Goal: Task Accomplishment & Management: Use online tool/utility

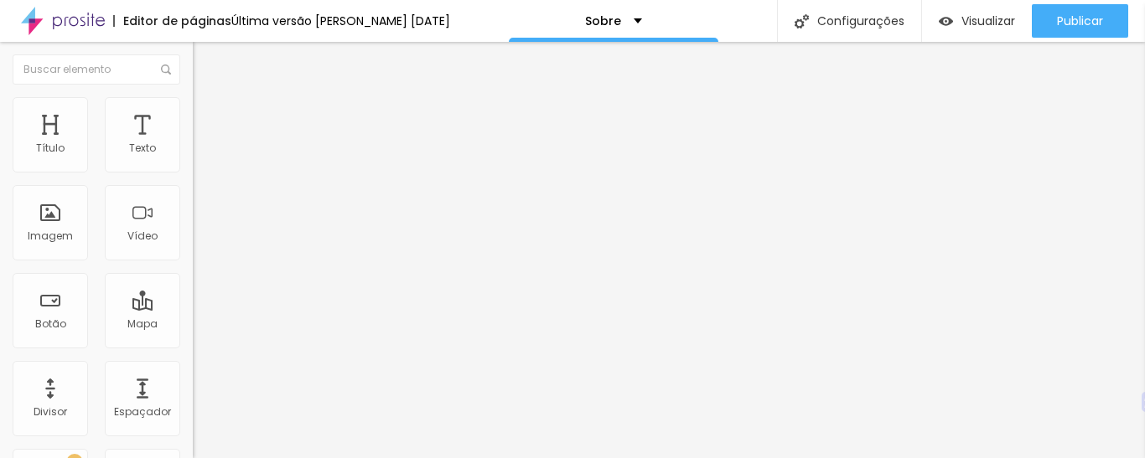
click at [208, 116] on font "Avançado" at bounding box center [235, 108] width 55 height 14
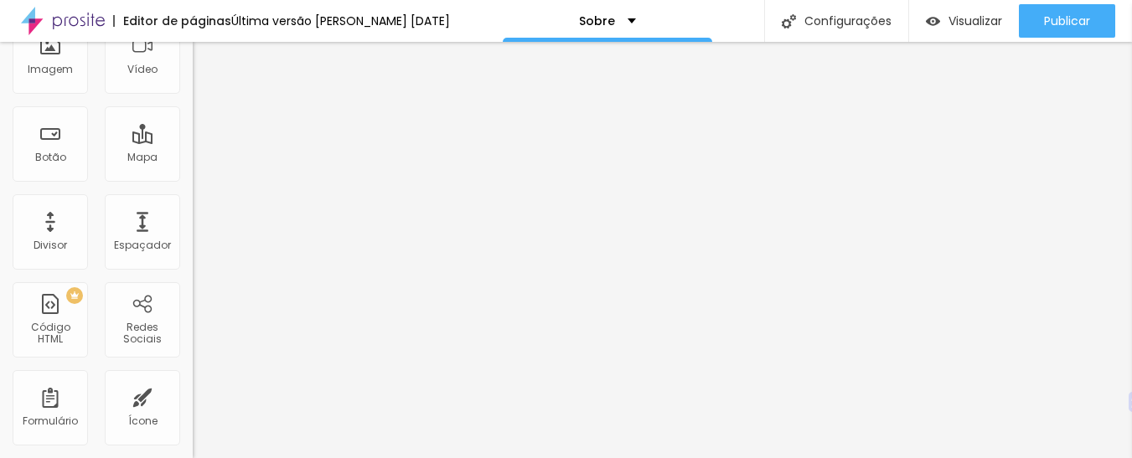
scroll to position [174, 0]
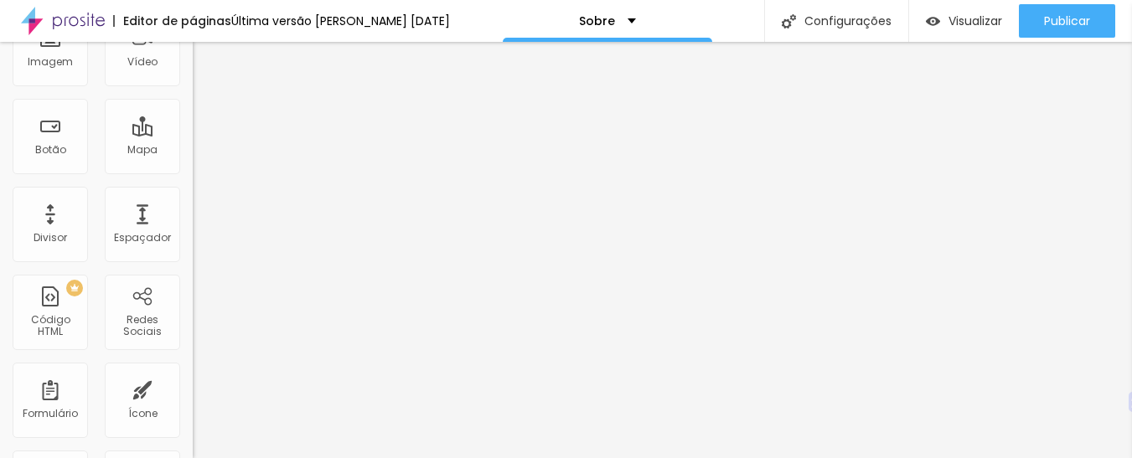
drag, startPoint x: 81, startPoint y: 43, endPoint x: 85, endPoint y: 101, distance: 58.8
click at [193, 101] on div "10 Espaço de cima 10 Espaço de baixo ID HTML Classes Html Visível nos dispositi…" at bounding box center [289, 292] width 193 height 705
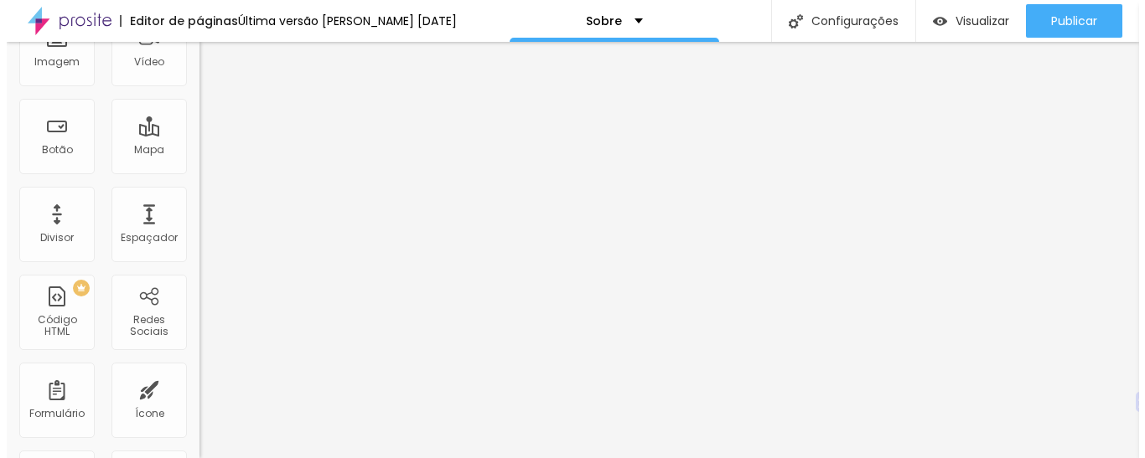
scroll to position [0, 0]
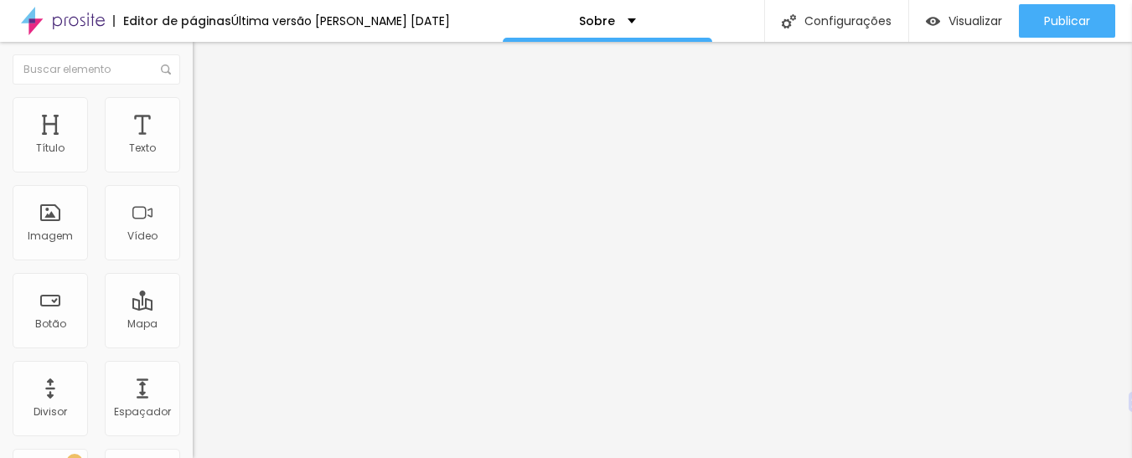
click at [193, 96] on img at bounding box center [200, 87] width 15 height 15
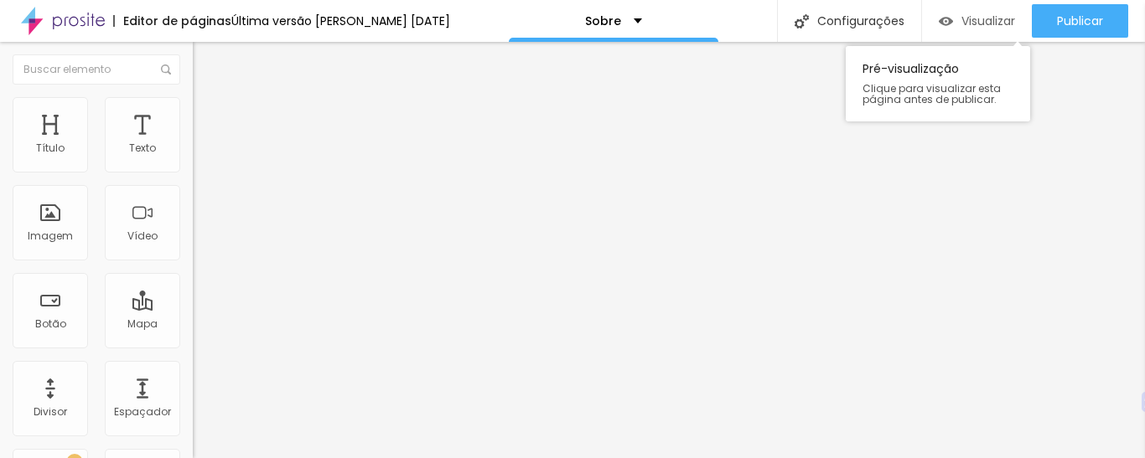
click at [975, 20] on font "Visualizar" at bounding box center [988, 21] width 54 height 17
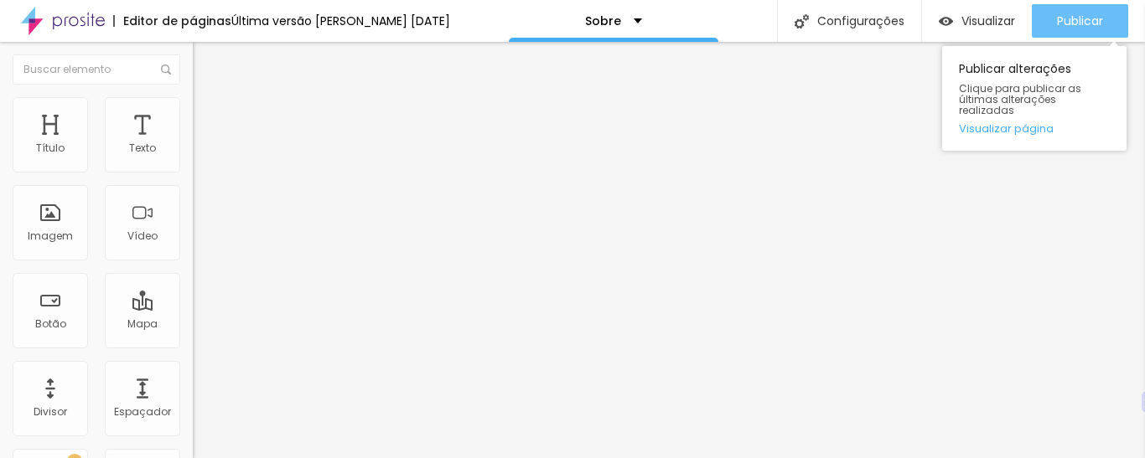
click at [1086, 22] on font "Publicar" at bounding box center [1080, 21] width 46 height 17
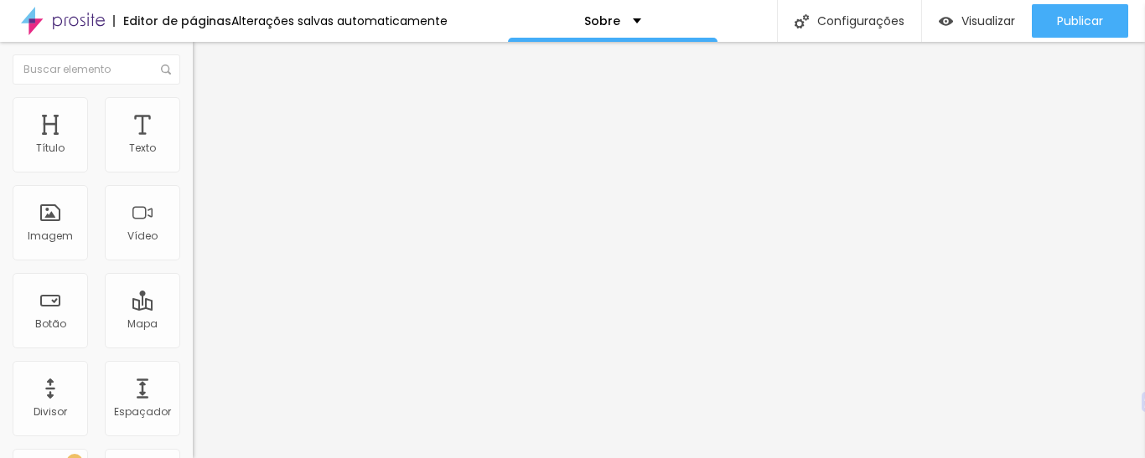
type input "https://@elementosurpresafotos"
click at [193, 336] on font "Facebook" at bounding box center [218, 343] width 50 height 14
click at [193, 339] on div "Facebook" at bounding box center [289, 344] width 193 height 10
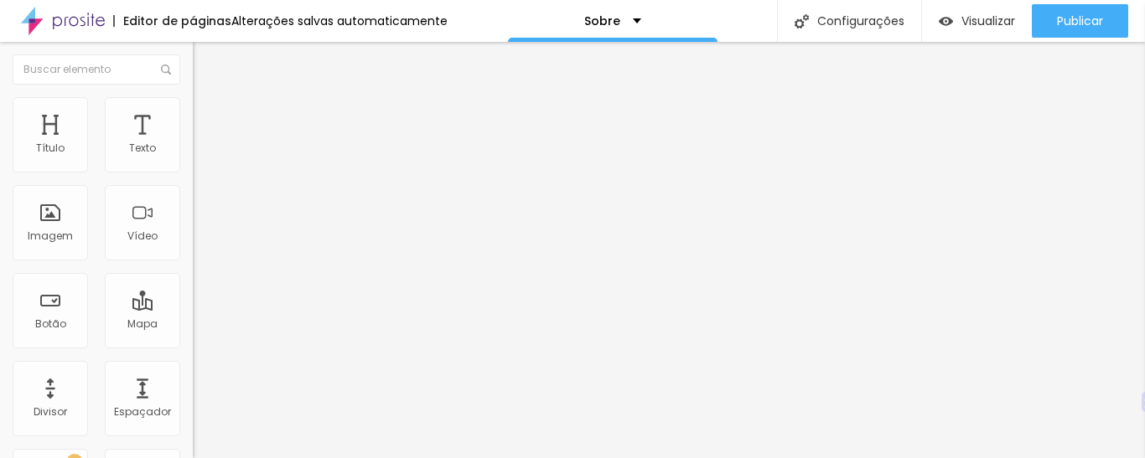
click at [193, 349] on img at bounding box center [199, 355] width 12 height 12
type input "https://@elementosurpresafotos"
type input "https://"
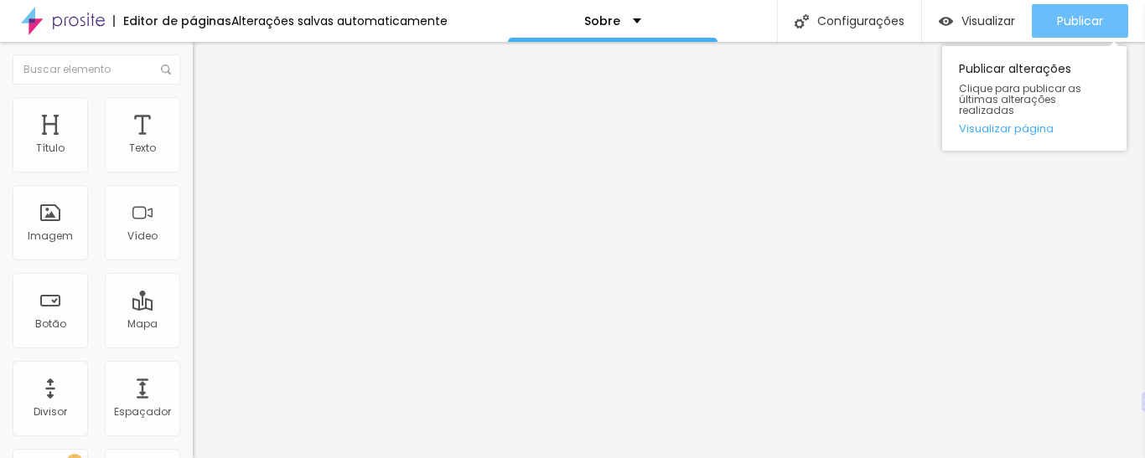
click at [1088, 13] on font "Publicar" at bounding box center [1080, 21] width 46 height 17
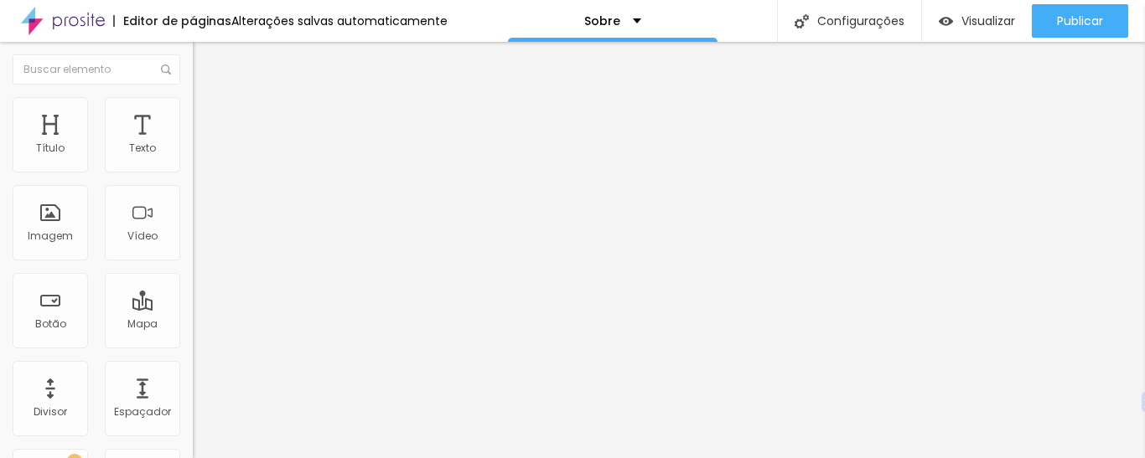
click at [203, 144] on font "Trocar imagem" at bounding box center [243, 137] width 81 height 14
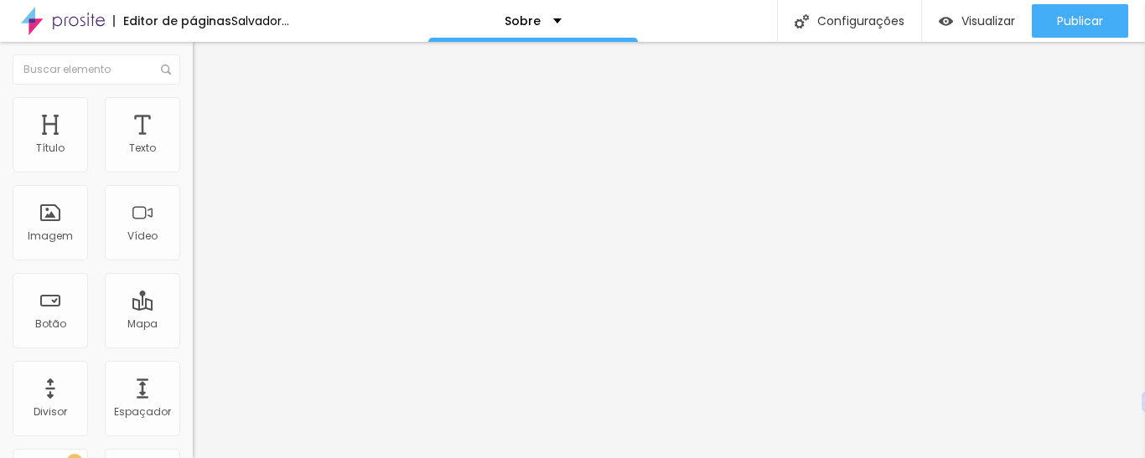
click at [203, 144] on font "Trocar imagem" at bounding box center [243, 137] width 81 height 14
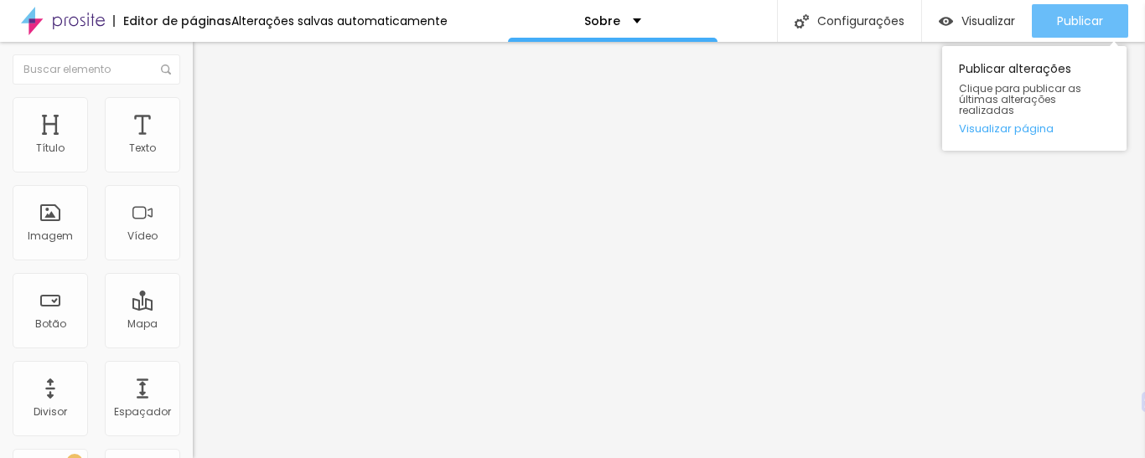
click at [1073, 14] on font "Publicar" at bounding box center [1080, 21] width 46 height 17
click at [1074, 23] on font "Publicar" at bounding box center [1080, 21] width 46 height 17
click at [1101, 9] on div "Publicar" at bounding box center [1080, 21] width 46 height 34
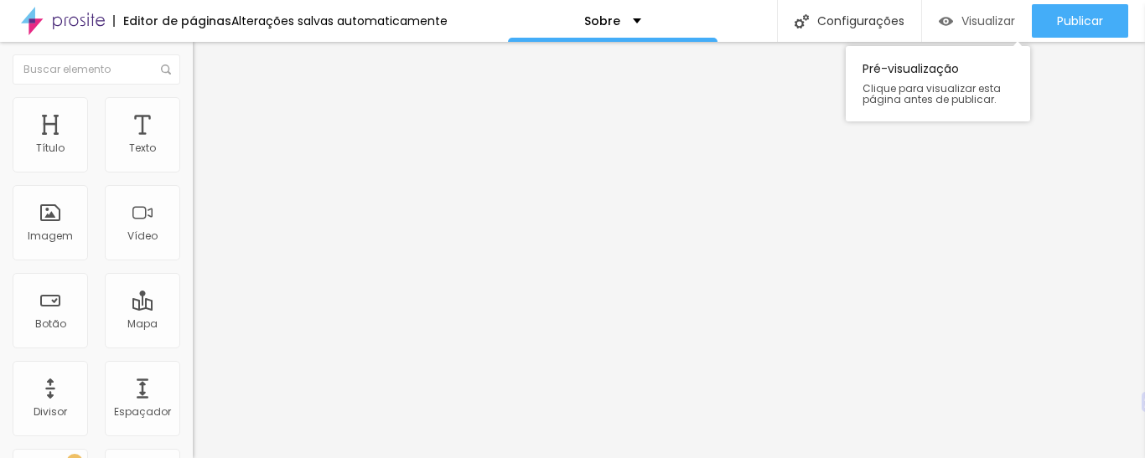
click at [967, 25] on font "Visualizar" at bounding box center [988, 21] width 54 height 17
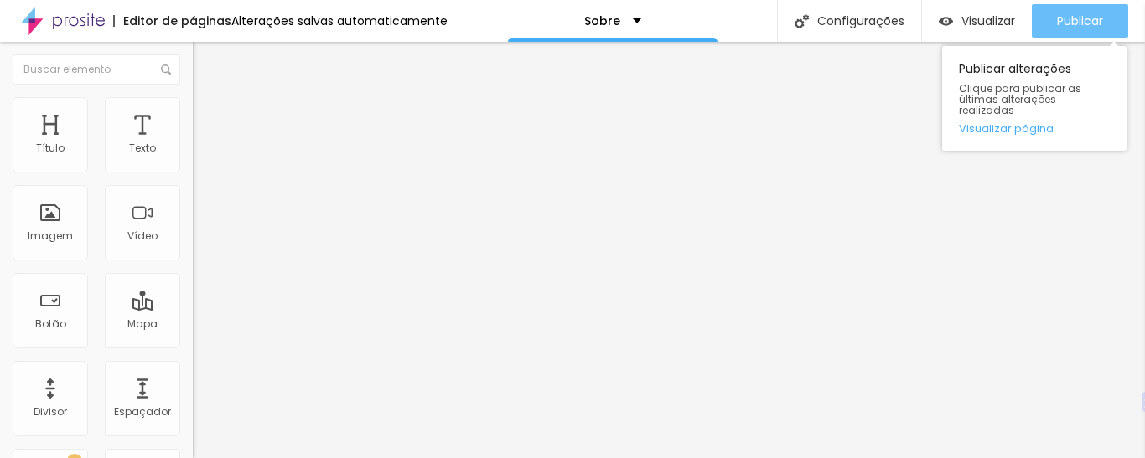
click at [1032, 23] on button "Publicar" at bounding box center [1080, 21] width 96 height 34
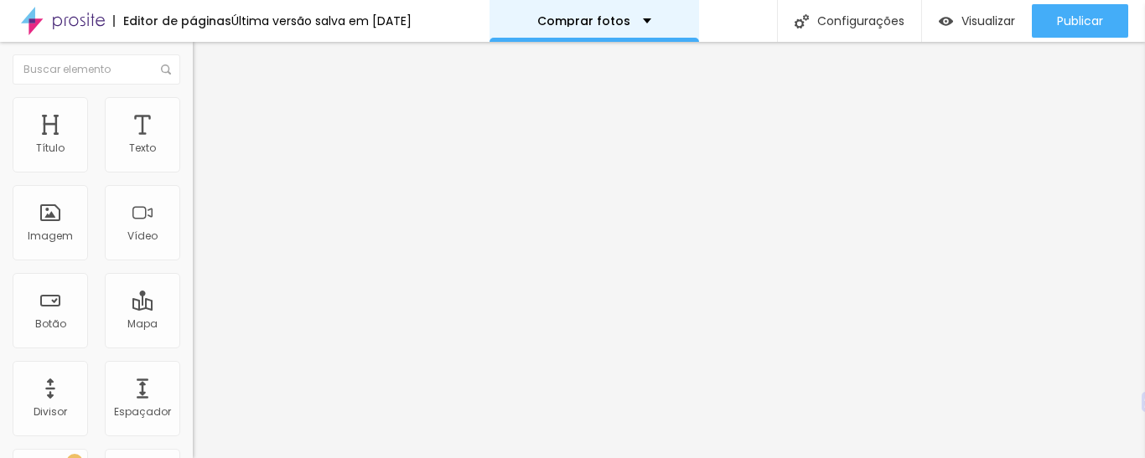
click at [630, 22] on font "Comprar fotos" at bounding box center [583, 21] width 93 height 17
click at [74, 21] on img at bounding box center [63, 21] width 84 height 42
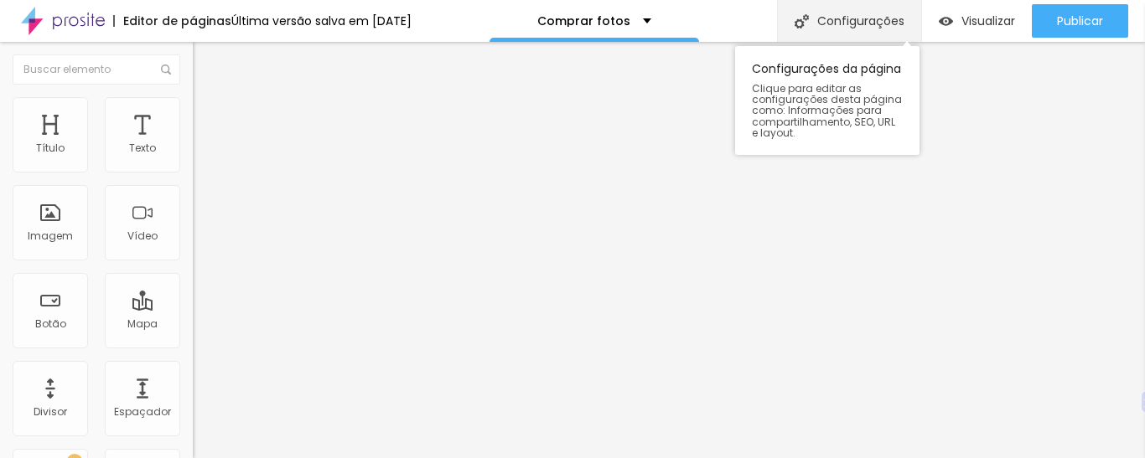
click at [843, 5] on div "Configurações" at bounding box center [849, 21] width 144 height 42
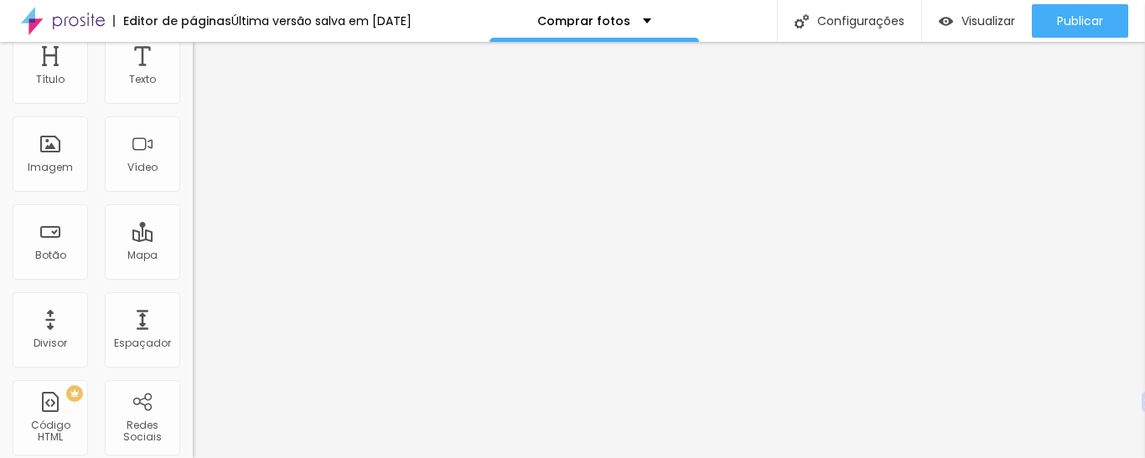
scroll to position [0, 0]
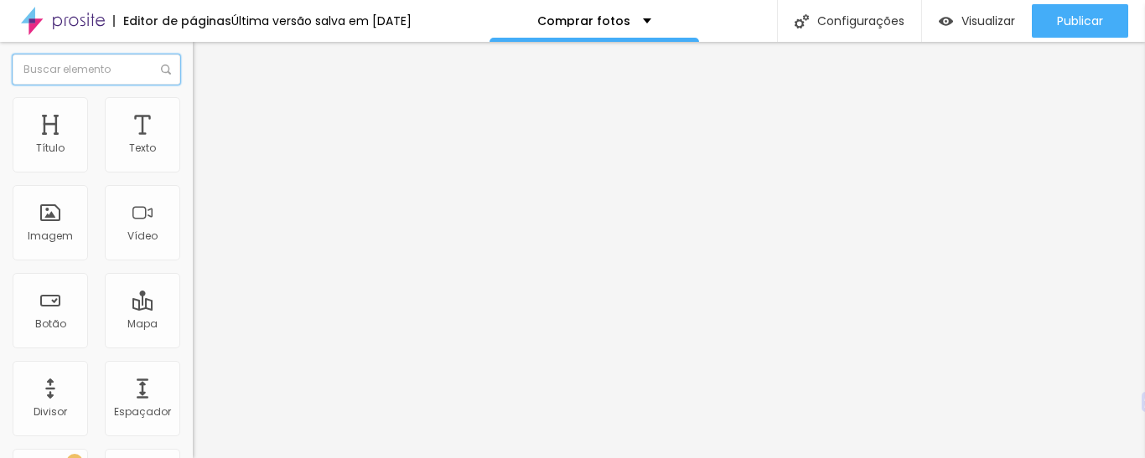
click at [111, 76] on input "text" at bounding box center [97, 69] width 168 height 30
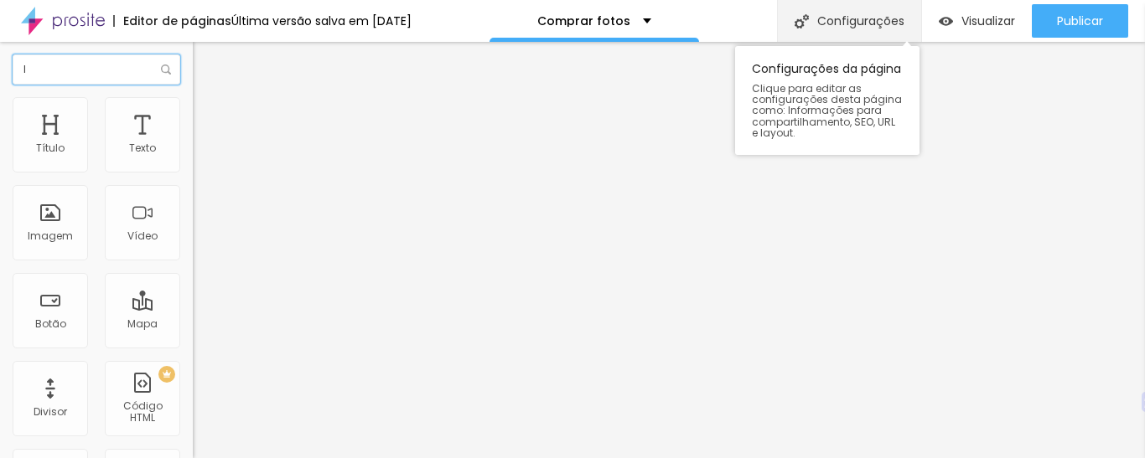
type input "l"
click at [879, 34] on div "Configurações" at bounding box center [849, 21] width 144 height 42
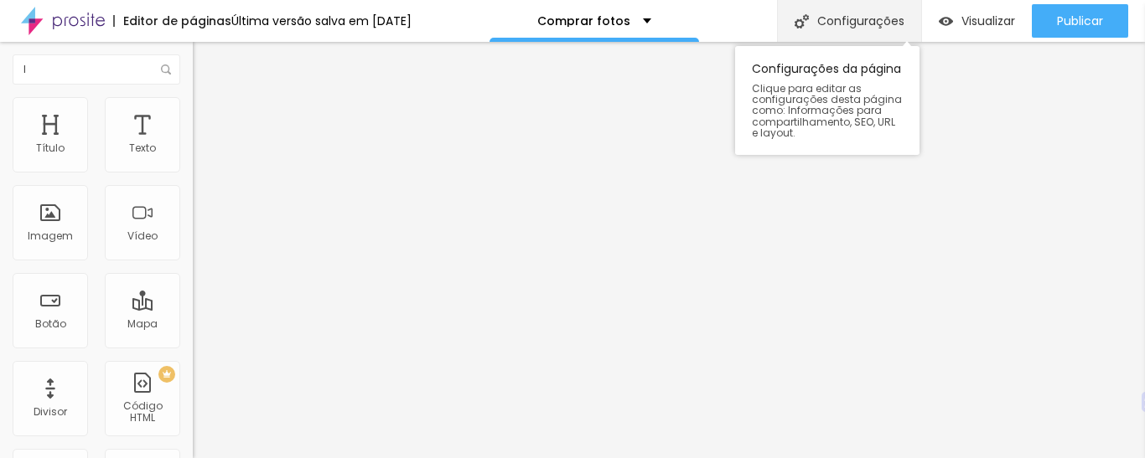
click at [871, 32] on div "Configurações" at bounding box center [849, 21] width 144 height 42
click at [870, 18] on font "Configurações" at bounding box center [860, 21] width 87 height 17
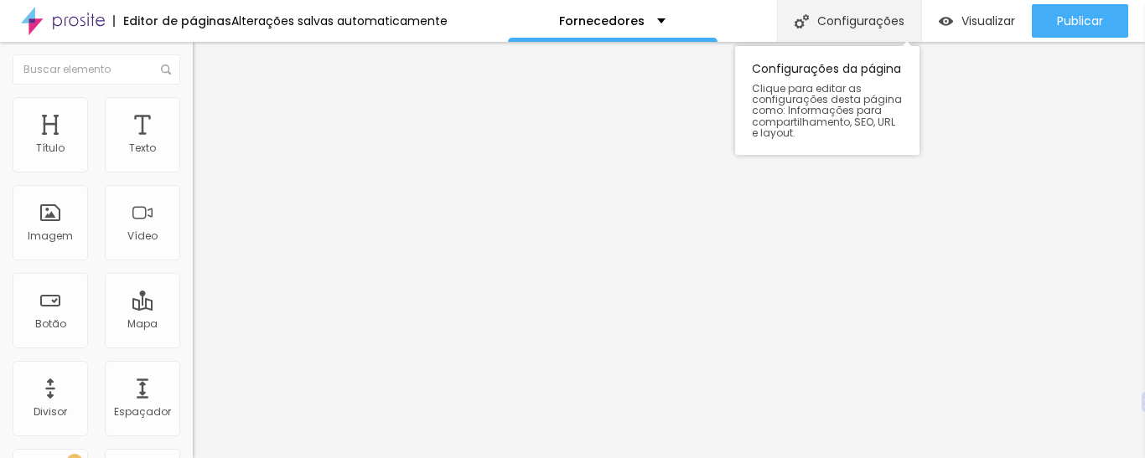
click at [844, 25] on font "Configurações" at bounding box center [860, 21] width 87 height 17
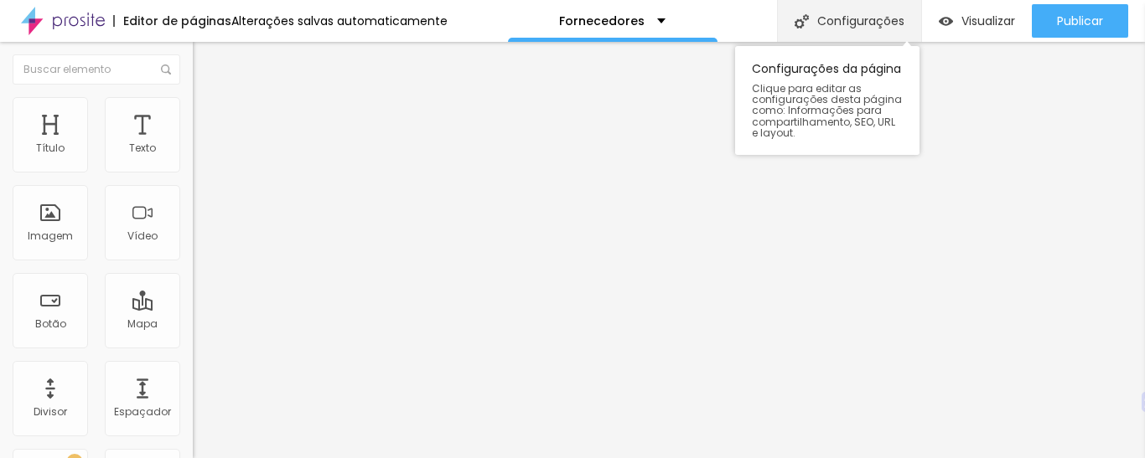
click at [813, 9] on div "Configurações" at bounding box center [849, 21] width 144 height 42
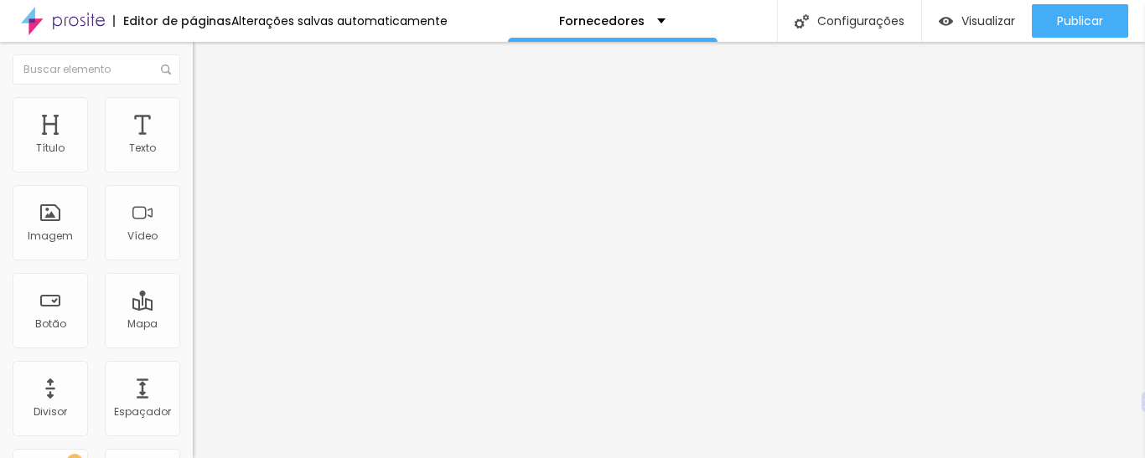
click at [55, 212] on div "Imagem" at bounding box center [50, 222] width 75 height 75
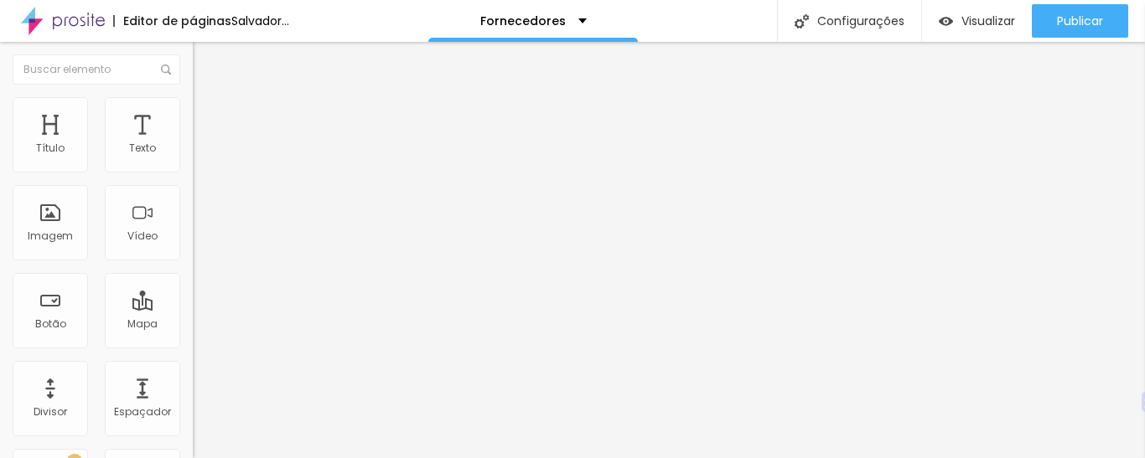
click at [203, 144] on font "Adicionar imagem" at bounding box center [252, 137] width 98 height 14
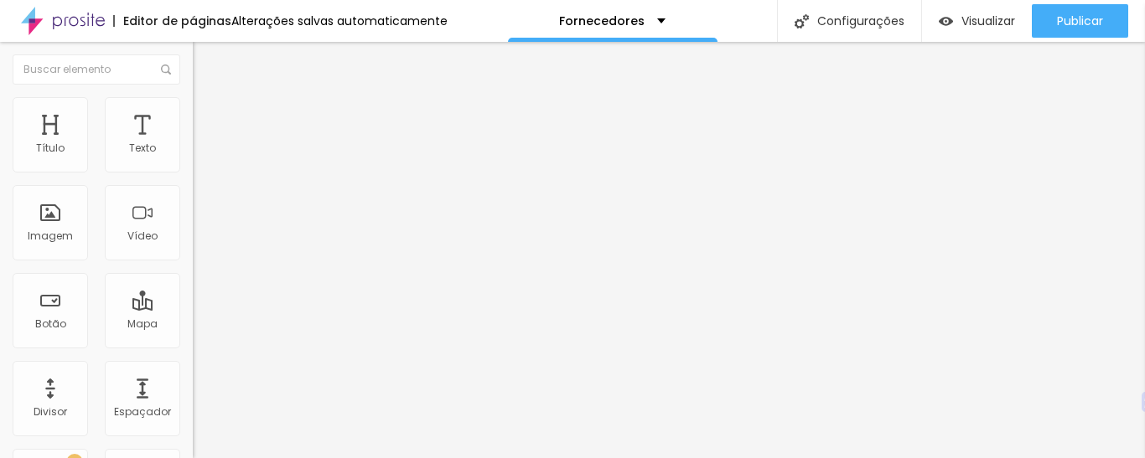
click at [193, 310] on div "Editar nulo Conteúdo Estilo Avançado Modo Completo Encaixotado Completo" at bounding box center [289, 250] width 193 height 417
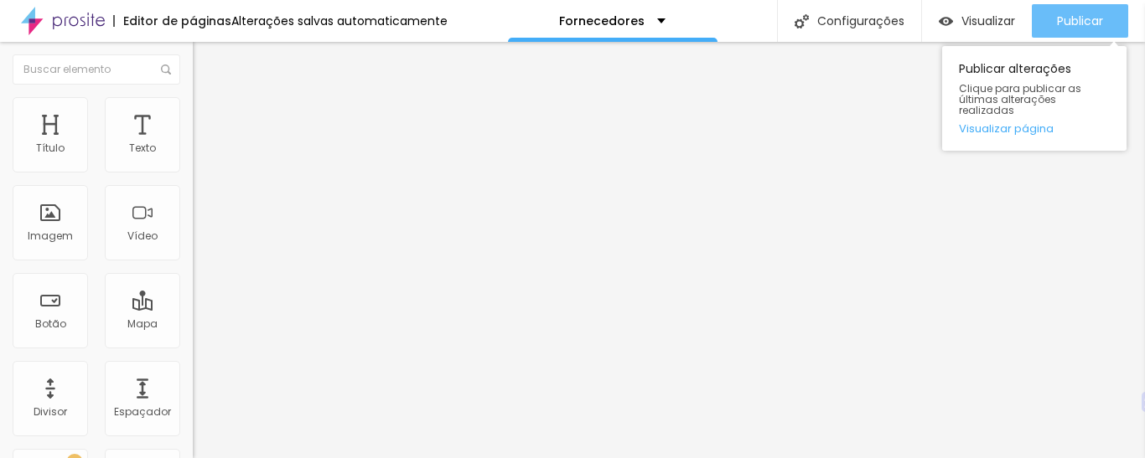
click at [1016, 21] on icon "button" at bounding box center [1022, 21] width 20 height 20
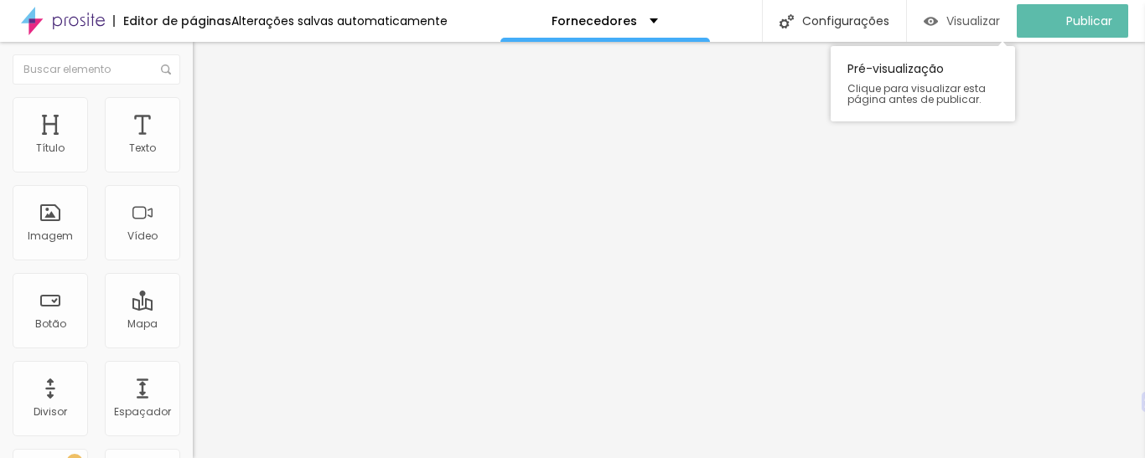
click at [975, 14] on font "Visualizar" at bounding box center [973, 21] width 54 height 17
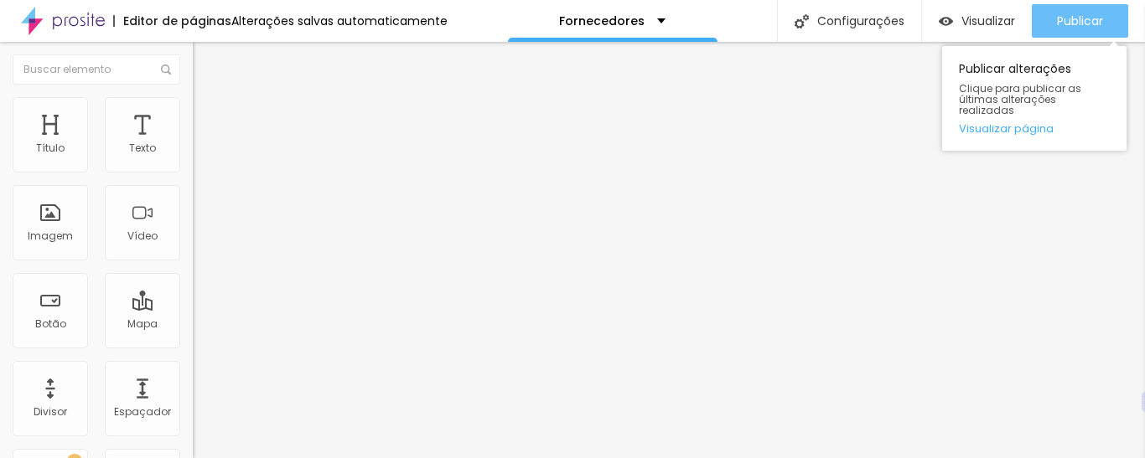
click at [1076, 5] on div "Publicar" at bounding box center [1080, 21] width 46 height 34
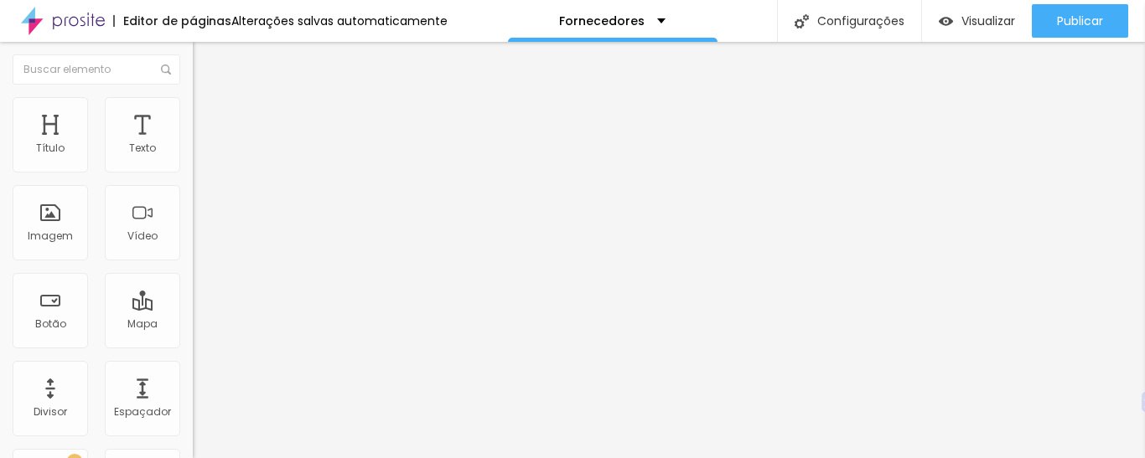
click at [193, 344] on input "https://" at bounding box center [293, 335] width 201 height 17
paste input "https://hibener.com.br/fotolivros/categoria/A/32/encadernacao"
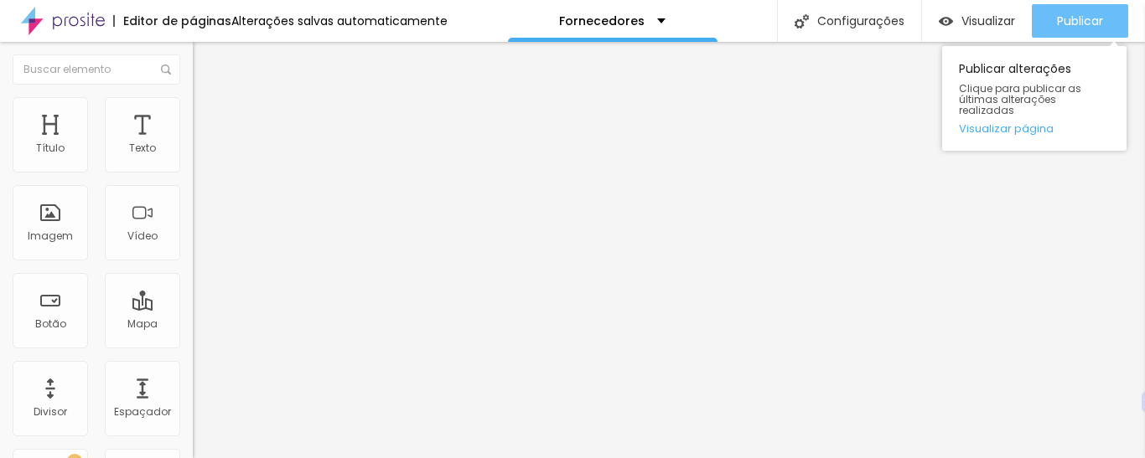
type input "https://https://hibener.com.br/fotolivros/categoria/A/32/encadernacao"
click at [1046, 23] on button "Publicar" at bounding box center [1080, 21] width 96 height 34
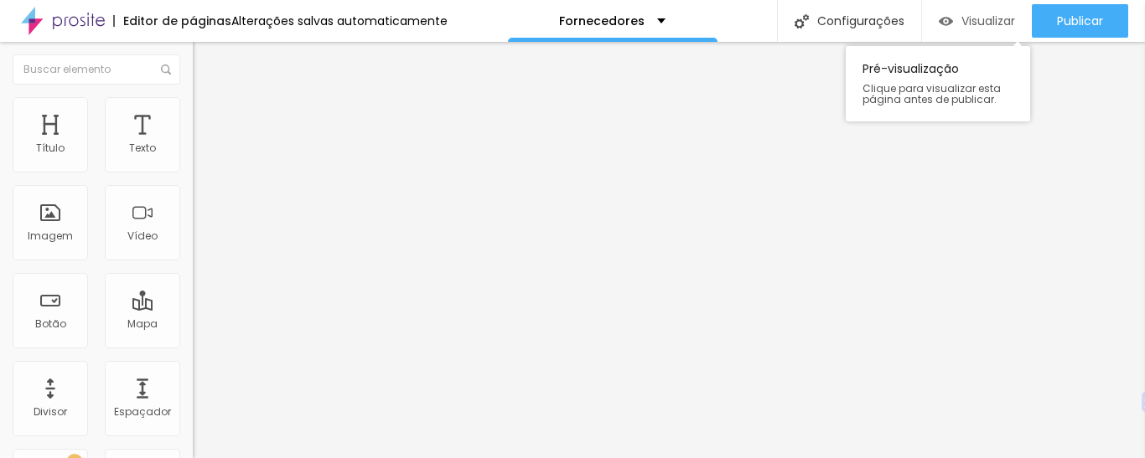
click at [996, 21] on font "Visualizar" at bounding box center [988, 21] width 54 height 17
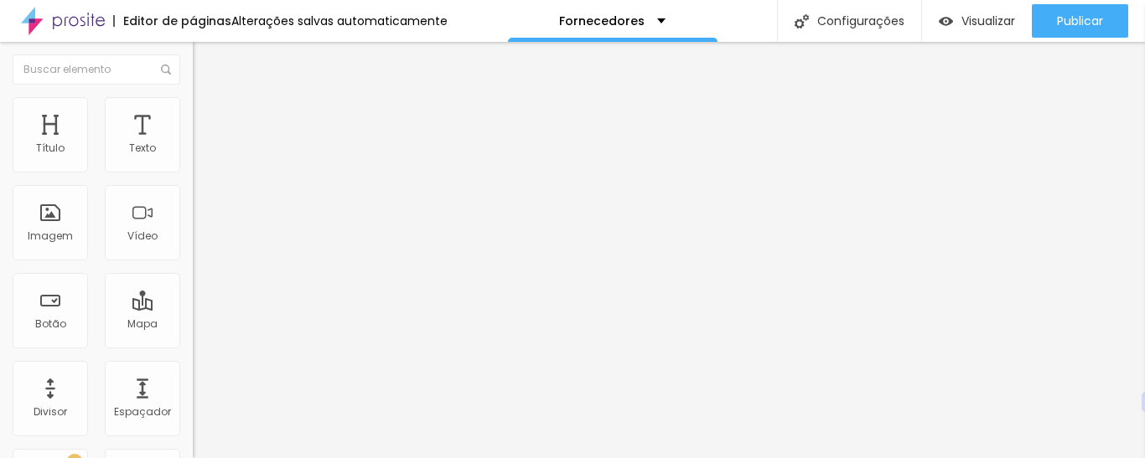
click at [208, 118] on font "Avançado" at bounding box center [235, 125] width 55 height 14
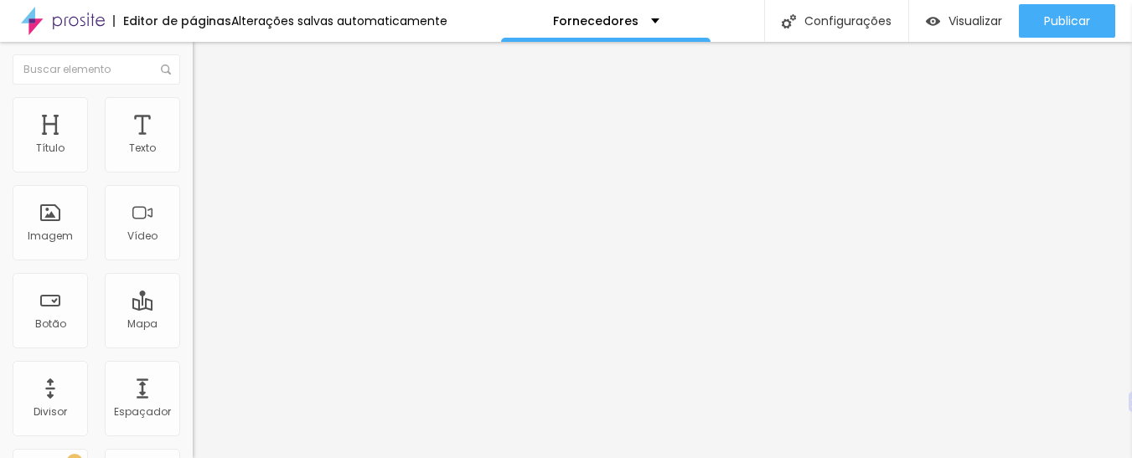
click at [193, 100] on img at bounding box center [200, 104] width 15 height 15
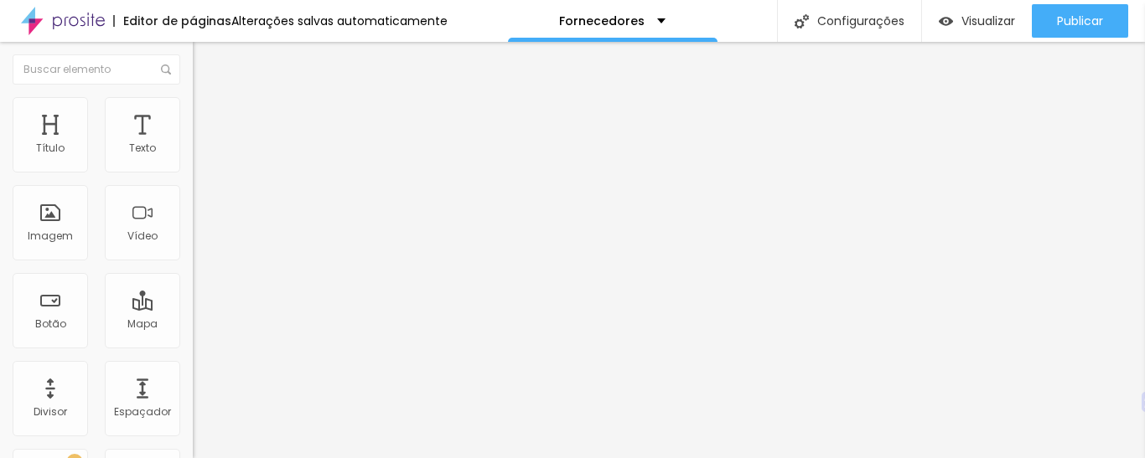
click at [193, 96] on img at bounding box center [200, 87] width 15 height 15
click at [193, 109] on li "Estilo" at bounding box center [289, 105] width 193 height 17
type input "75"
type input "55"
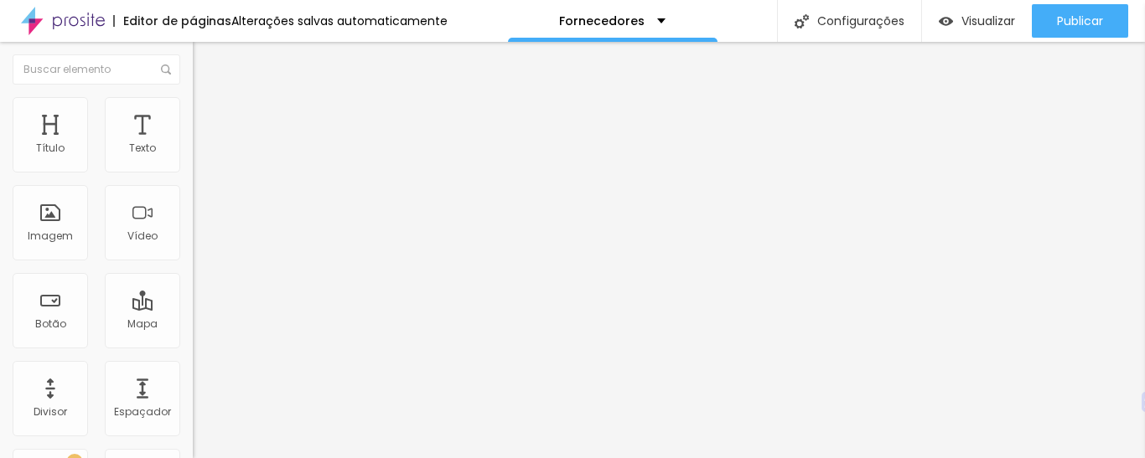
type input "55"
type input "50"
type input "45"
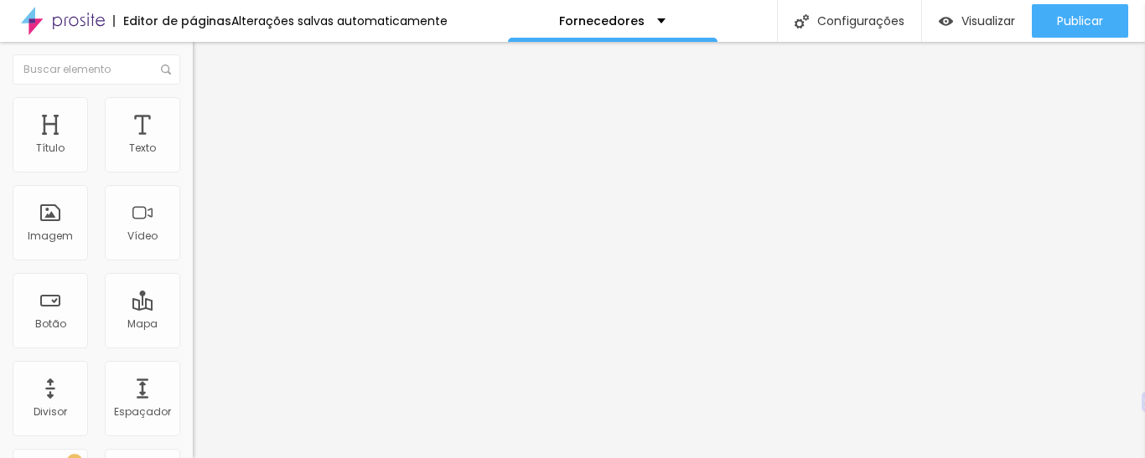
type input "40"
type input "35"
type input "30"
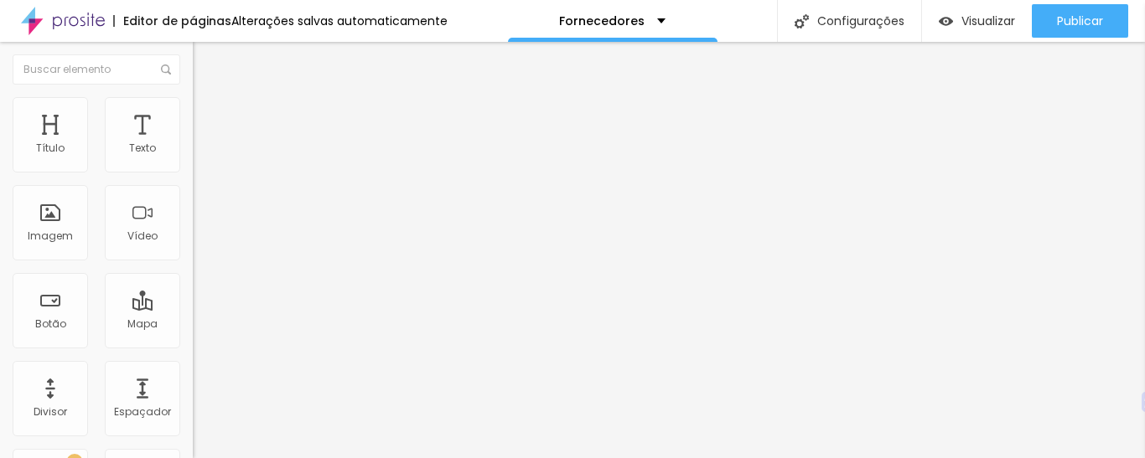
type input "30"
type input "25"
type input "20"
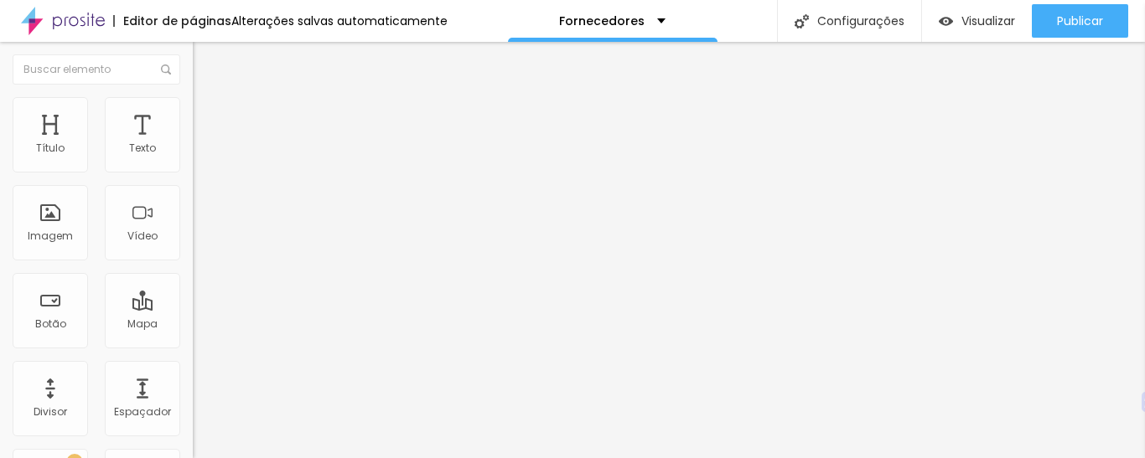
type input "15"
type input "10"
type input "40"
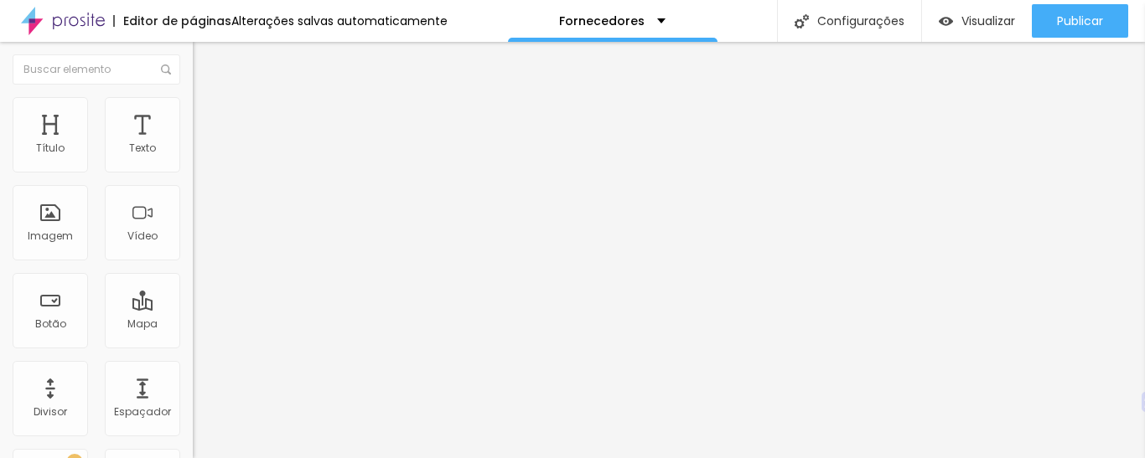
type input "40"
type input "100"
drag, startPoint x: 173, startPoint y: 184, endPoint x: 443, endPoint y: 168, distance: 270.3
click at [301, 168] on input "range" at bounding box center [247, 164] width 108 height 13
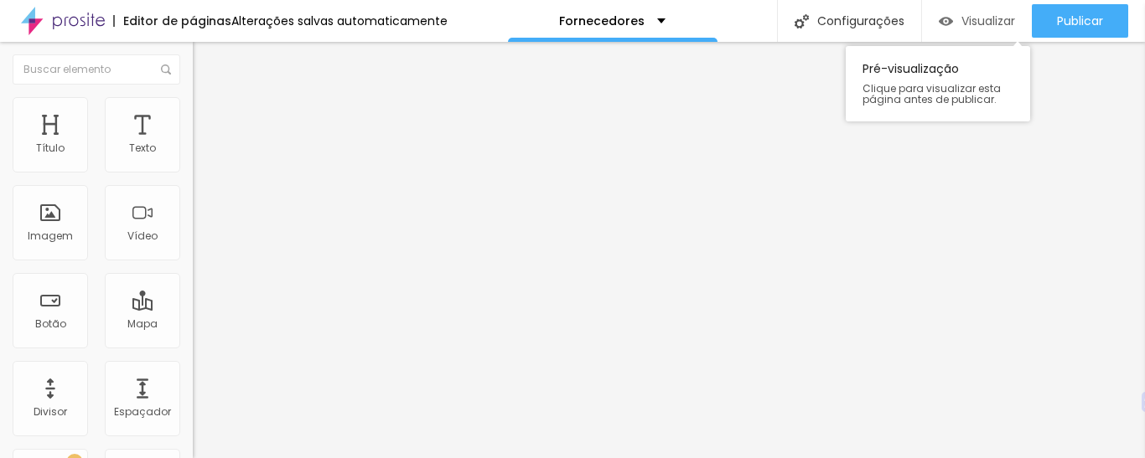
click at [974, 25] on font "Visualizar" at bounding box center [988, 21] width 54 height 17
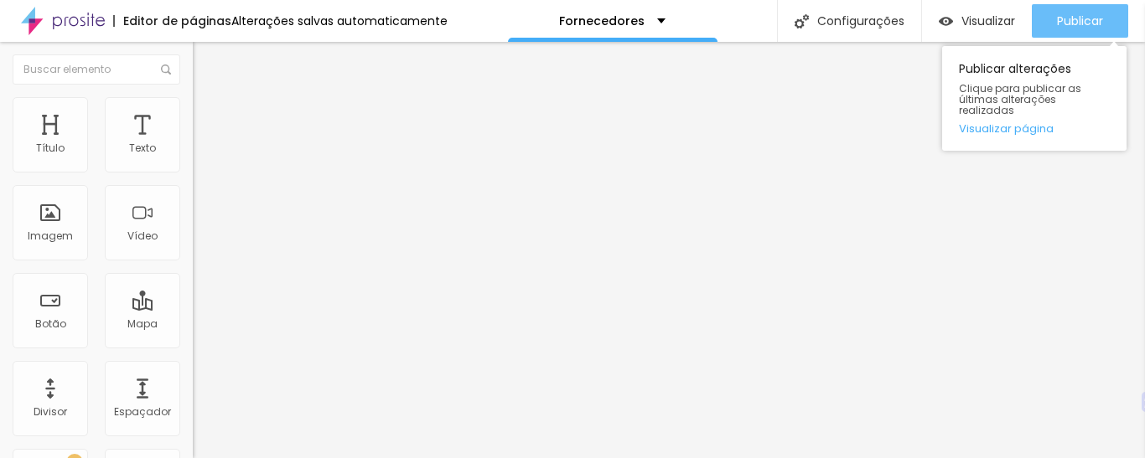
click at [1059, 18] on font "Publicar" at bounding box center [1080, 21] width 46 height 17
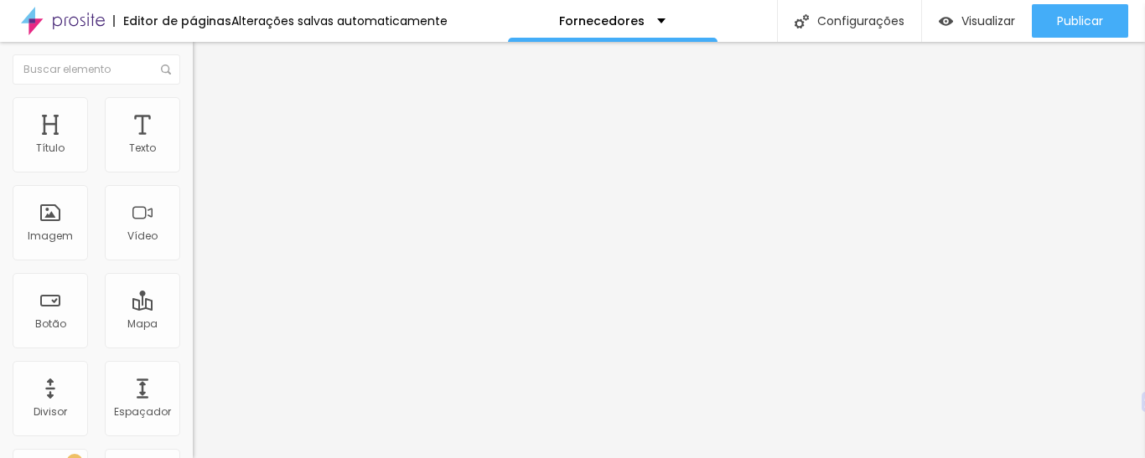
click at [193, 308] on div "Editar nulo Conteúdo Estilo Avançado Alinhamento" at bounding box center [289, 250] width 193 height 417
click at [205, 60] on img "button" at bounding box center [211, 60] width 13 height 13
click at [203, 144] on font "Adicionar imagem" at bounding box center [252, 137] width 98 height 14
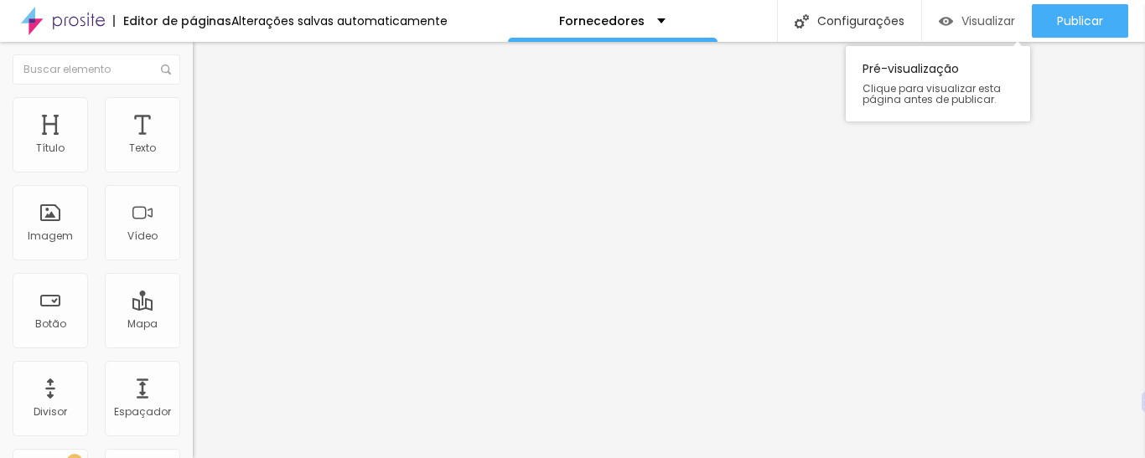
click at [996, 27] on font "Visualizar" at bounding box center [988, 21] width 54 height 17
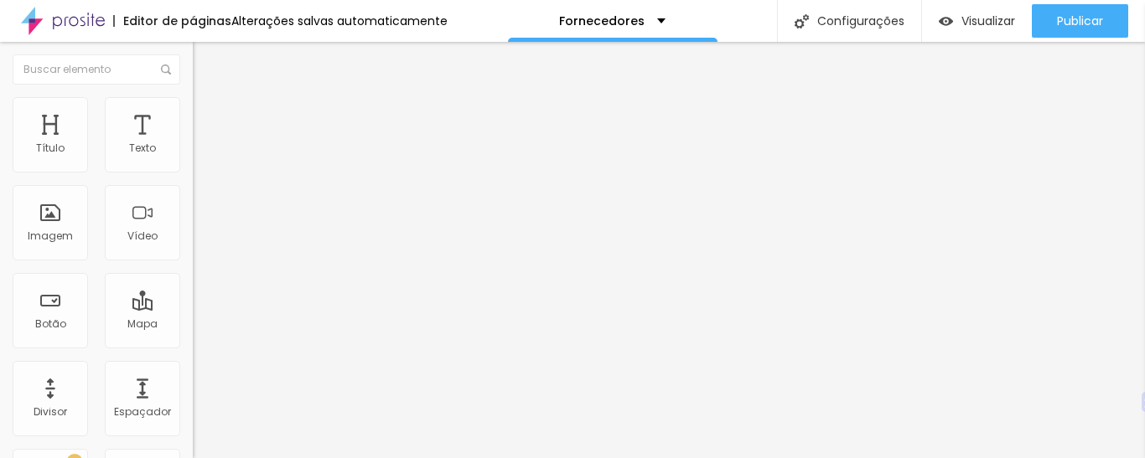
click at [208, 118] on font "Avançado" at bounding box center [235, 125] width 55 height 14
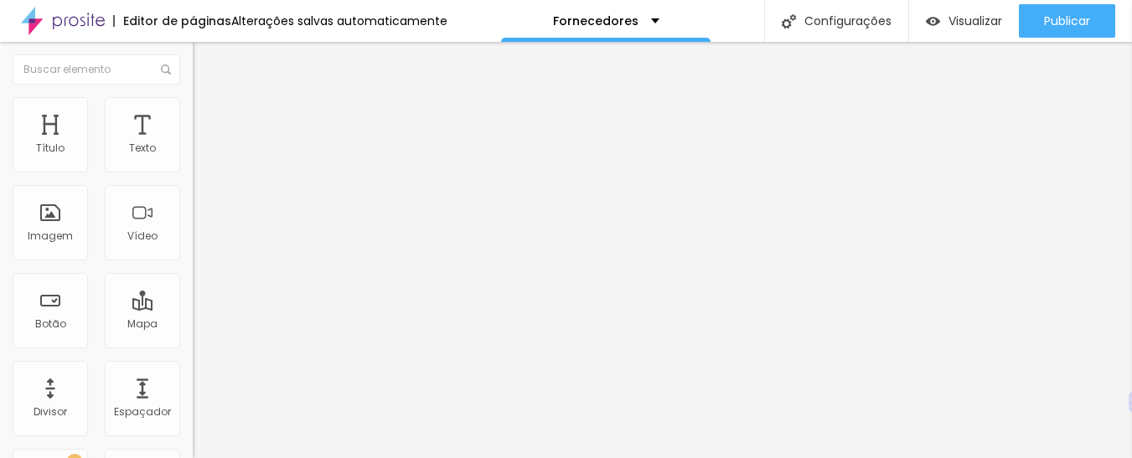
click at [208, 116] on font "Estilo" at bounding box center [221, 108] width 26 height 14
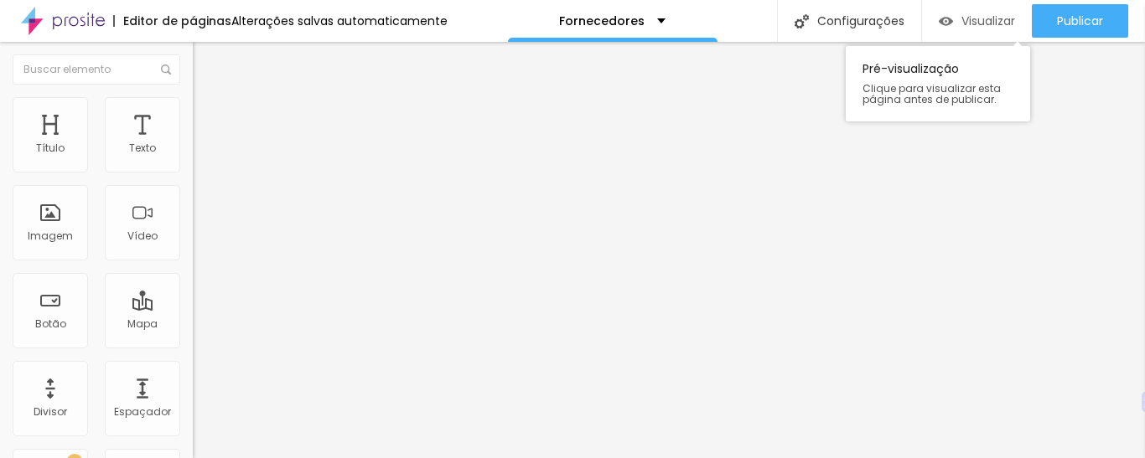
click at [939, 23] on img "button" at bounding box center [946, 21] width 14 height 14
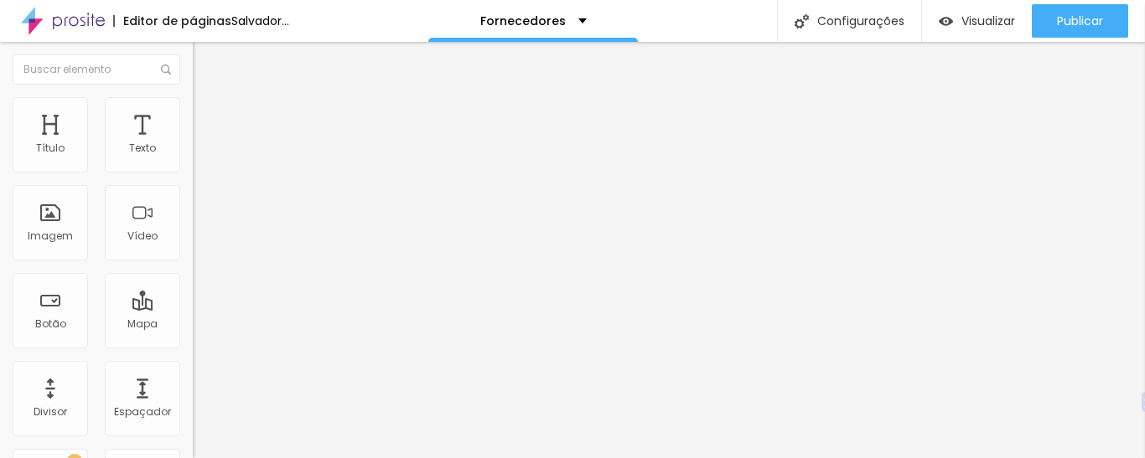
click at [193, 326] on div "URL" at bounding box center [289, 323] width 193 height 10
click at [193, 345] on input "#oferta" at bounding box center [293, 337] width 201 height 17
type input "#"
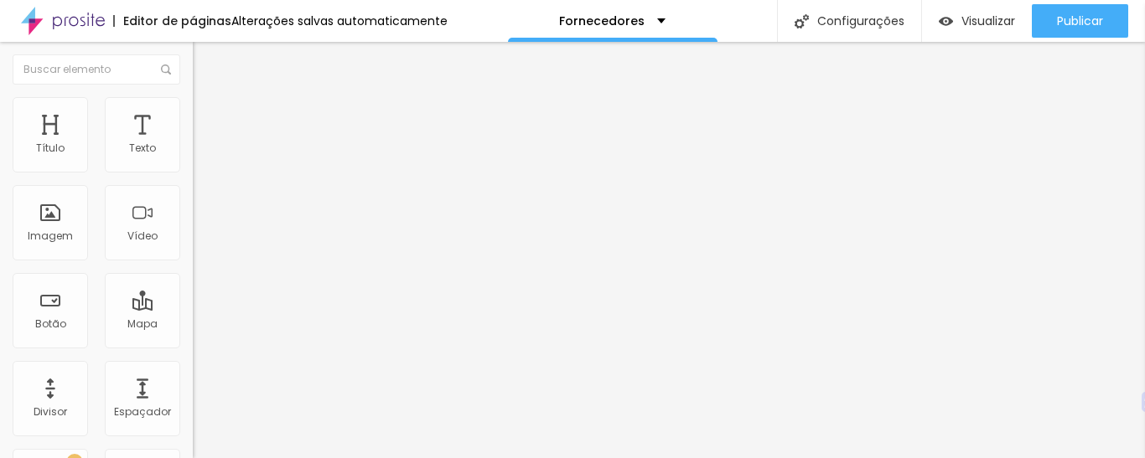
paste input "https://hibener.com.br/fotolivros/categoria/A/32/encadernacao"
type input "https://hibener.com.br/fotolivros/categoria/A/32/encadernacao"
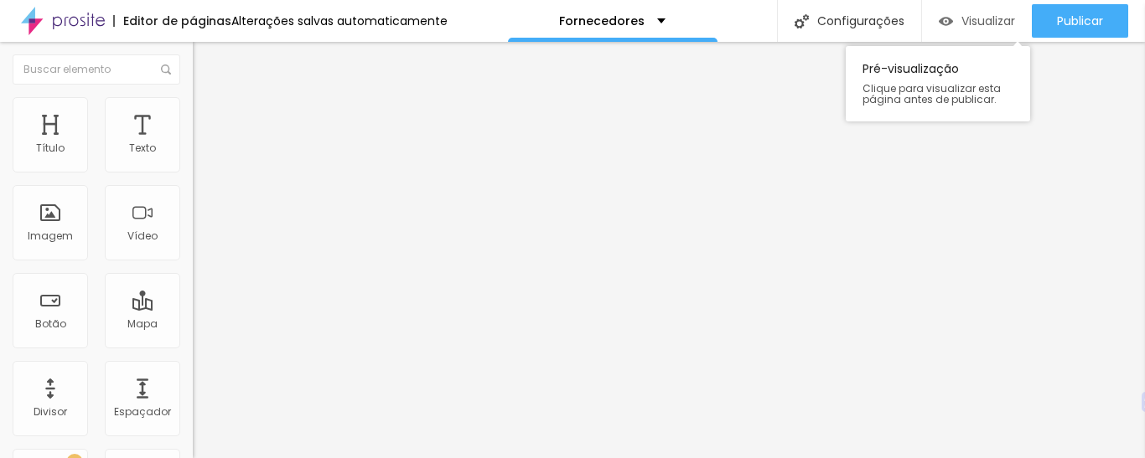
click at [972, 19] on font "Visualizar" at bounding box center [988, 21] width 54 height 17
click at [1002, 21] on font "Visualizar" at bounding box center [988, 21] width 54 height 17
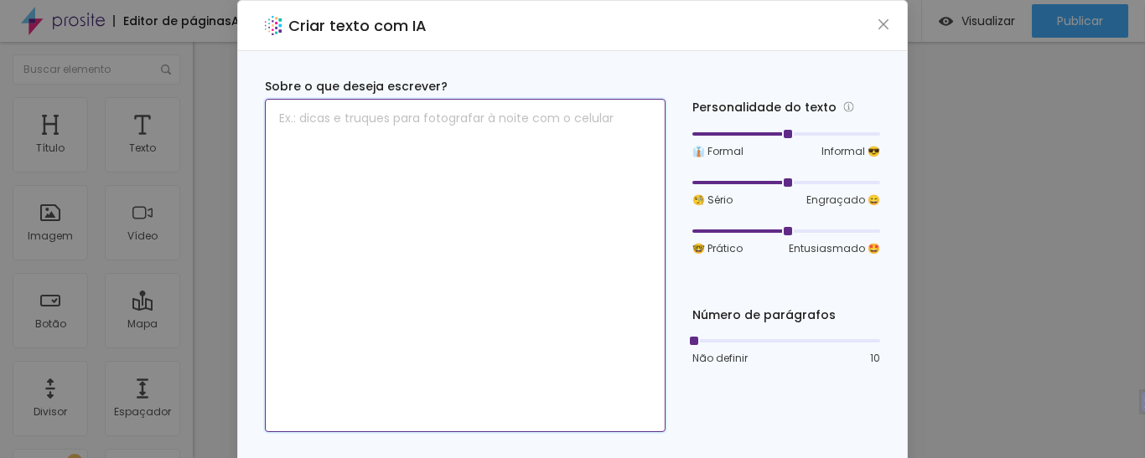
click at [482, 192] on textarea at bounding box center [465, 266] width 401 height 334
paste textarea "ALBUNS E QUADROS"
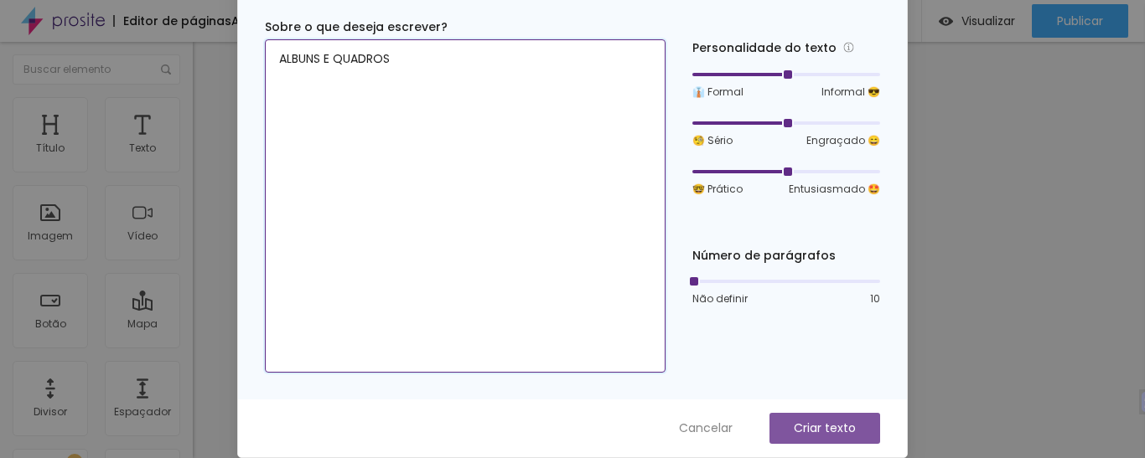
type textarea "ALBUNS E QUADROS"
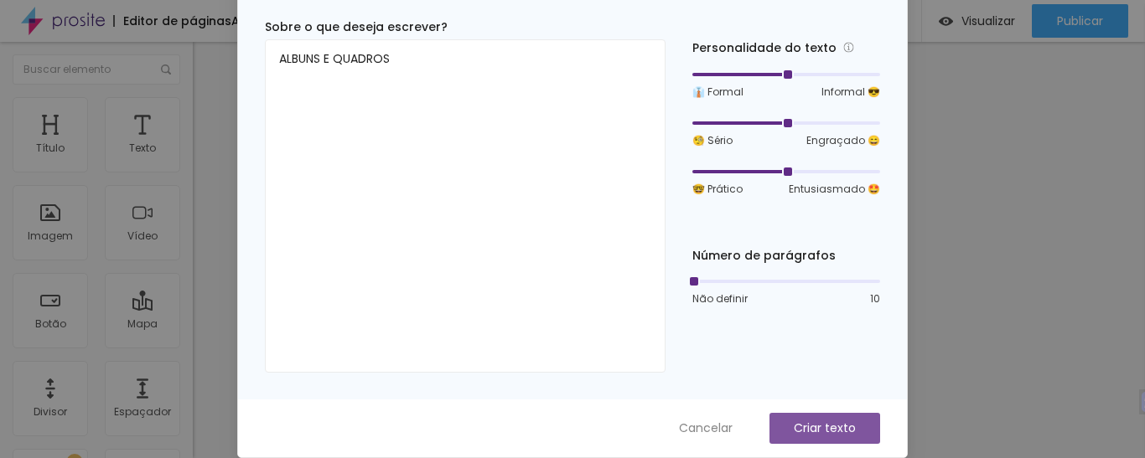
click at [826, 432] on font "Criar texto" at bounding box center [825, 428] width 62 height 17
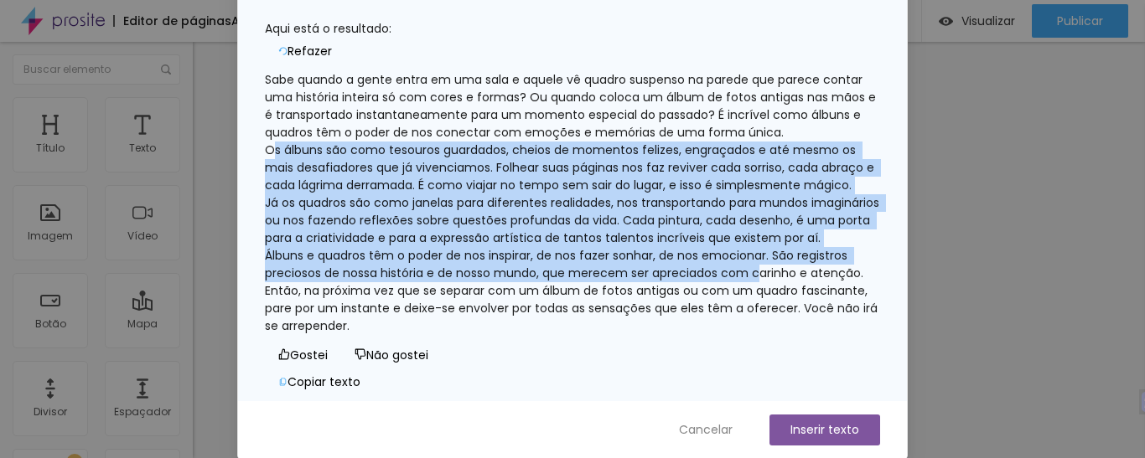
scroll to position [103, 0]
drag, startPoint x: 281, startPoint y: 175, endPoint x: 823, endPoint y: 210, distance: 543.3
click at [823, 210] on div "Sabe quando a gente entra em uma sala e aquele vê quadro suspenso na parede que…" at bounding box center [572, 203] width 615 height 264
click at [546, 186] on div "Sabe quando a gente entra em uma sala e aquele vê quadro suspenso na parede que…" at bounding box center [572, 203] width 615 height 264
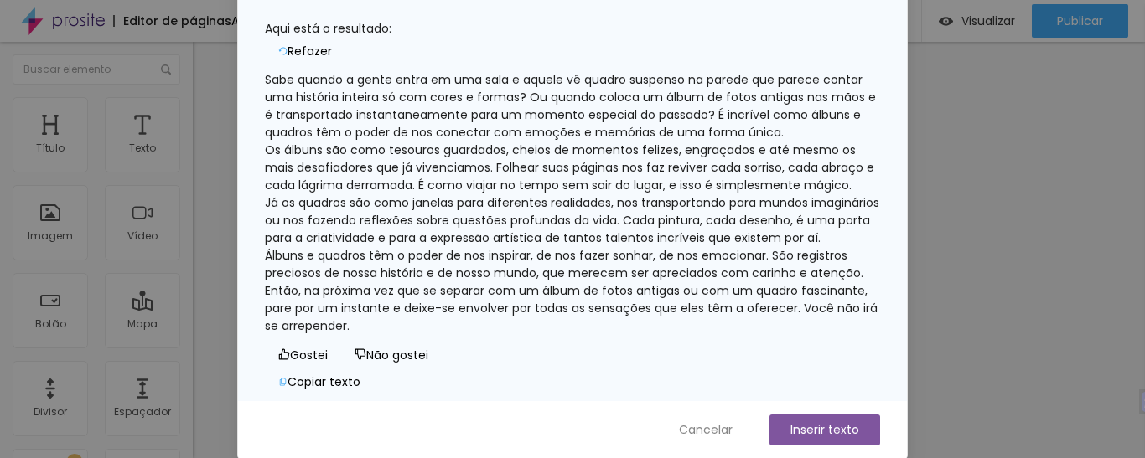
drag, startPoint x: 280, startPoint y: 210, endPoint x: 703, endPoint y: 286, distance: 429.9
click at [703, 286] on div "Sabe quando a gente entra em uma sala e aquele vê quadro suspenso na parede que…" at bounding box center [572, 203] width 615 height 264
copy font "Álbuns e quadros têm o poder de nos inspirar, de nos fazer sonhar, de nos emoci…"
click at [966, 117] on div "Criar texto com IA Voltar Aqui está o resultado: Refazer Sabe quando a gente en…" at bounding box center [572, 229] width 1145 height 458
click at [805, 425] on font "Inserir texto" at bounding box center [824, 430] width 69 height 17
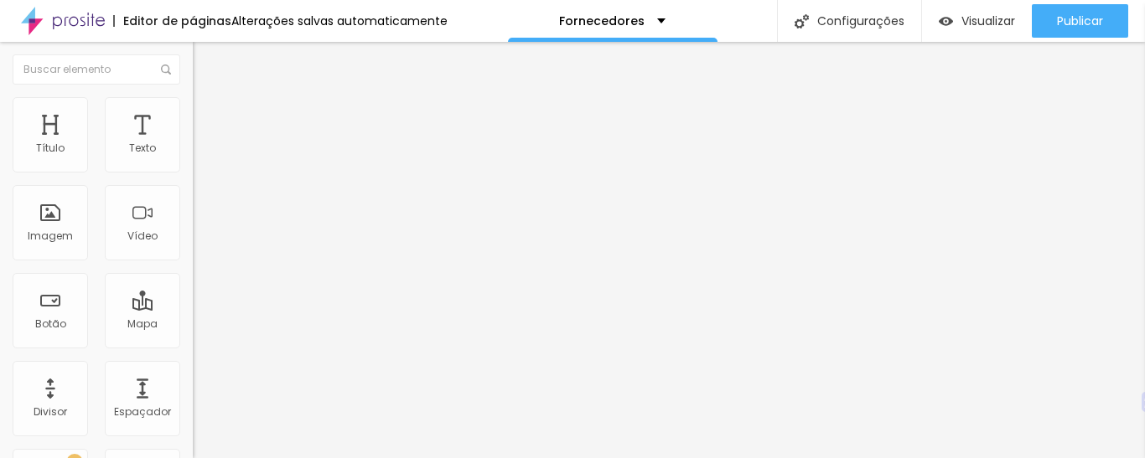
click at [205, 60] on img "button" at bounding box center [211, 60] width 13 height 13
click at [205, 64] on img "button" at bounding box center [211, 60] width 13 height 13
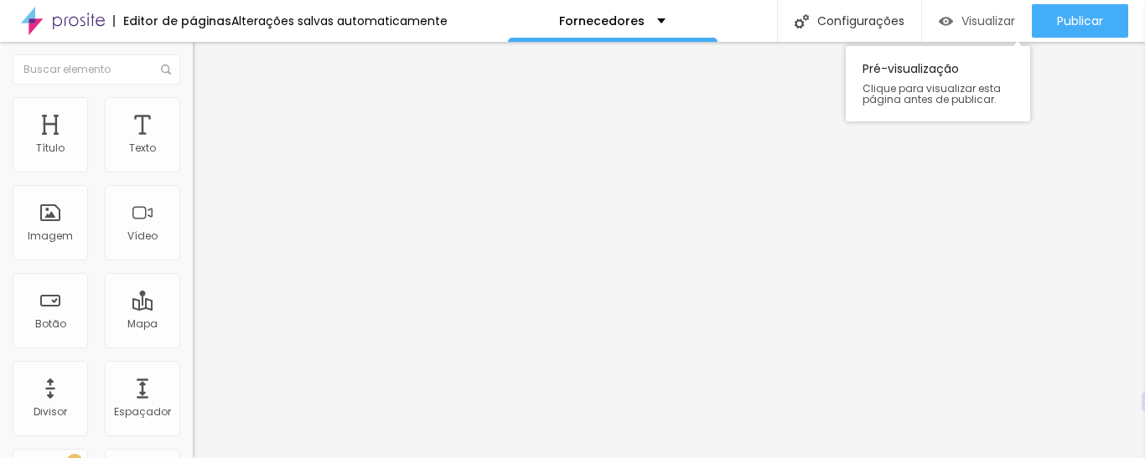
click at [996, 23] on font "Visualizar" at bounding box center [988, 21] width 54 height 17
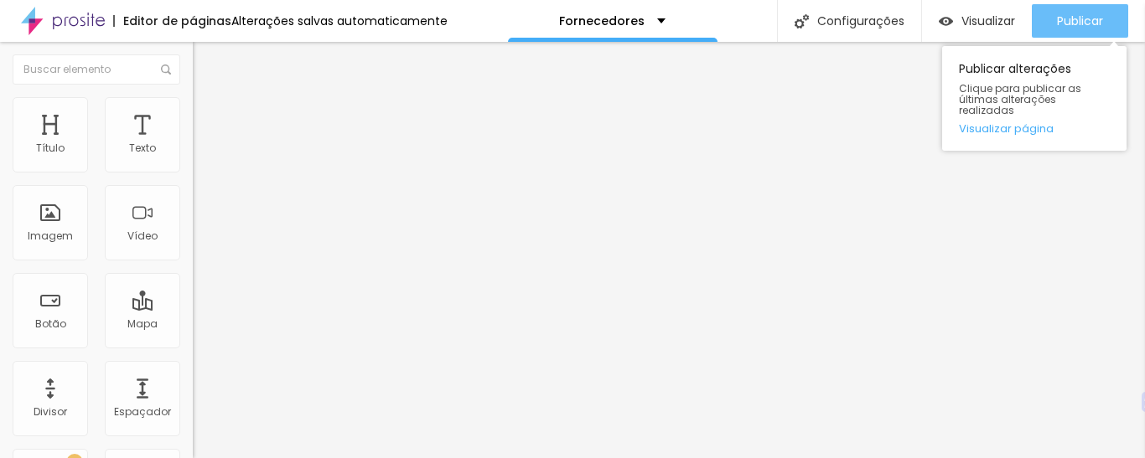
click at [1060, 14] on font "Publicar" at bounding box center [1080, 21] width 46 height 17
click at [1069, 20] on font "Publicar" at bounding box center [1080, 21] width 46 height 17
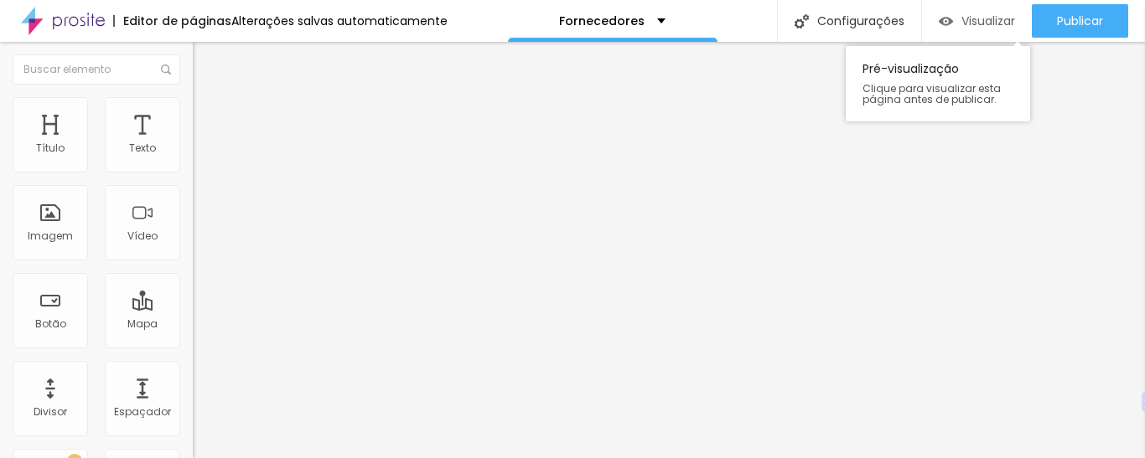
click at [976, 22] on font "Visualizar" at bounding box center [988, 21] width 54 height 17
click at [962, 13] on font "Visualizar" at bounding box center [988, 21] width 54 height 17
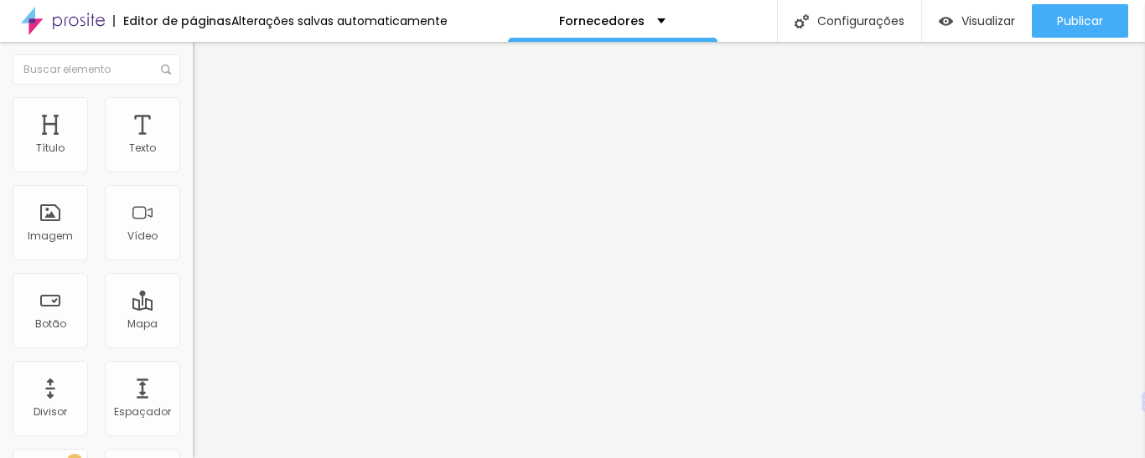
click at [207, 144] on font "Título 1" at bounding box center [235, 132] width 56 height 23
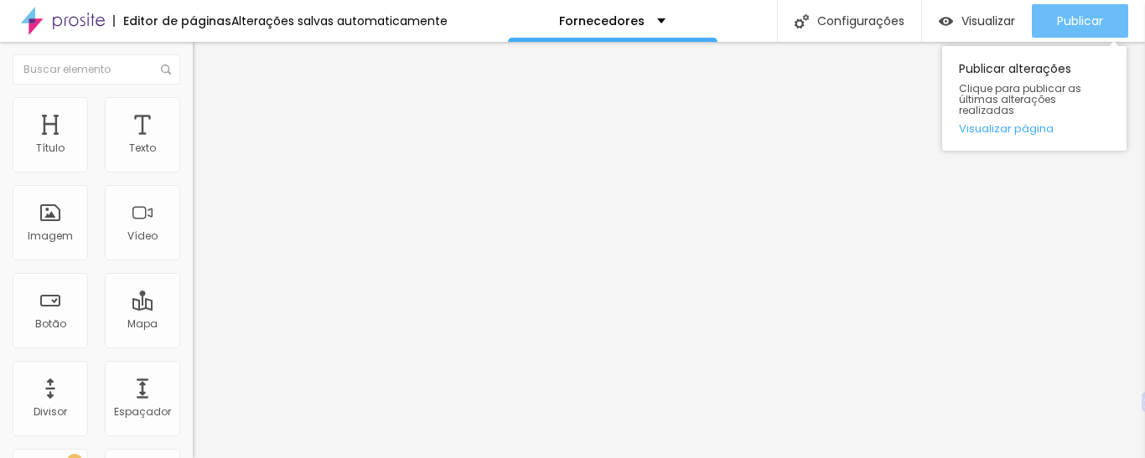
click at [1046, 32] on button "Publicar" at bounding box center [1080, 21] width 96 height 34
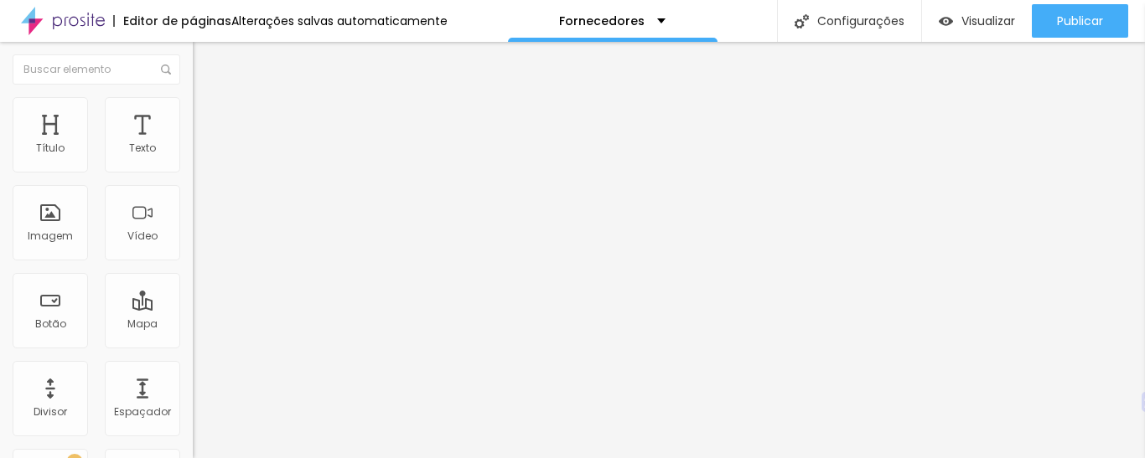
scroll to position [25, 0]
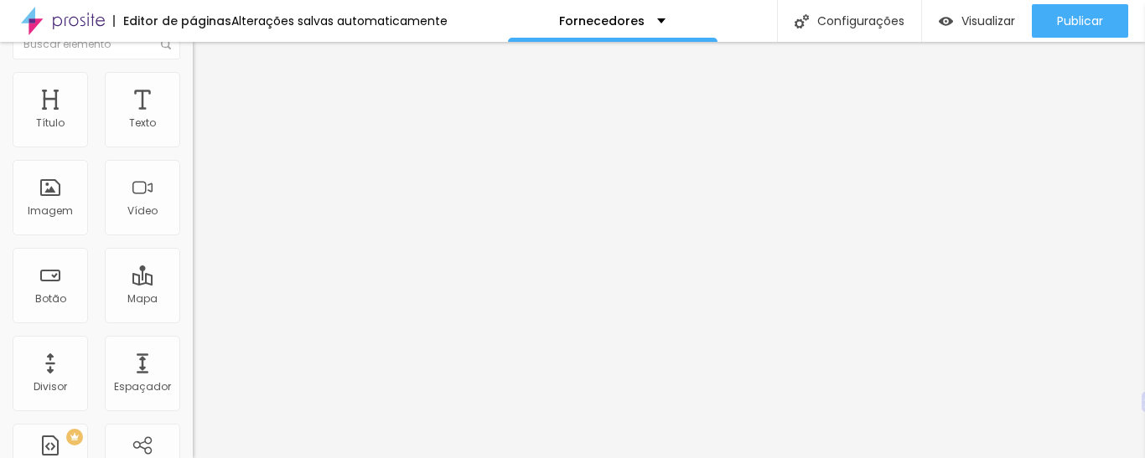
click at [207, 119] on font "Título 1" at bounding box center [235, 107] width 56 height 23
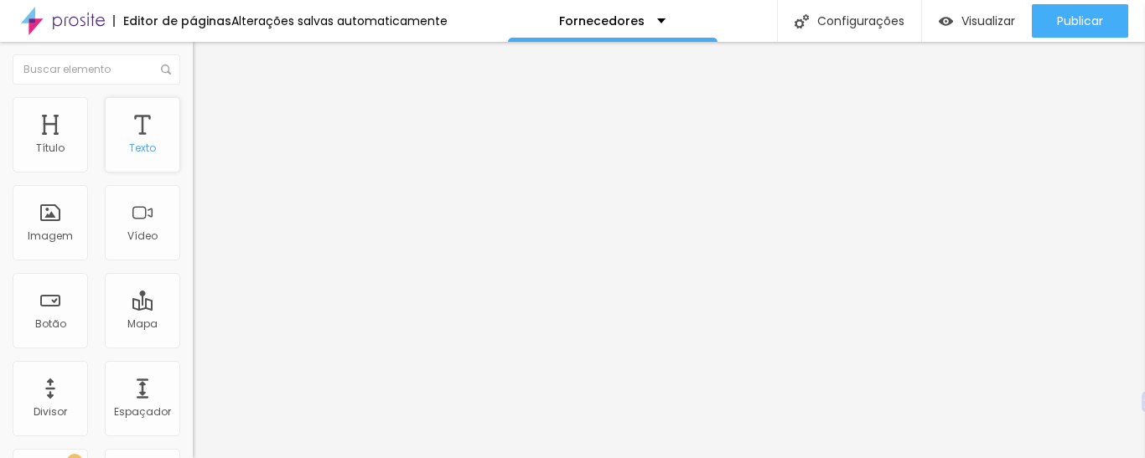
click at [140, 138] on div "Texto" at bounding box center [142, 134] width 75 height 75
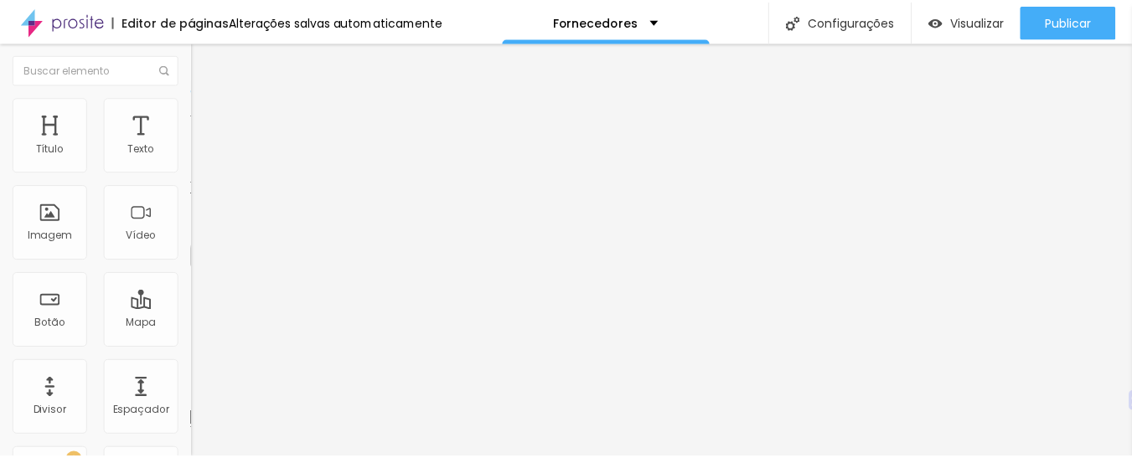
scroll to position [25, 0]
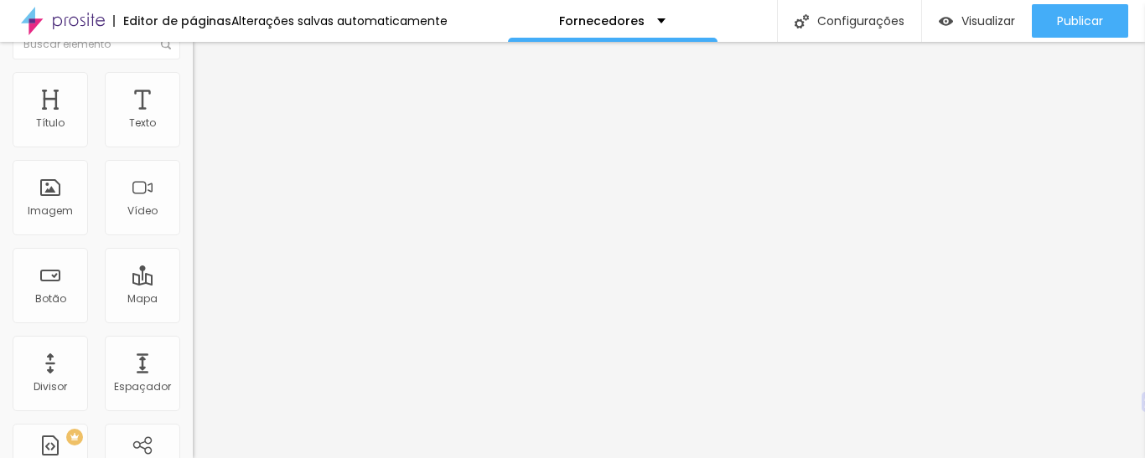
click at [208, 91] on font "Avançado" at bounding box center [235, 83] width 55 height 14
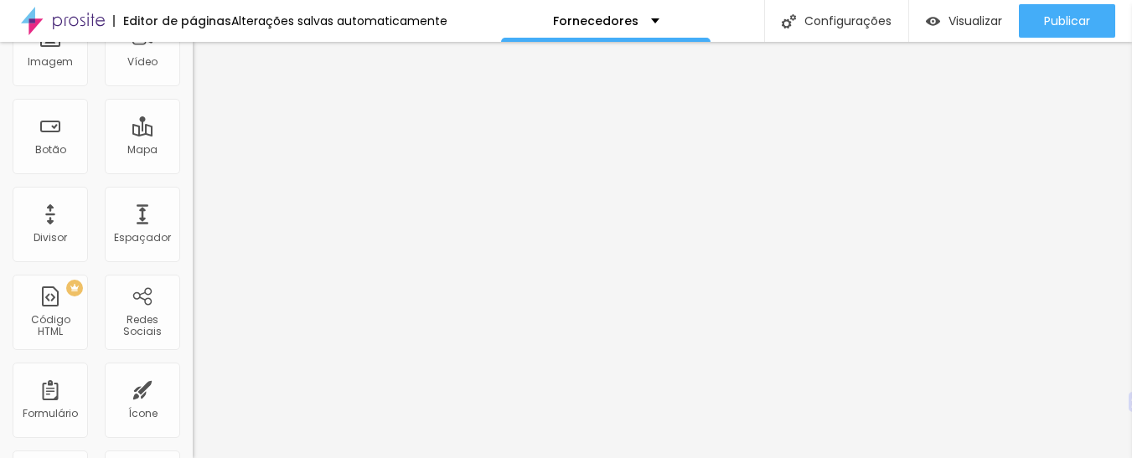
scroll to position [0, 0]
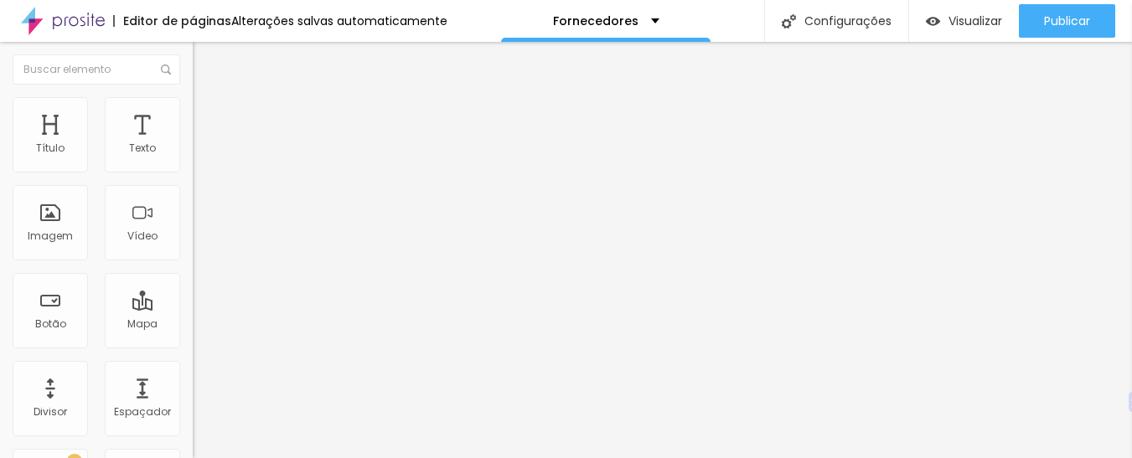
click at [208, 99] on font "Estilo" at bounding box center [221, 92] width 26 height 14
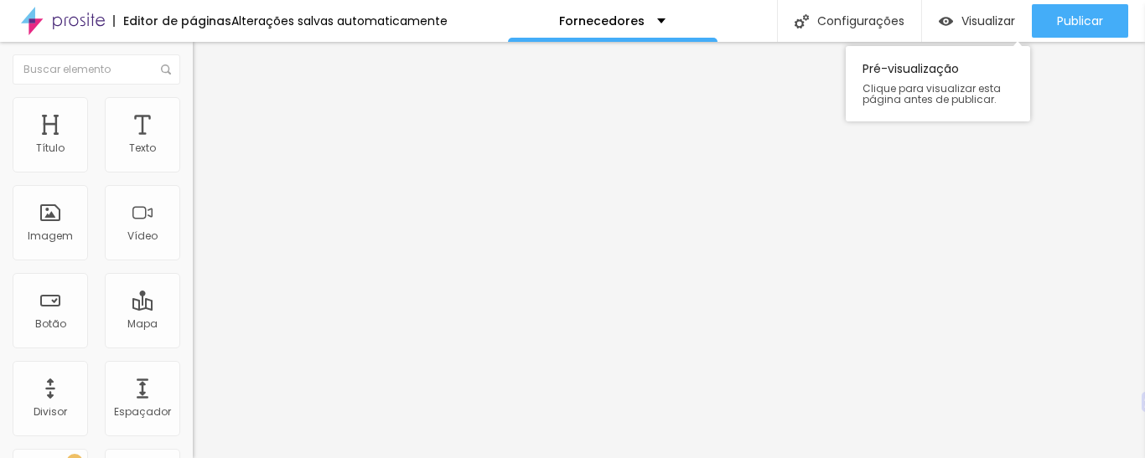
click at [986, 3] on div "Visualizar Pré-visualização Clique para visualizar esta página antes de publica…" at bounding box center [977, 21] width 110 height 42
click at [984, 20] on font "Visualizar" at bounding box center [988, 21] width 54 height 17
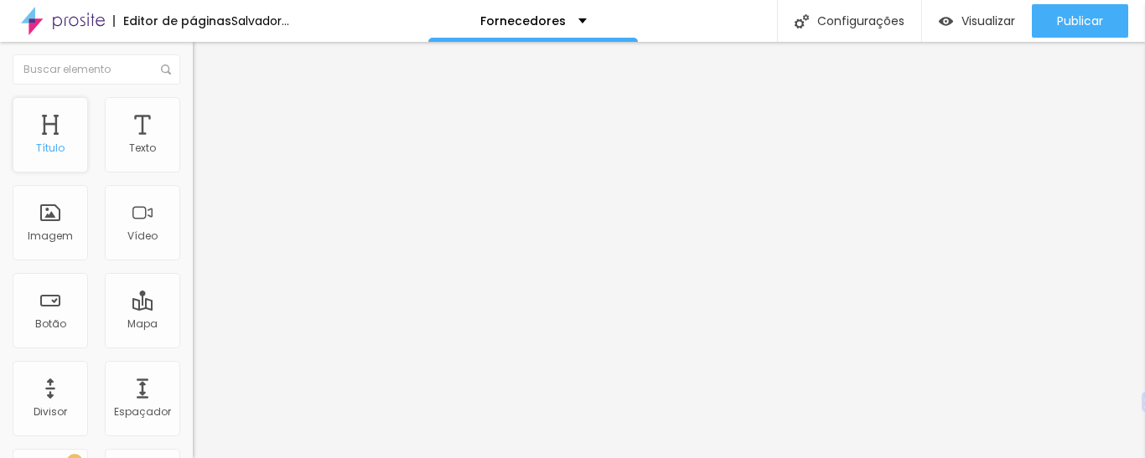
click at [59, 135] on div "Título" at bounding box center [50, 134] width 75 height 75
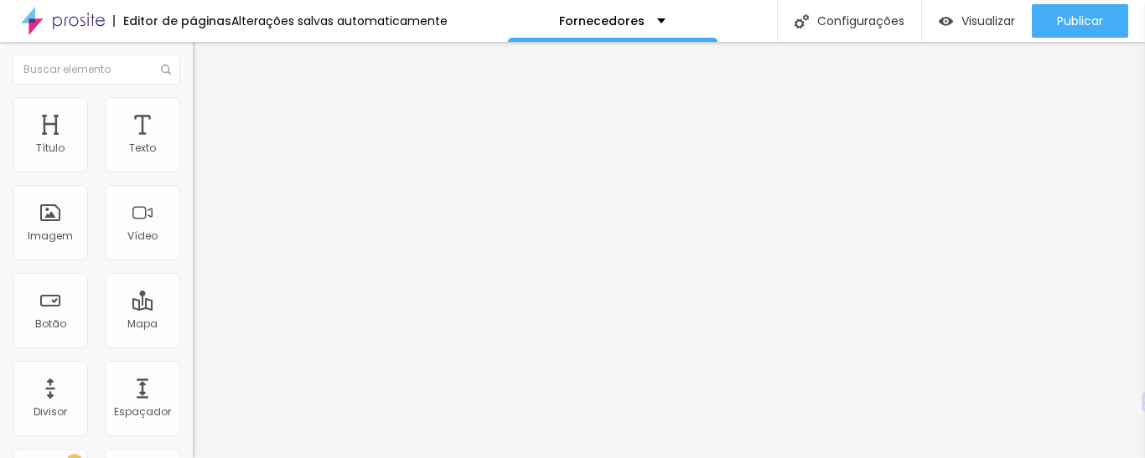
type input "0.7"
type input "0.9"
type input "1"
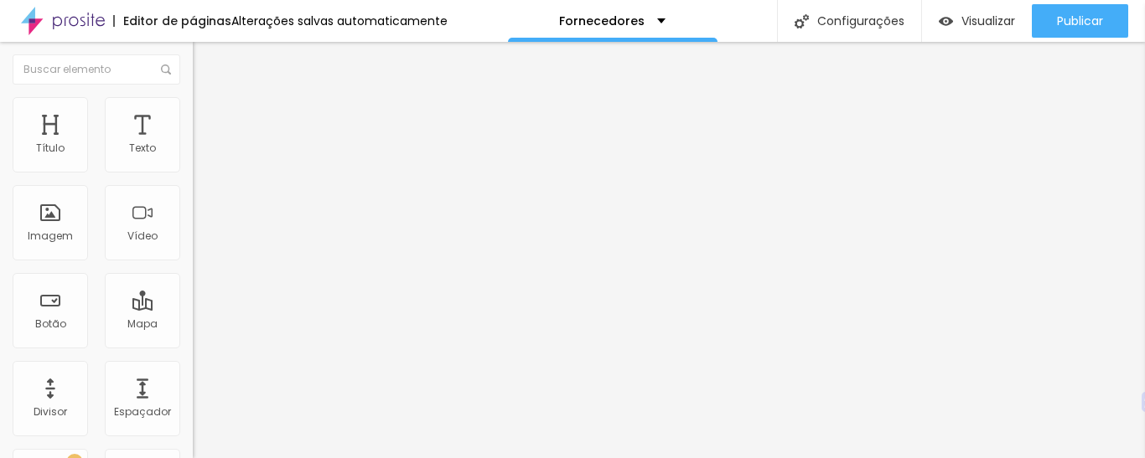
type input "1"
type input "1.1"
type input "1.2"
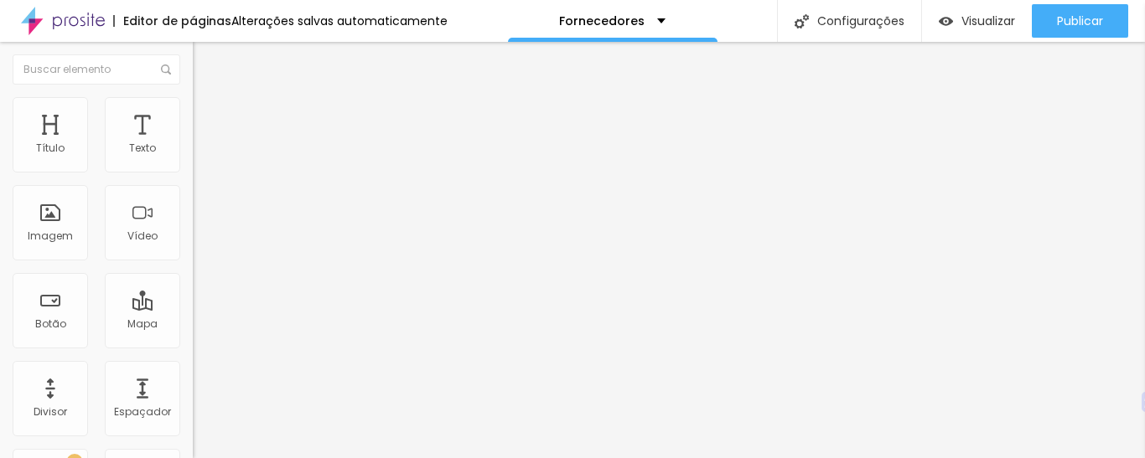
type input "1.3"
type input "1.4"
type input "1.5"
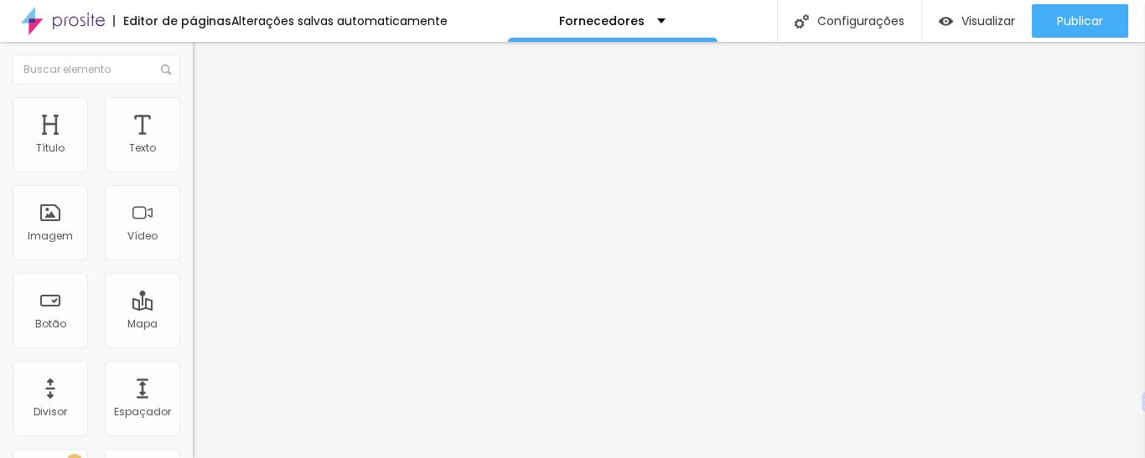
type input "1.5"
type input "1.6"
type input "1.7"
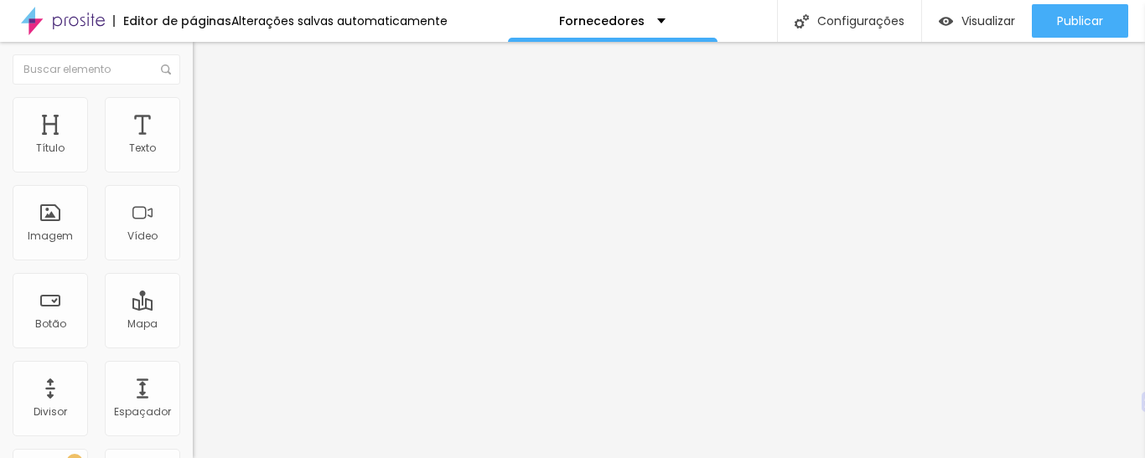
drag, startPoint x: 37, startPoint y: 197, endPoint x: 57, endPoint y: 203, distance: 21.0
type input "1.7"
type input "25"
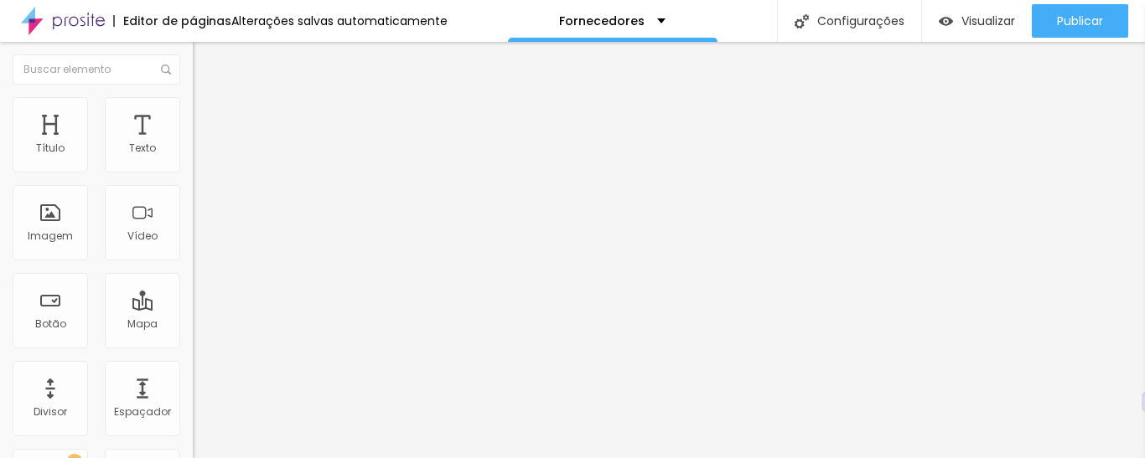
type input "25"
type input "26"
type input "28"
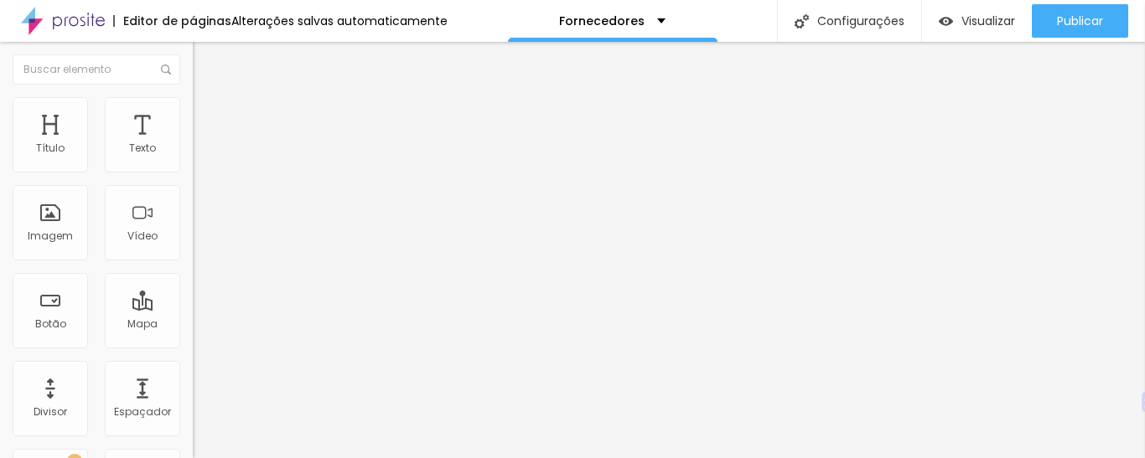
type input "29"
type input "30"
type input "31"
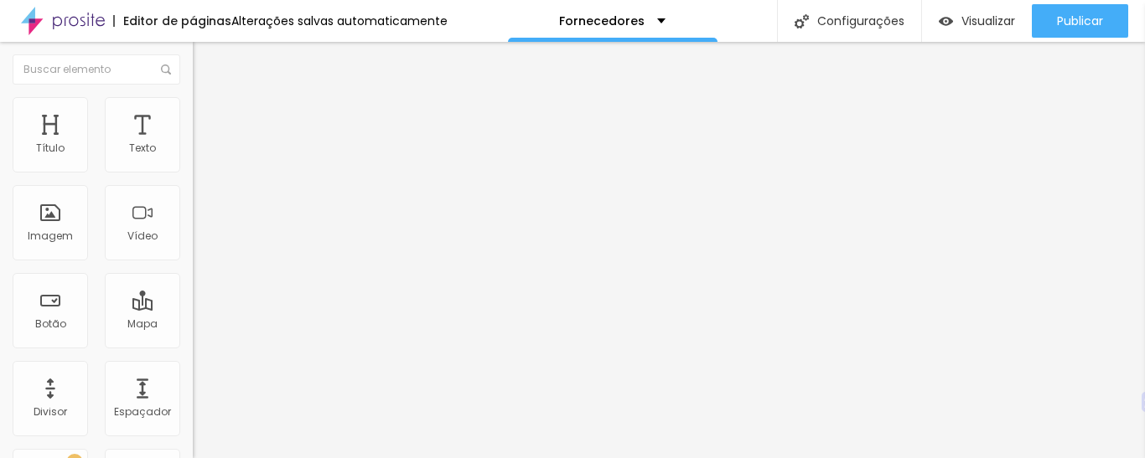
type input "31"
type input "32"
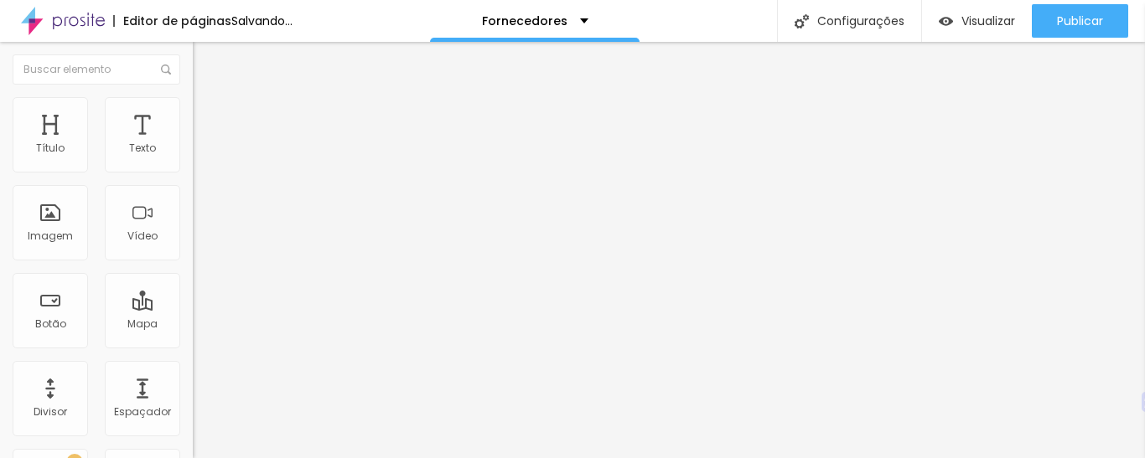
drag, startPoint x: 99, startPoint y: 163, endPoint x: 251, endPoint y: 181, distance: 153.6
click at [251, 308] on input "range" at bounding box center [247, 314] width 108 height 13
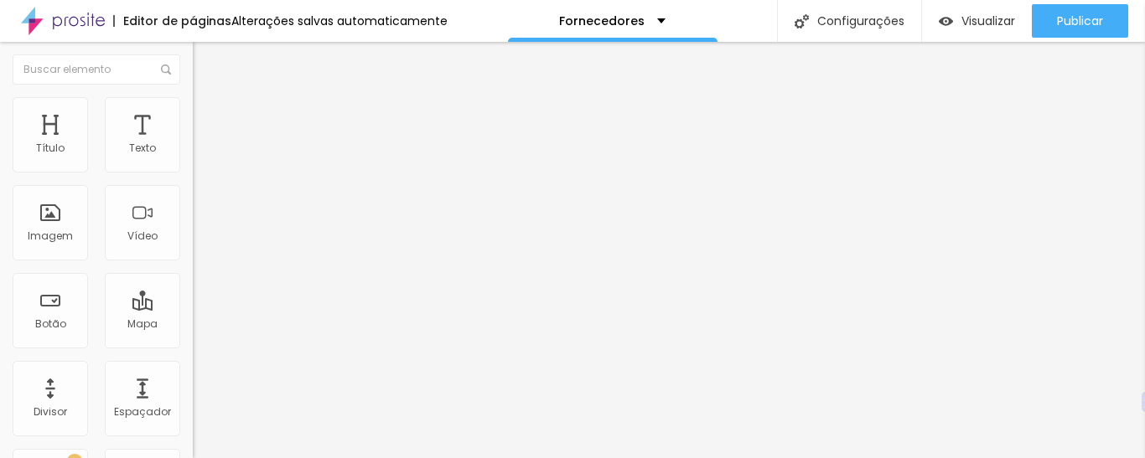
click at [193, 324] on input "32" at bounding box center [224, 333] width 63 height 18
type input "8"
type input "3"
type input "20"
type input "8"
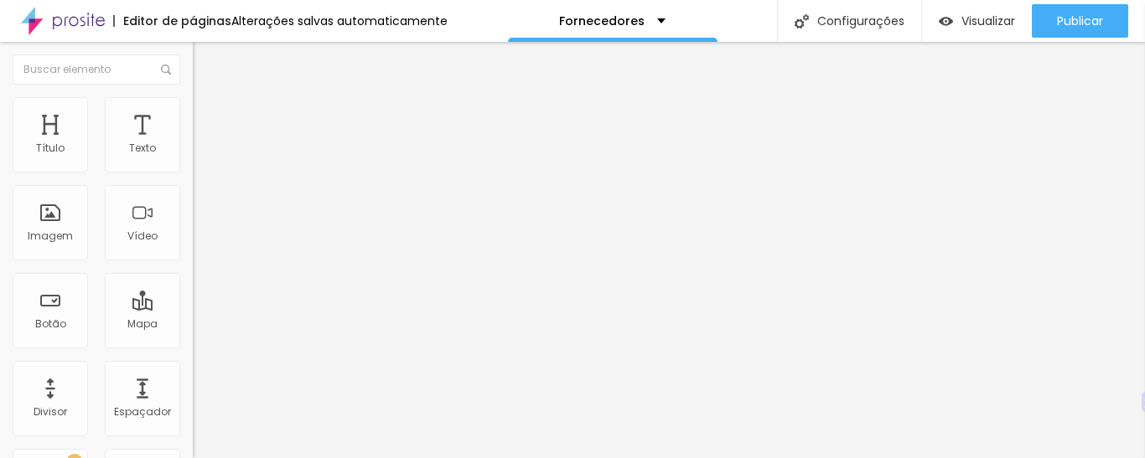
type input "5"
type input "32"
type input "8"
type input "3"
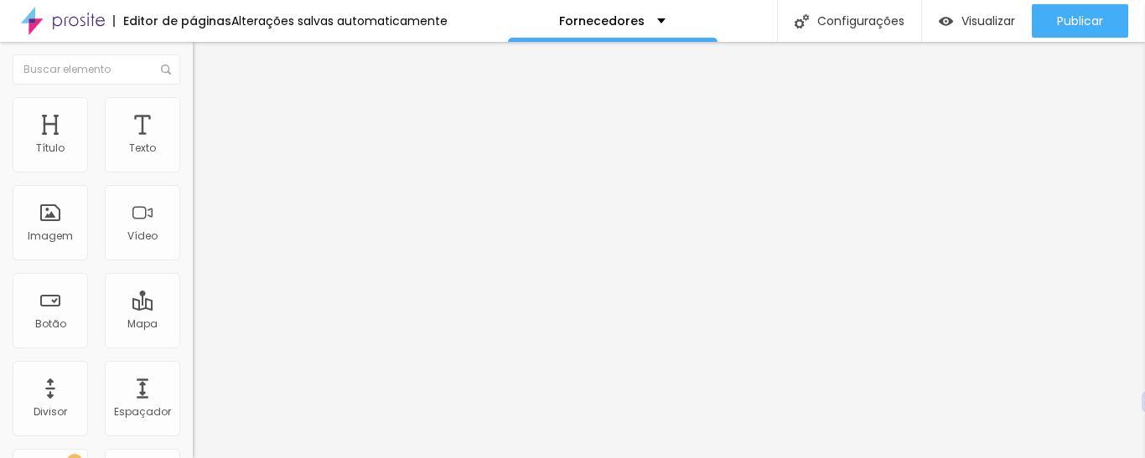
type input "20"
type input "8"
type input "5"
type input "32"
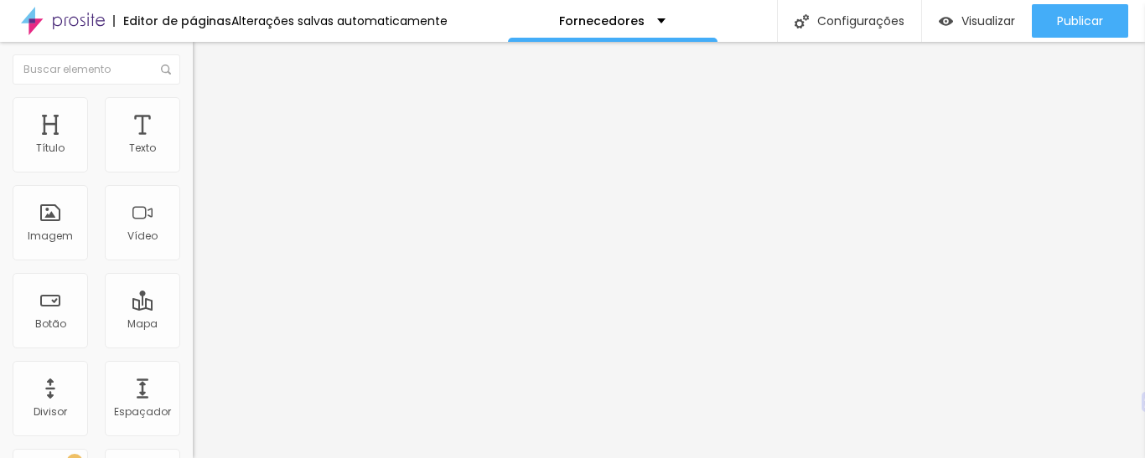
type input "1"
type input "2"
type input "3"
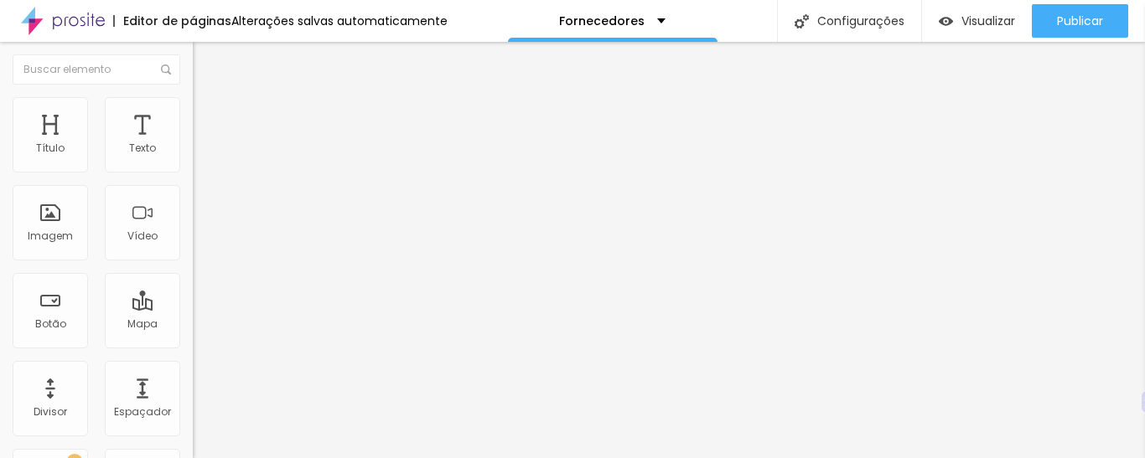
type input "3"
type input "4"
type input "5"
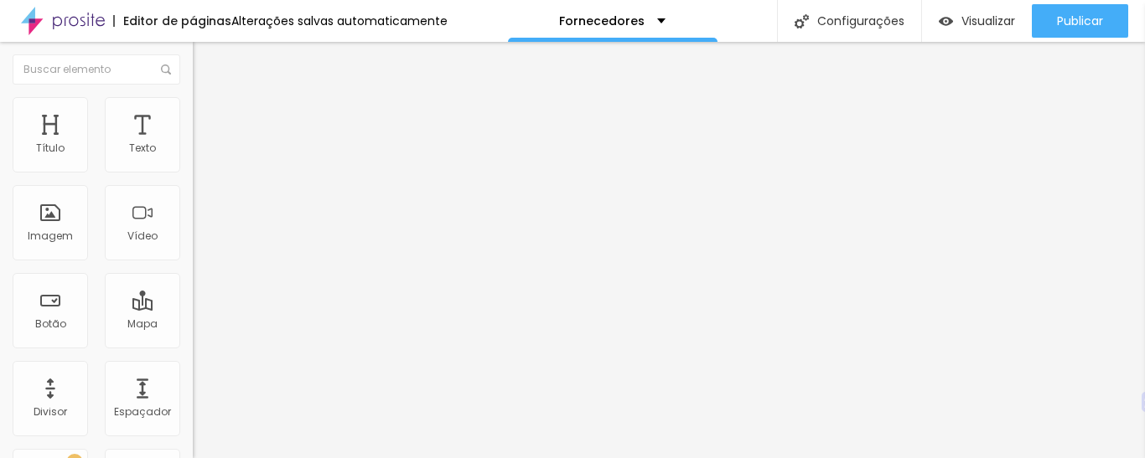
type input "9"
type input "14"
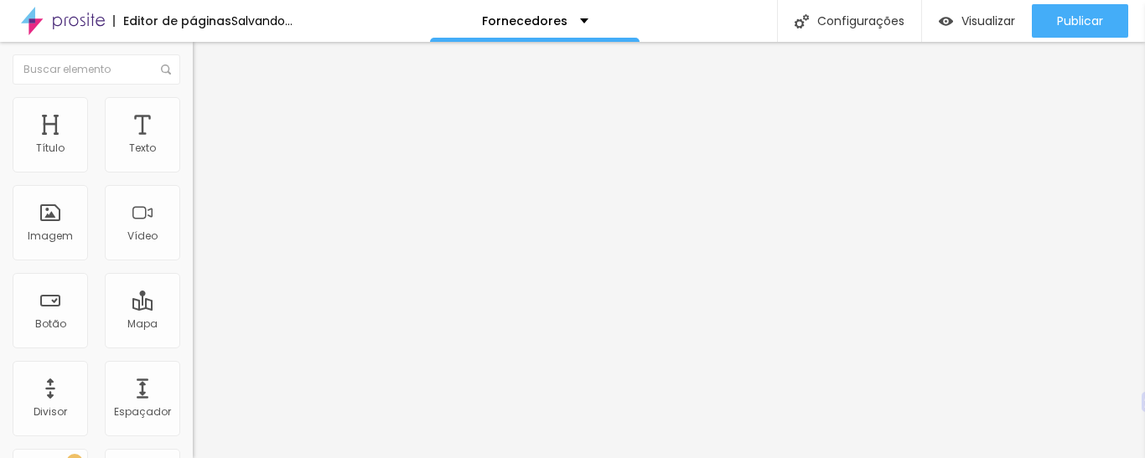
type input "17"
type input "18"
type input "19"
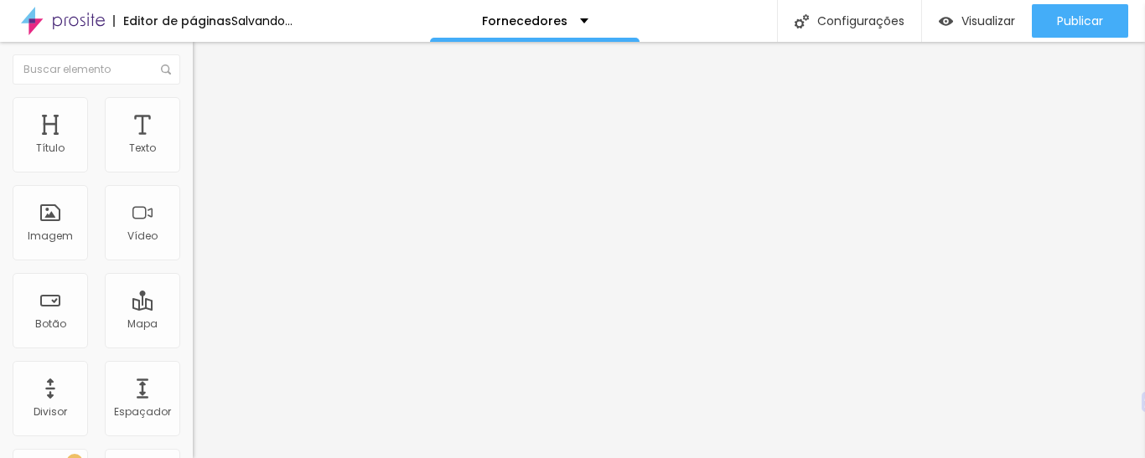
type input "19"
type input "20"
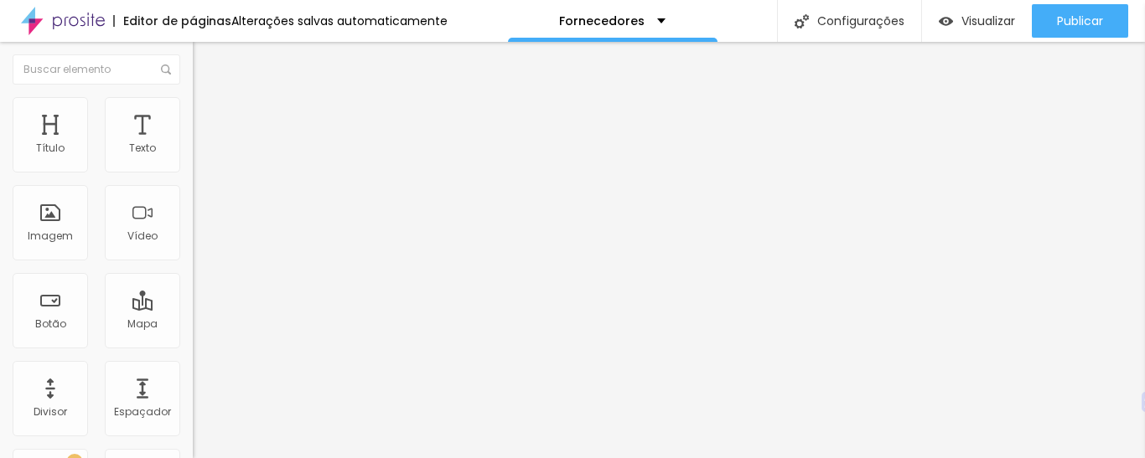
type input "17"
type input "5"
type input "4"
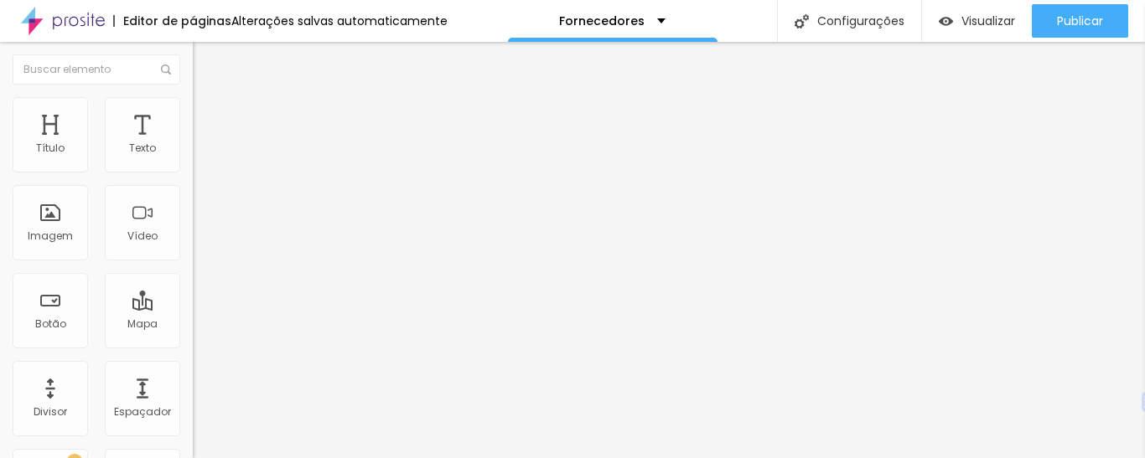
type input "4"
type input "3"
type input "2"
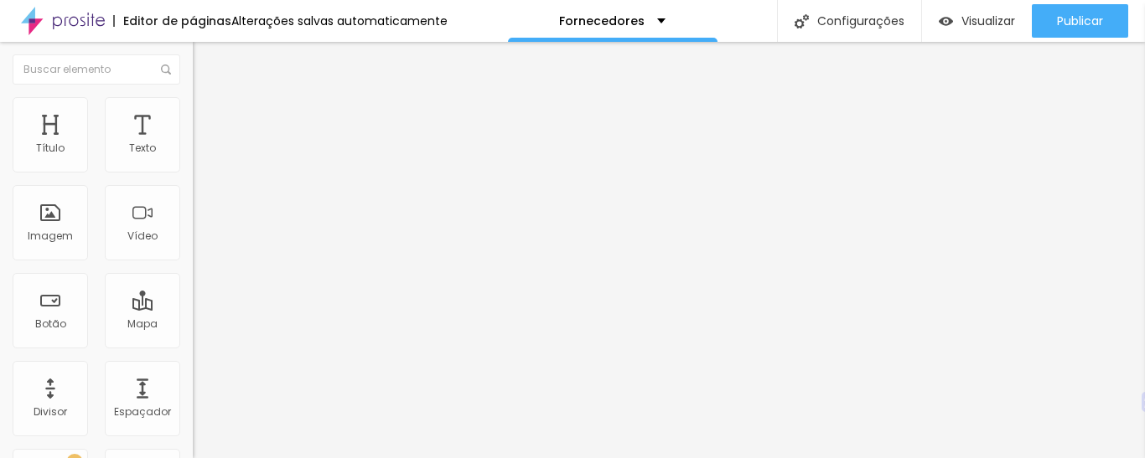
type input "1"
type input "0"
drag, startPoint x: 39, startPoint y: 261, endPoint x: 12, endPoint y: 263, distance: 26.9
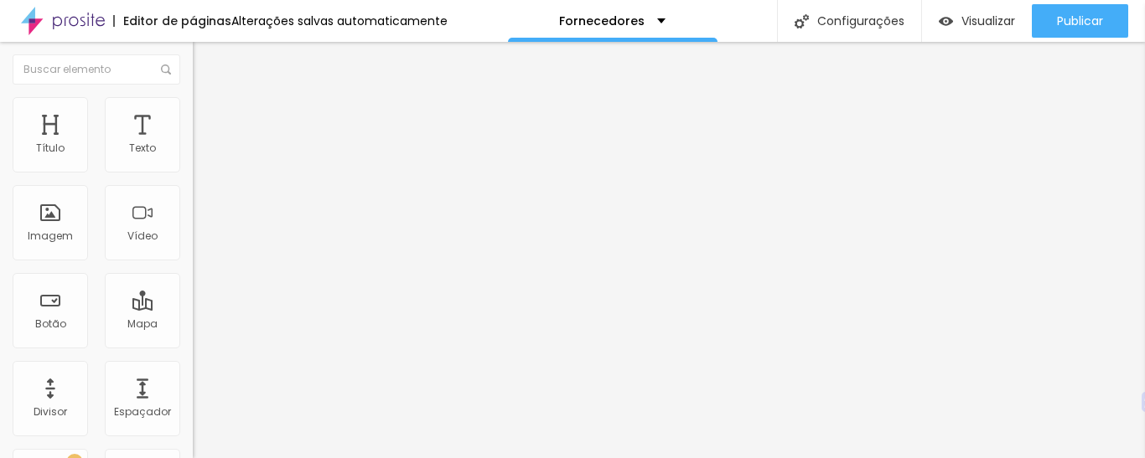
type input "1.8"
type input "3.4"
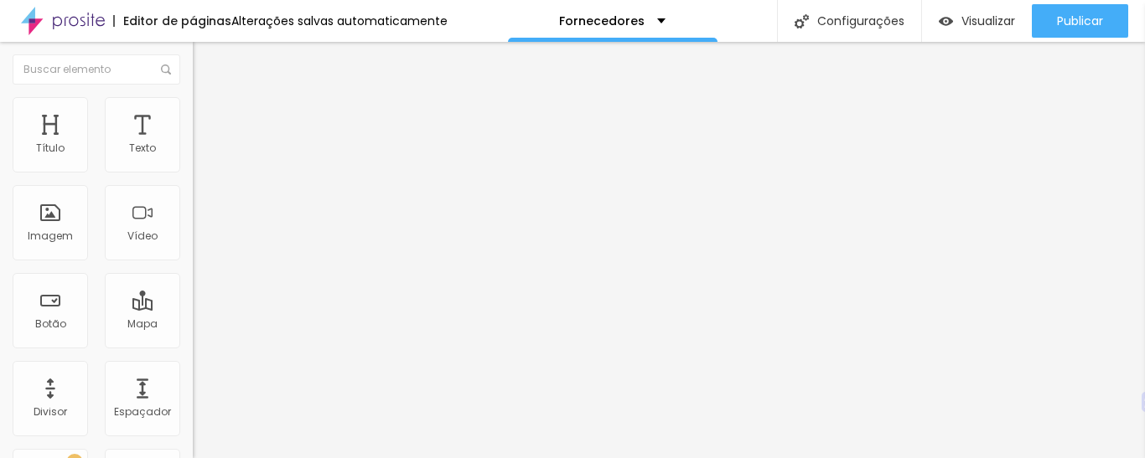
type input "3.6"
type input "3.9"
type input "4.2"
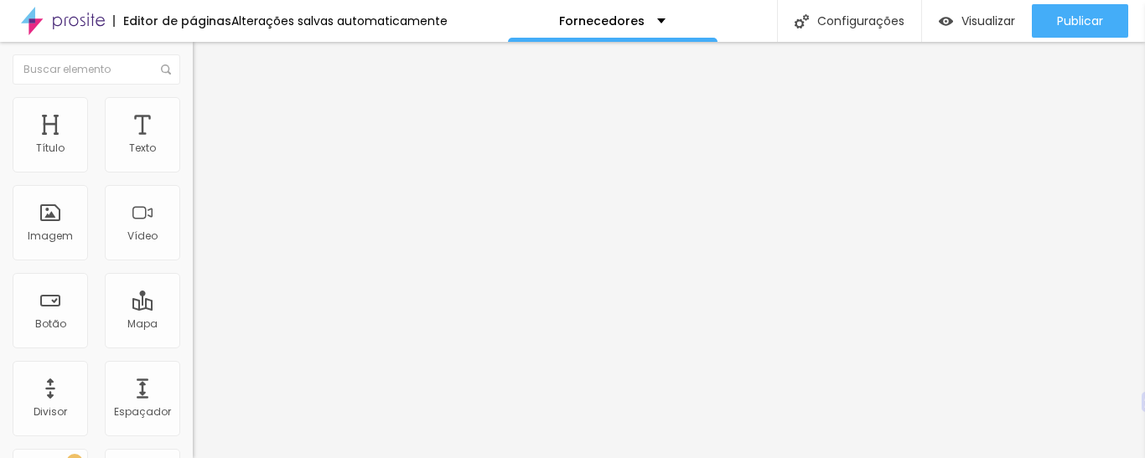
type input "4.2"
type input "4.5"
type input "4.8"
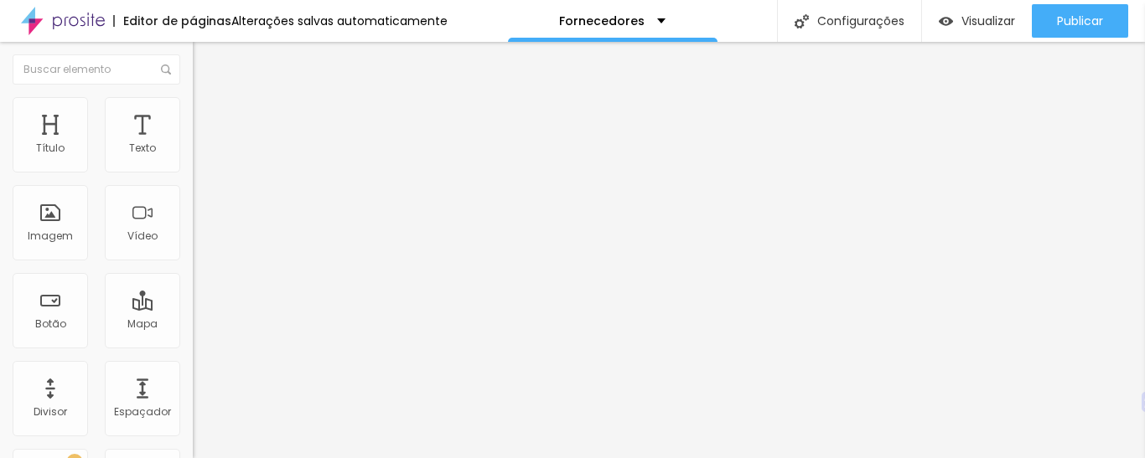
type input "5.1"
type input "5.3"
type input "5.6"
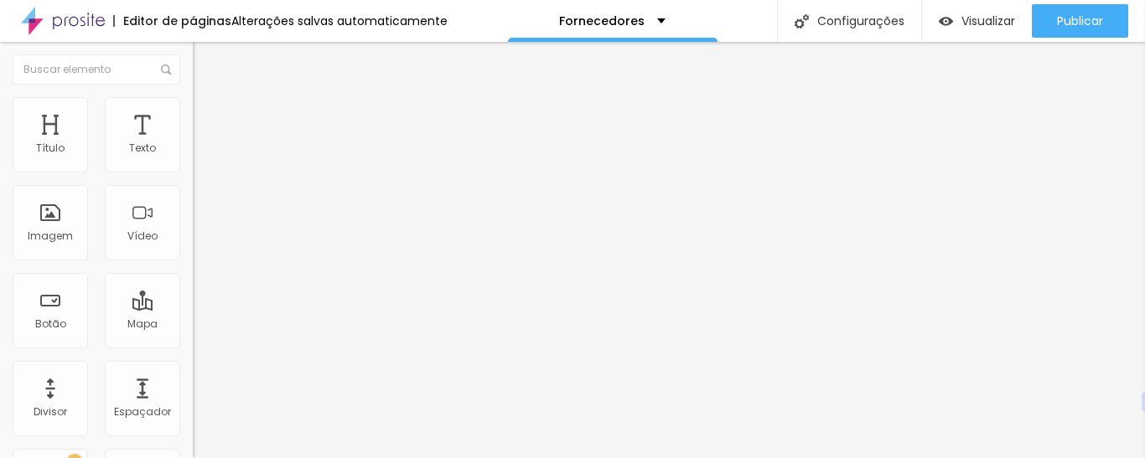
type input "5.6"
type input "5.7"
type input "5.8"
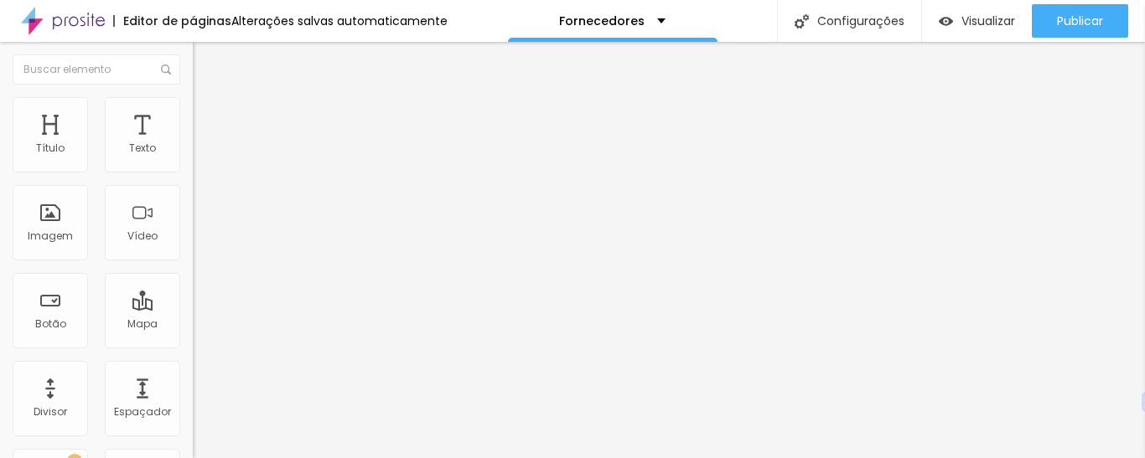
drag, startPoint x: 55, startPoint y: 199, endPoint x: 99, endPoint y: 204, distance: 43.8
type input "5.8"
type input "24"
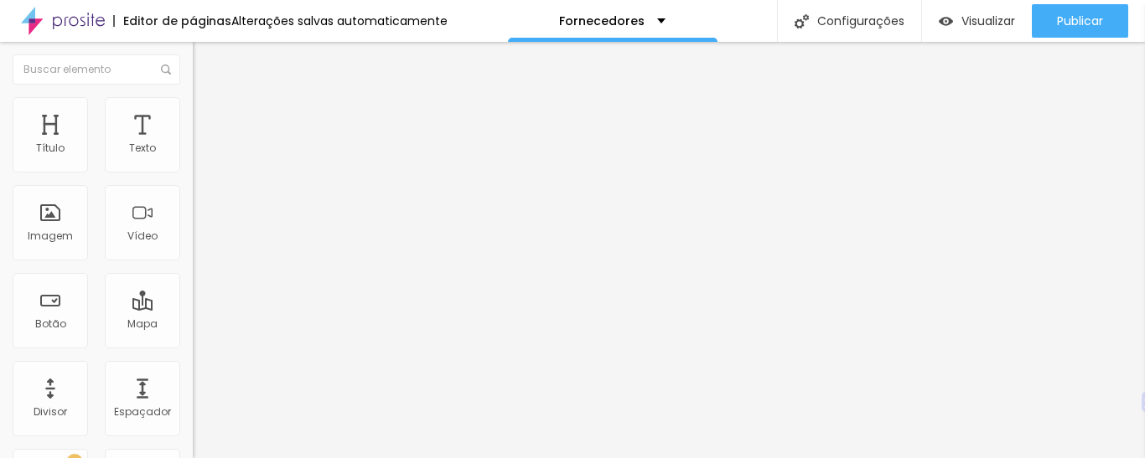
type input "19"
type input "20"
type input "21"
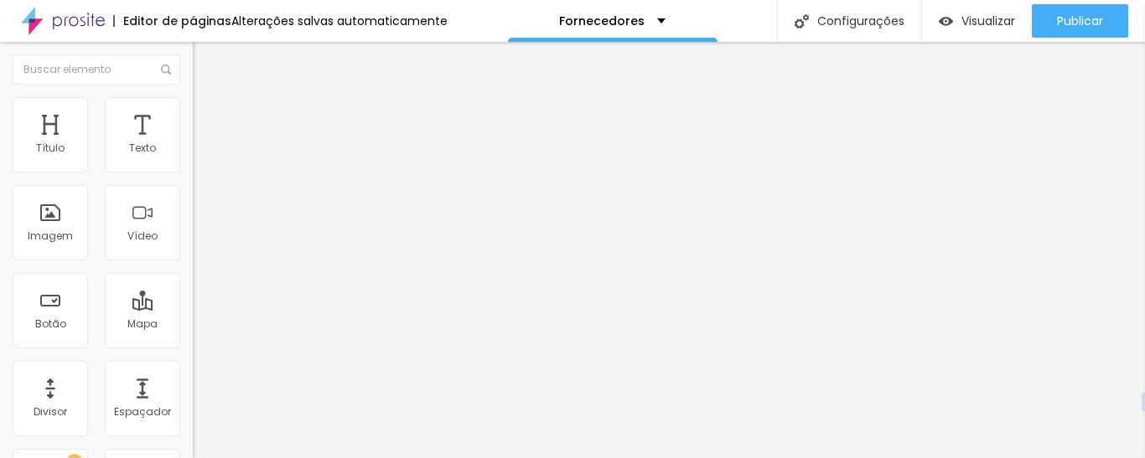
type input "21"
drag, startPoint x: 142, startPoint y: 164, endPoint x: 93, endPoint y: 166, distance: 49.5
type input "21"
click at [193, 308] on input "range" at bounding box center [247, 314] width 108 height 13
click at [208, 116] on font "Avançado" at bounding box center [235, 108] width 55 height 14
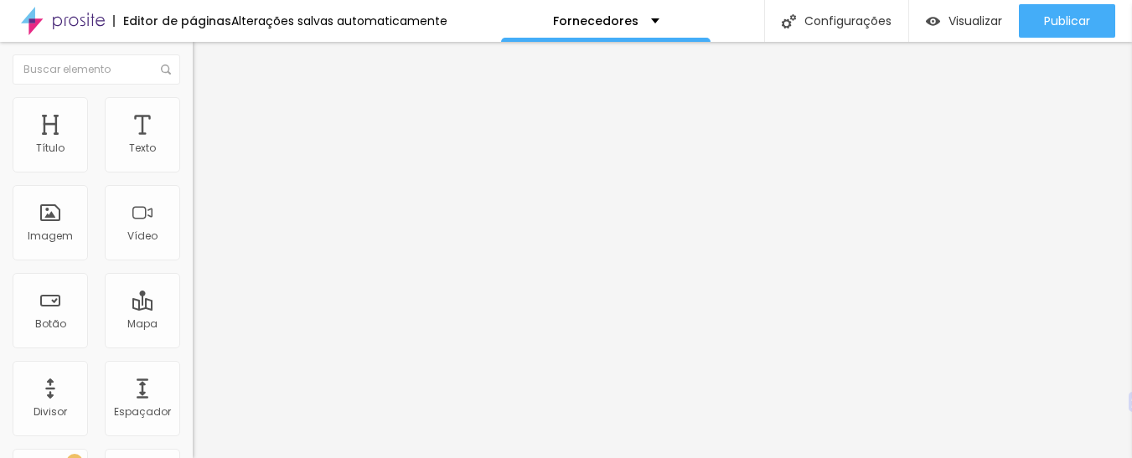
click at [193, 107] on ul "Estilo Avançado" at bounding box center [289, 97] width 193 height 34
click at [205, 59] on img "button" at bounding box center [211, 60] width 13 height 13
click at [231, 62] on font "Editar nulo" at bounding box center [261, 61] width 61 height 17
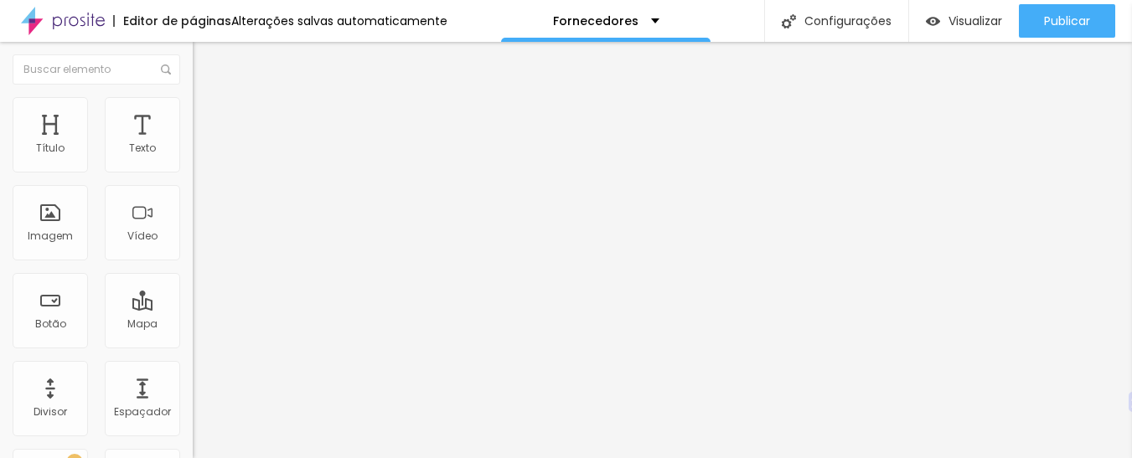
click at [205, 58] on img "button" at bounding box center [211, 60] width 13 height 13
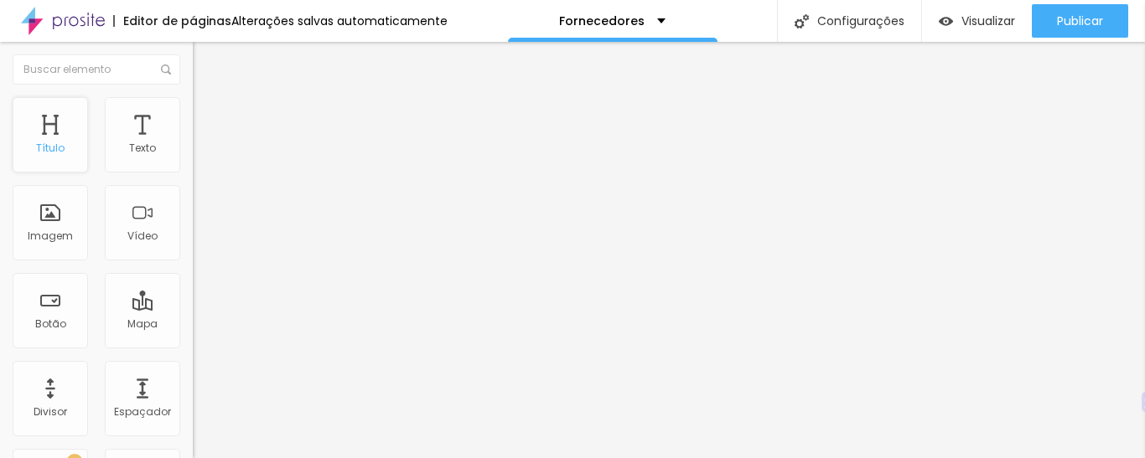
click at [75, 140] on div "Título" at bounding box center [50, 134] width 75 height 75
click at [193, 105] on img at bounding box center [200, 104] width 15 height 15
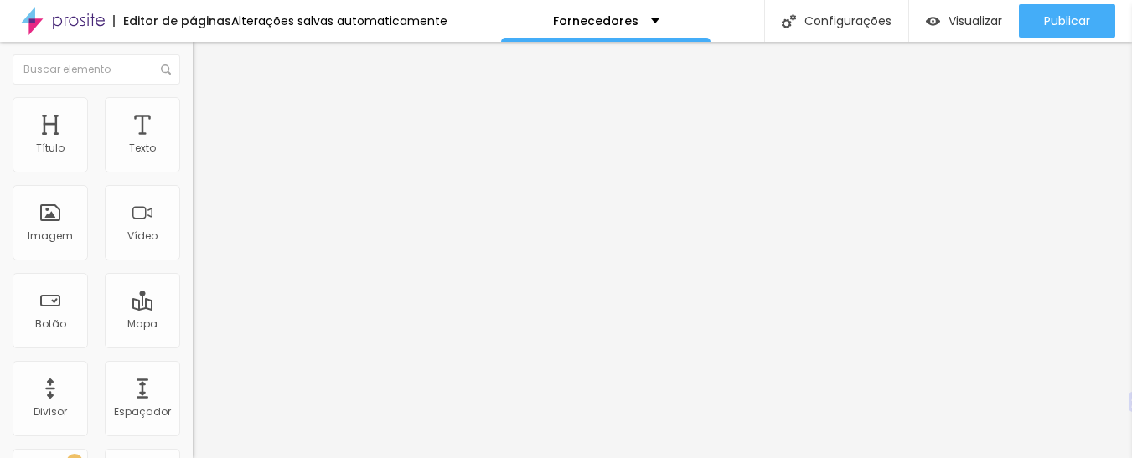
click at [208, 99] on font "Estilo" at bounding box center [221, 92] width 26 height 14
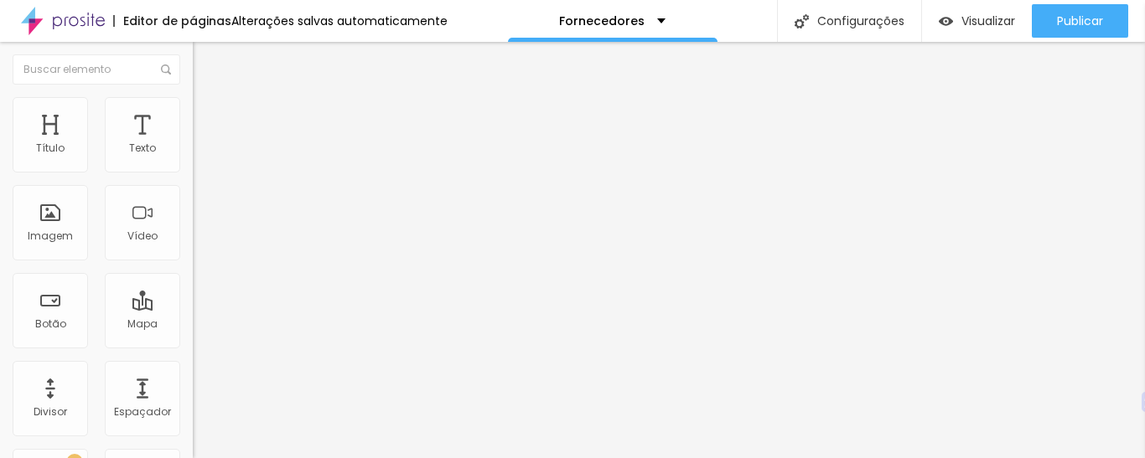
click at [193, 156] on div "Título 2 H2" at bounding box center [289, 148] width 193 height 15
click at [193, 144] on font "Título 1" at bounding box center [221, 132] width 56 height 23
click at [193, 172] on font "Título 3" at bounding box center [217, 162] width 49 height 19
click at [193, 144] on font "Título 1" at bounding box center [221, 132] width 56 height 23
click at [193, 96] on img at bounding box center [200, 87] width 15 height 15
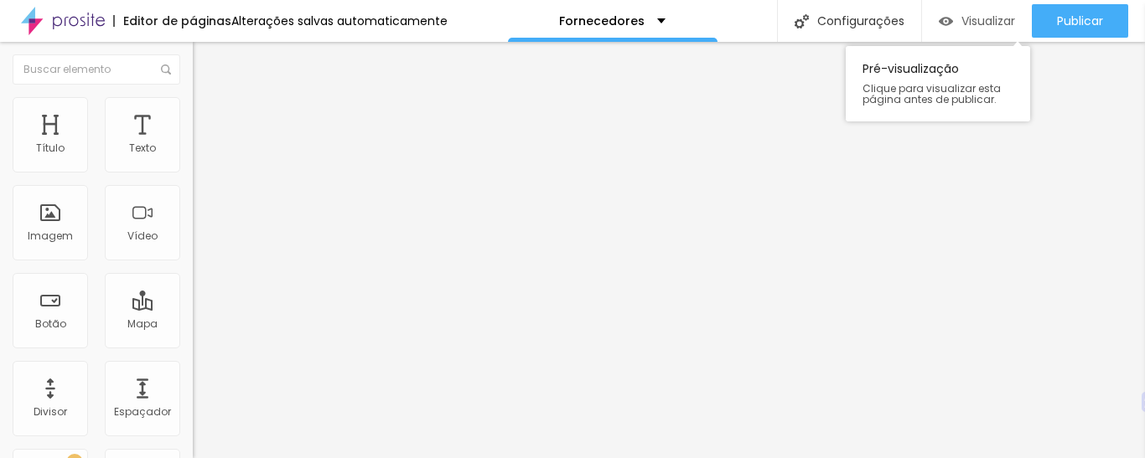
click at [968, 23] on font "Visualizar" at bounding box center [988, 21] width 54 height 17
click at [979, 24] on font "Visualizar" at bounding box center [988, 21] width 54 height 17
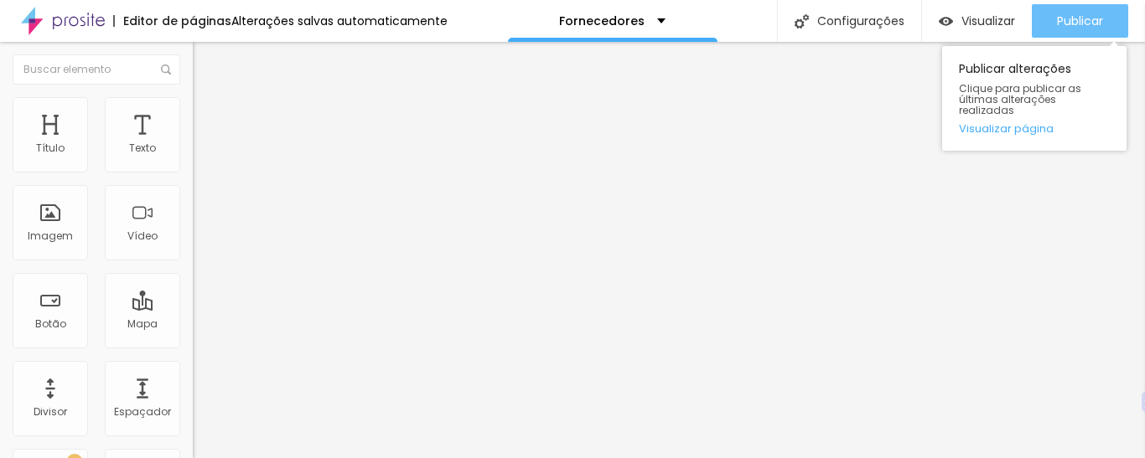
click at [1073, 26] on font "Publicar" at bounding box center [1080, 21] width 46 height 17
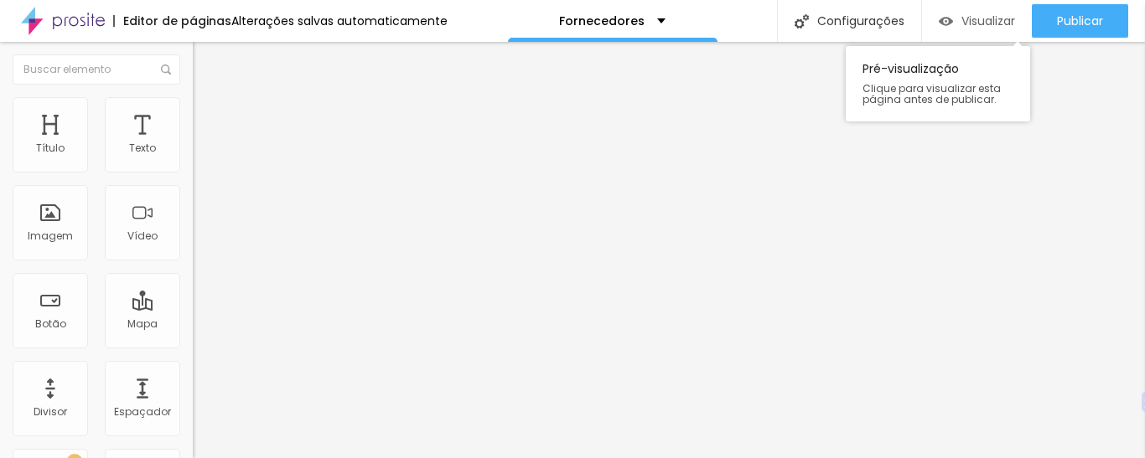
click at [984, 24] on font "Visualizar" at bounding box center [988, 21] width 54 height 17
click at [965, 18] on font "Visualizar" at bounding box center [988, 21] width 54 height 17
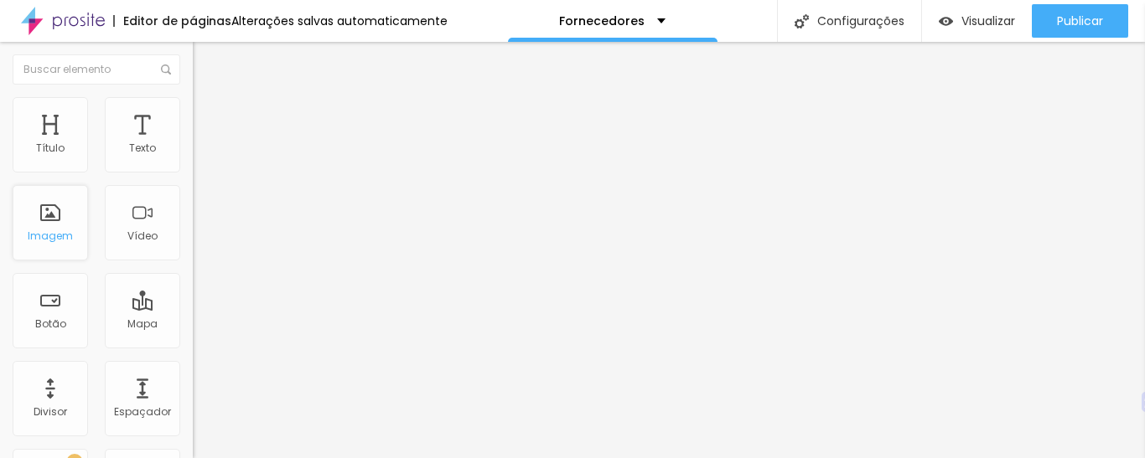
click at [54, 224] on div "Imagem" at bounding box center [50, 222] width 75 height 75
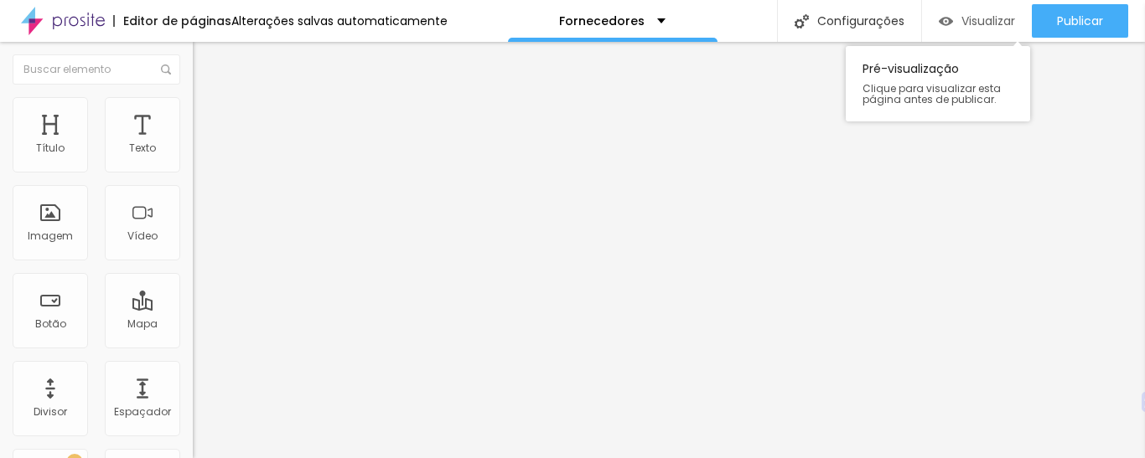
click at [998, 27] on font "Visualizar" at bounding box center [988, 21] width 54 height 17
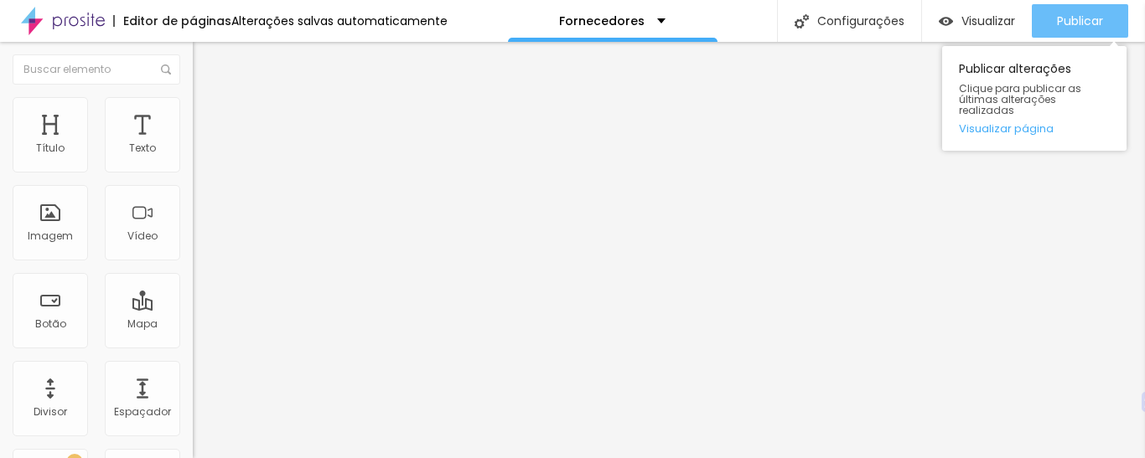
click at [1059, 24] on font "Publicar" at bounding box center [1080, 21] width 46 height 17
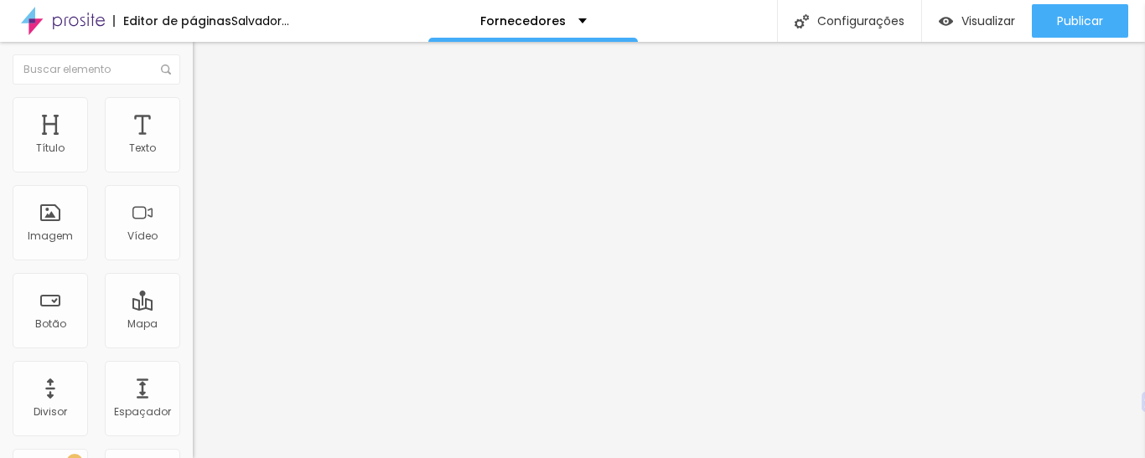
click at [193, 345] on input "#oferta" at bounding box center [293, 337] width 201 height 17
paste input "[URL][DOMAIN_NAME]"
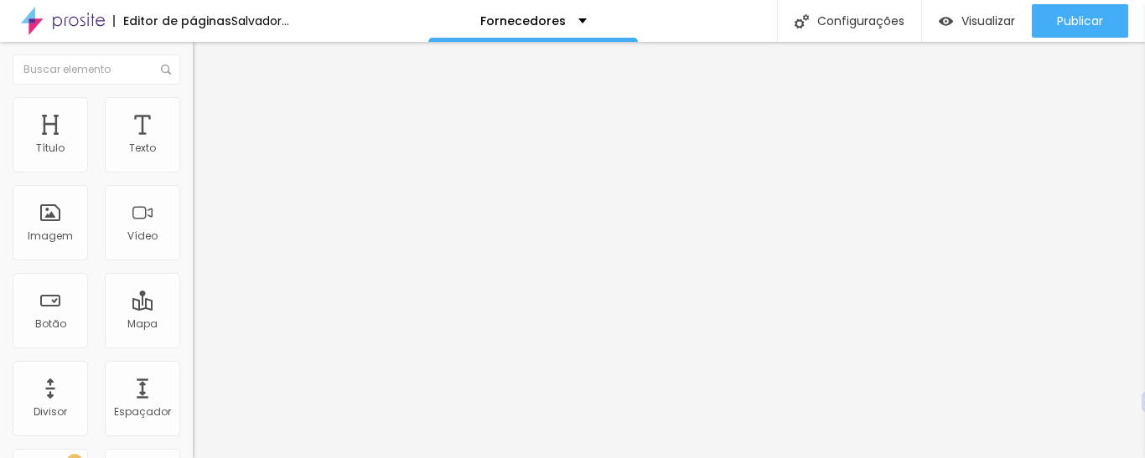
type input "[URL][DOMAIN_NAME]"
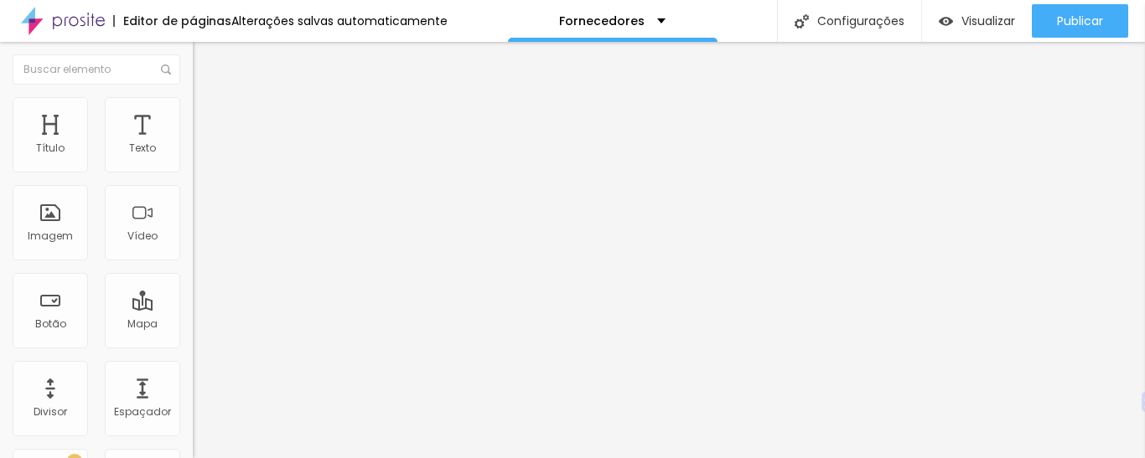
click at [193, 200] on img at bounding box center [199, 195] width 12 height 12
click at [203, 144] on font "Adicionar imagem" at bounding box center [252, 137] width 98 height 14
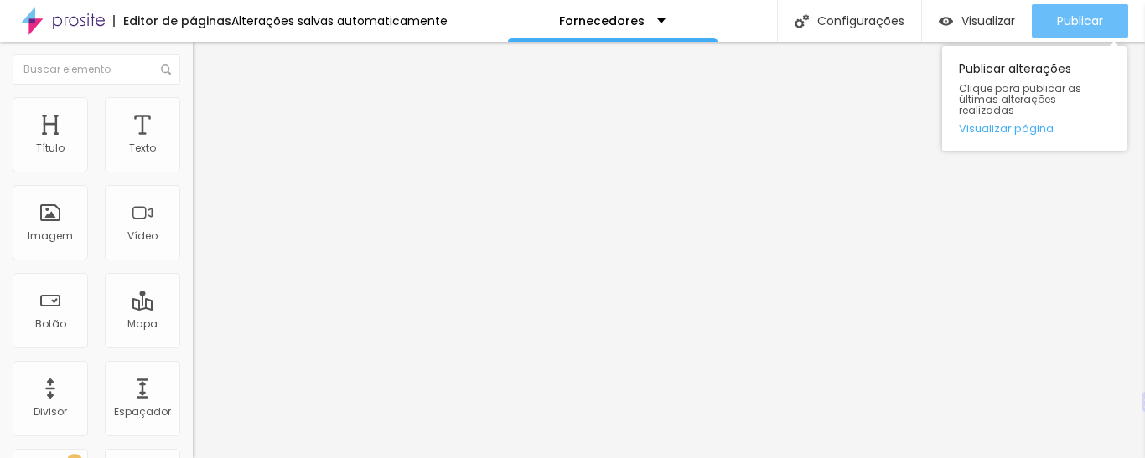
click at [1087, 23] on font "Publicar" at bounding box center [1080, 21] width 46 height 17
click at [1080, 22] on font "Publicar" at bounding box center [1080, 21] width 46 height 17
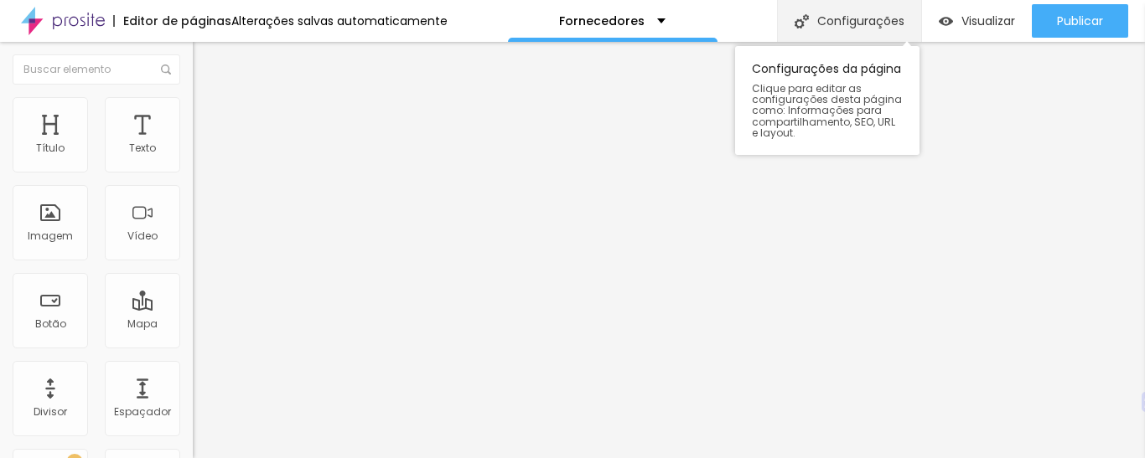
click at [863, 18] on font "Configurações" at bounding box center [860, 21] width 87 height 17
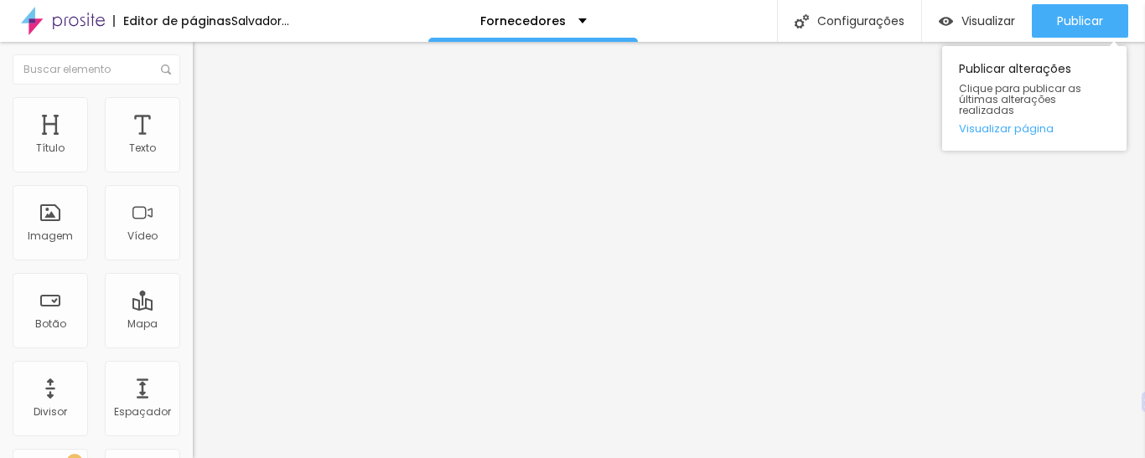
click at [1079, 3] on div "Publicar Publicar alterações Clique para publicar as últimas alterações realiza…" at bounding box center [1080, 21] width 96 height 42
click at [1080, 25] on font "Publicar" at bounding box center [1080, 21] width 46 height 17
click at [1069, 13] on font "Publicar" at bounding box center [1080, 21] width 46 height 17
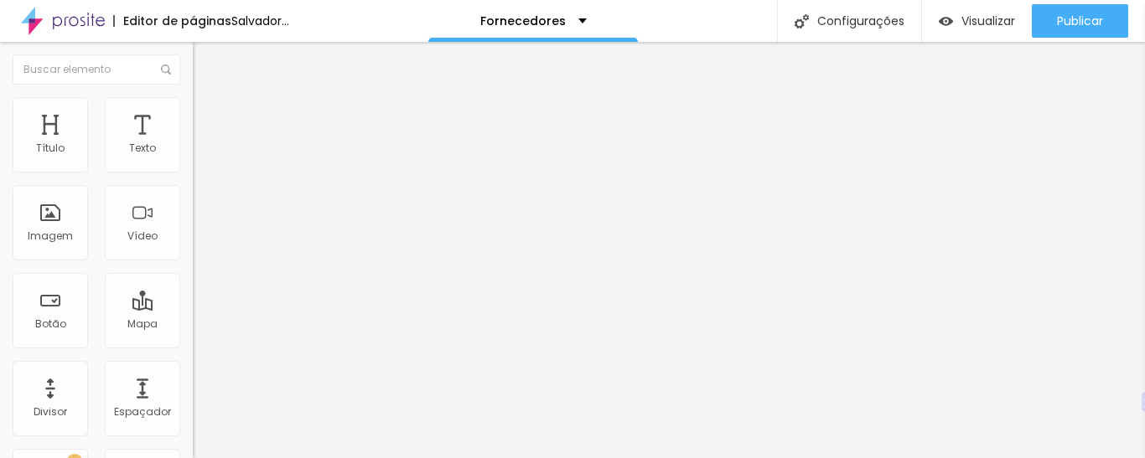
click at [193, 114] on li "Avançado" at bounding box center [289, 122] width 193 height 17
click at [193, 97] on li "Estilo" at bounding box center [289, 105] width 193 height 17
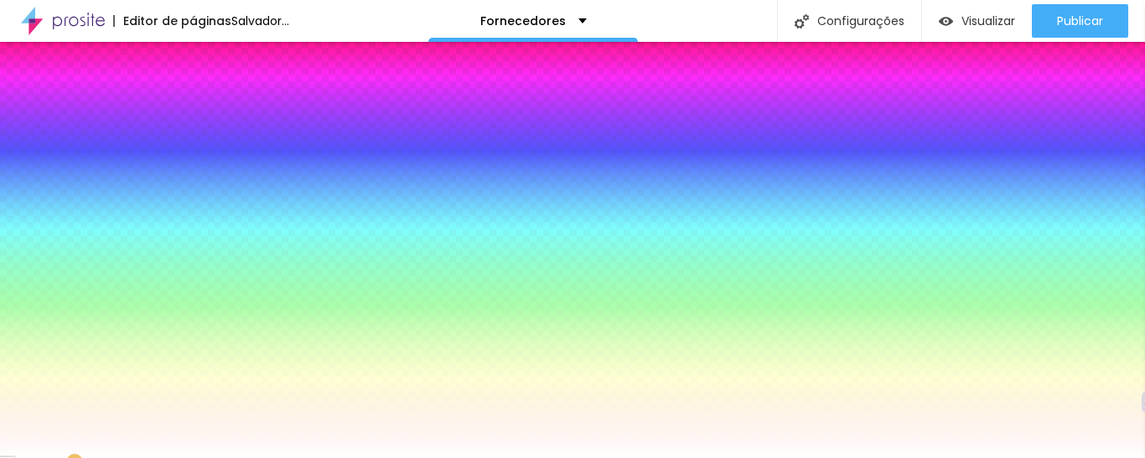
click at [193, 96] on img at bounding box center [200, 87] width 15 height 15
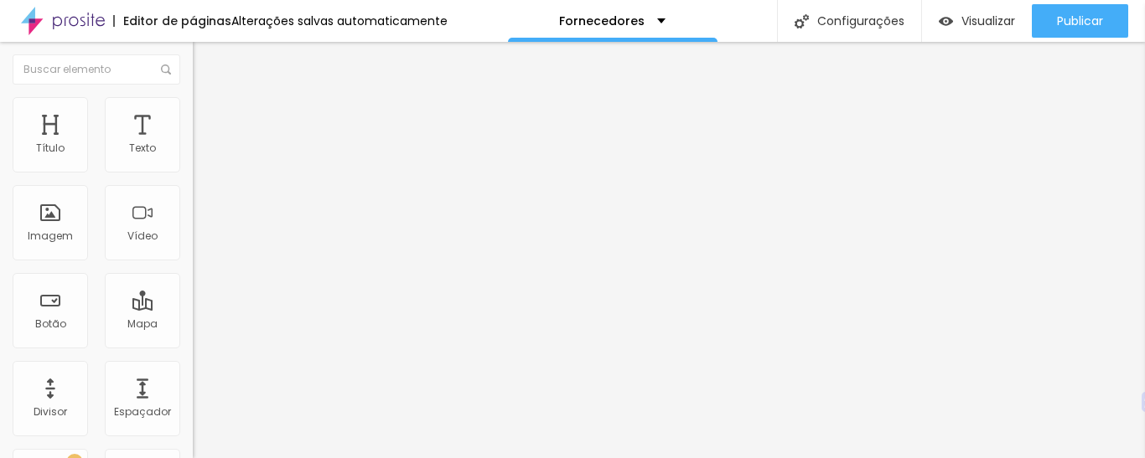
click at [203, 144] on font "Adicionar imagem" at bounding box center [252, 137] width 98 height 14
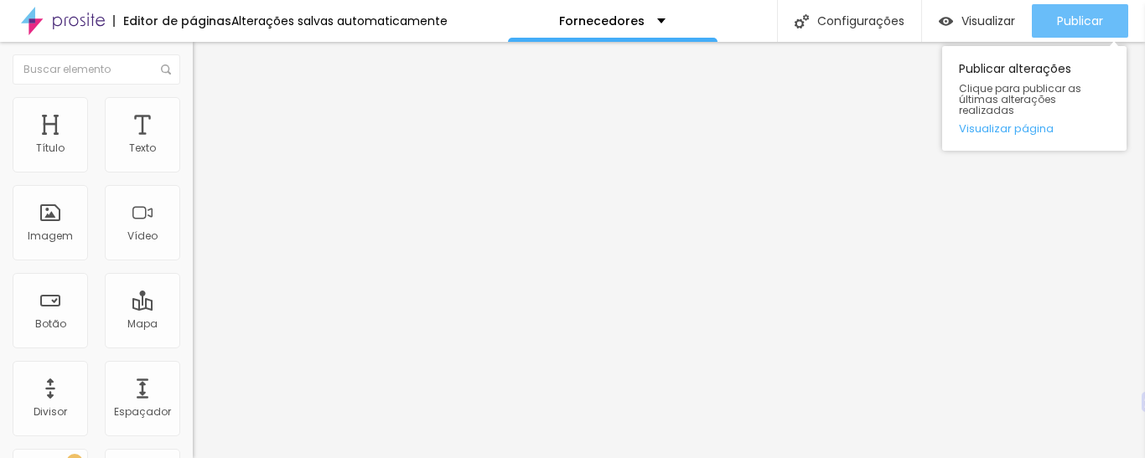
click at [1060, 18] on font "Publicar" at bounding box center [1080, 21] width 46 height 17
click at [1059, 11] on div "Publicar" at bounding box center [1080, 21] width 46 height 34
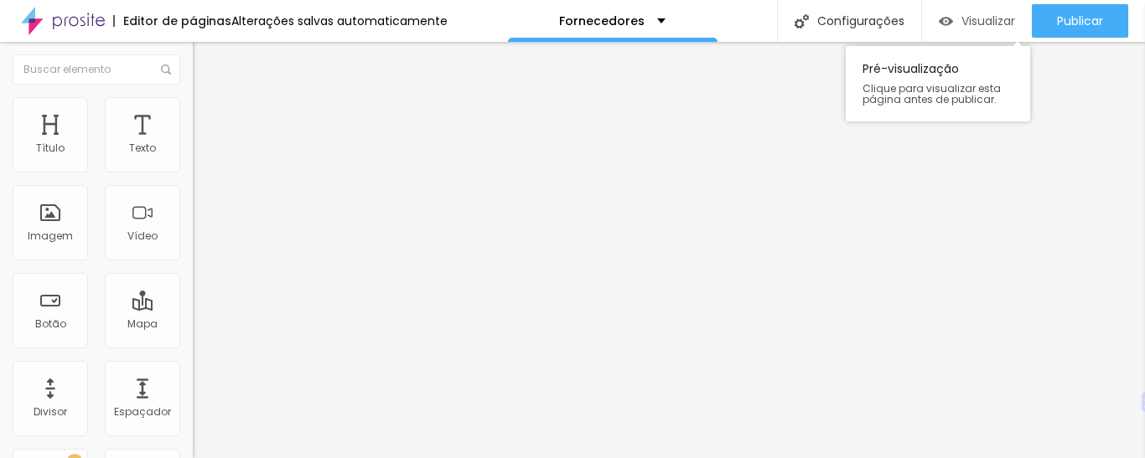
click at [961, 18] on font "Visualizar" at bounding box center [988, 21] width 54 height 17
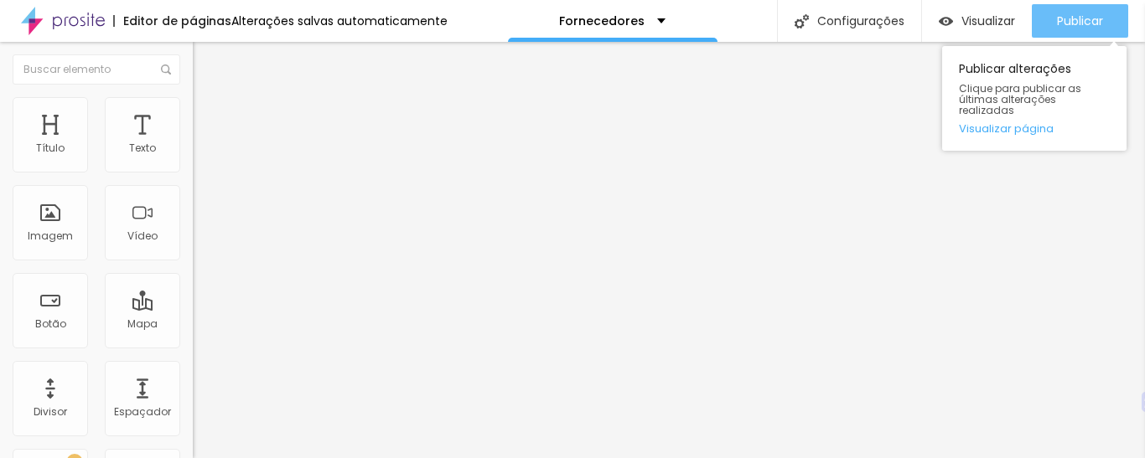
click at [1095, 14] on font "Publicar" at bounding box center [1080, 21] width 46 height 17
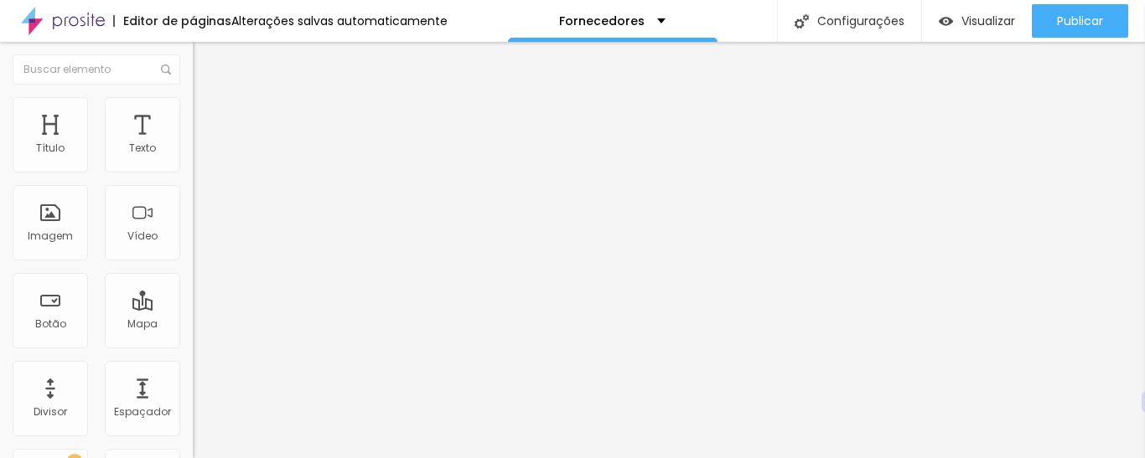
scroll to position [60, 0]
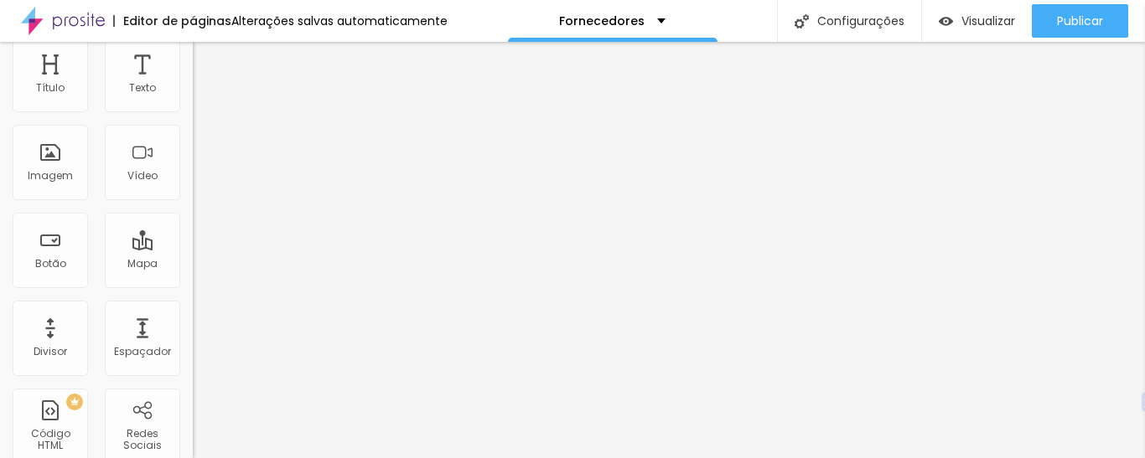
click at [193, 190] on div "Proporção" at bounding box center [289, 185] width 193 height 10
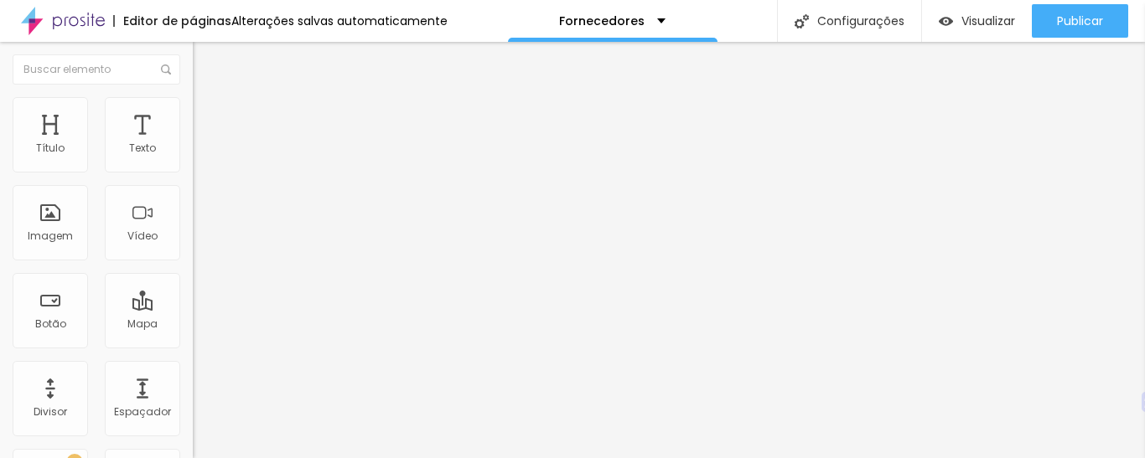
click at [193, 114] on li "Avançado" at bounding box center [289, 122] width 193 height 17
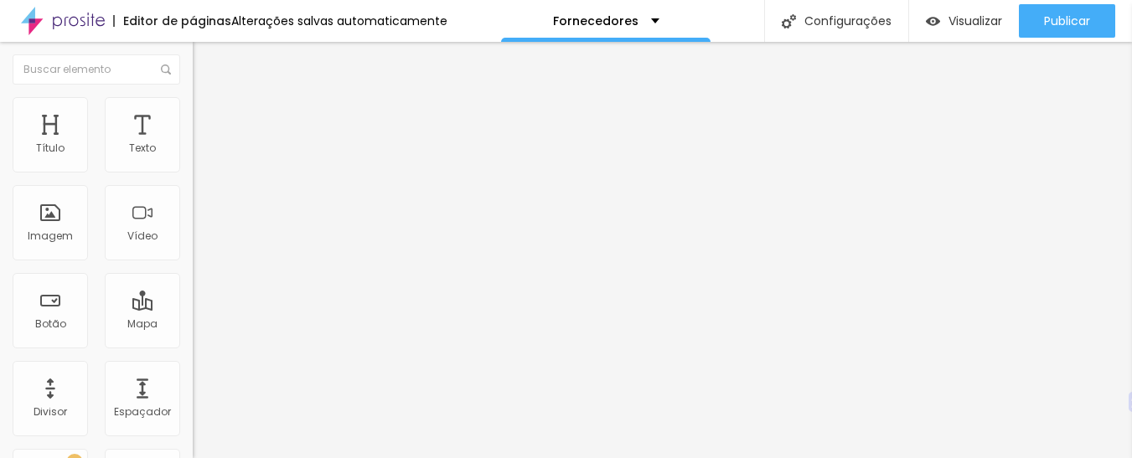
click at [193, 101] on img at bounding box center [200, 104] width 15 height 15
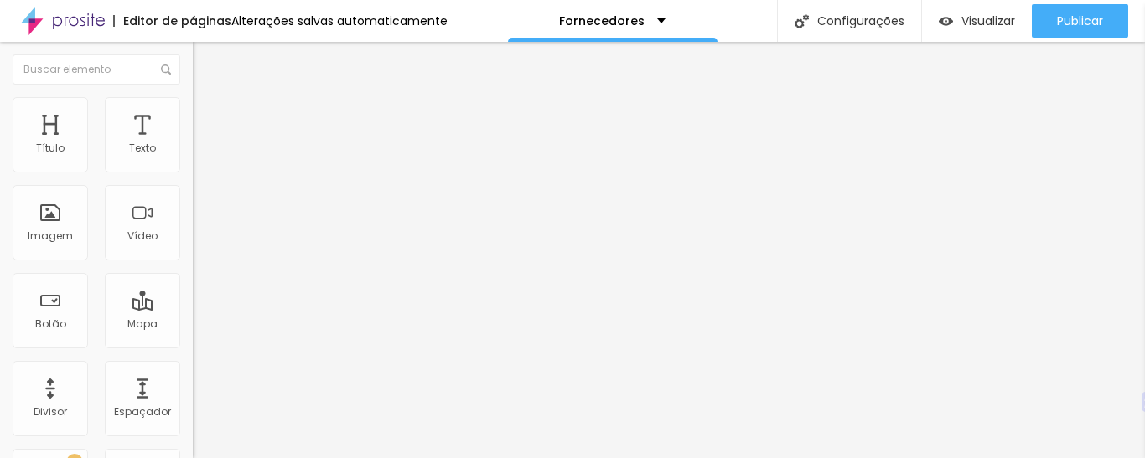
type input "95"
type input "90"
type input "85"
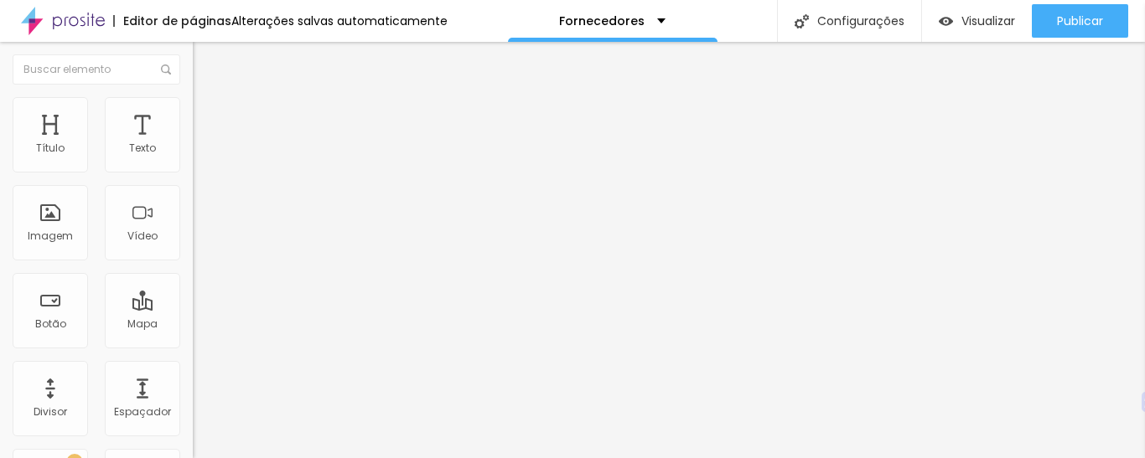
type input "85"
type input "80"
type input "70"
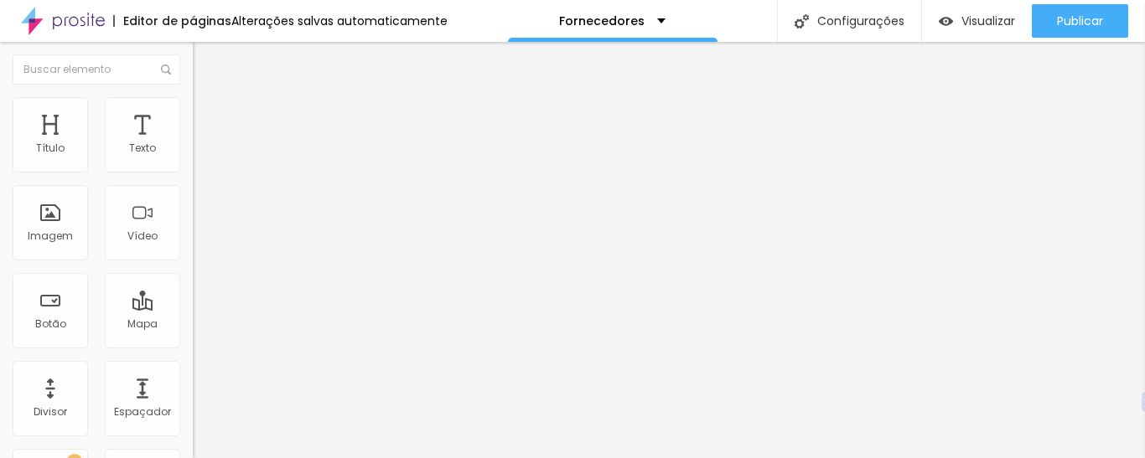
type input "65"
type input "60"
type input "55"
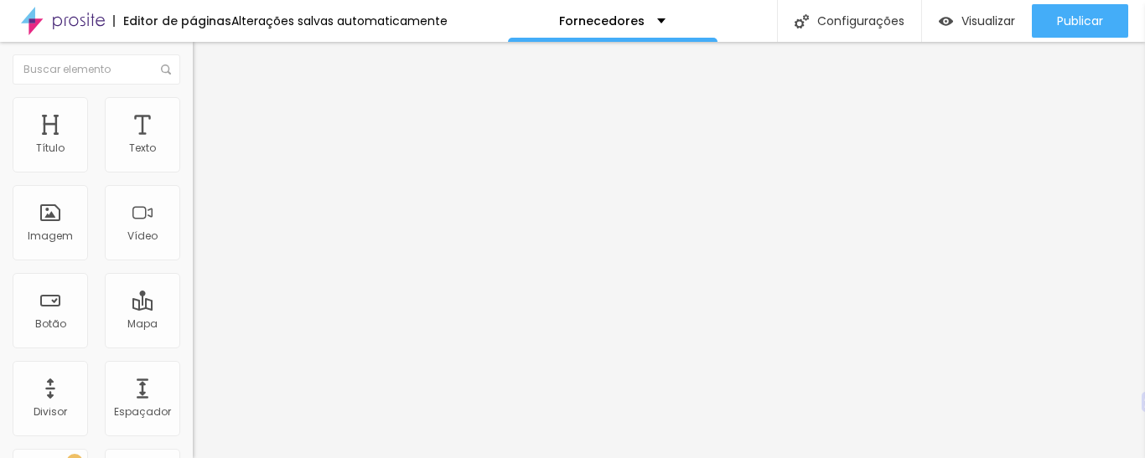
type input "55"
type input "50"
type input "45"
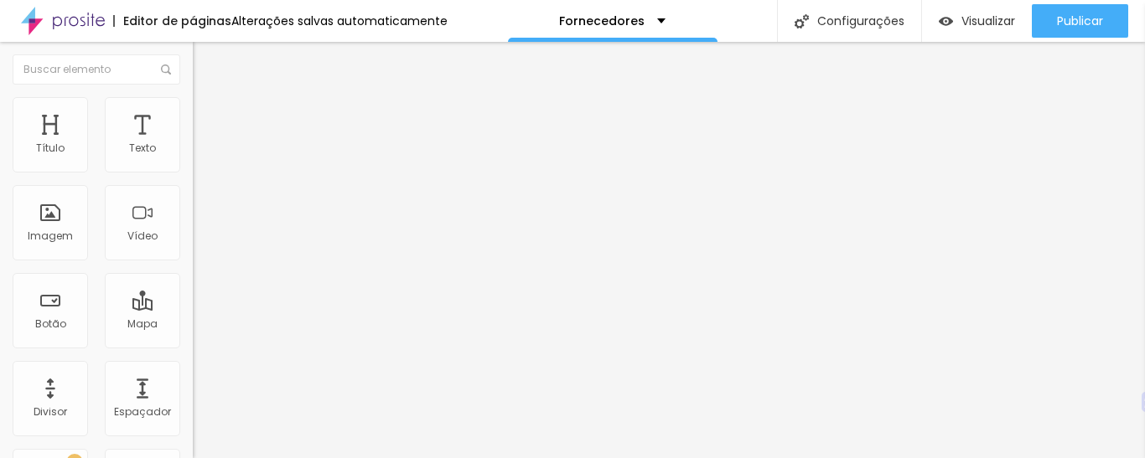
type input "40"
type input "35"
type input "30"
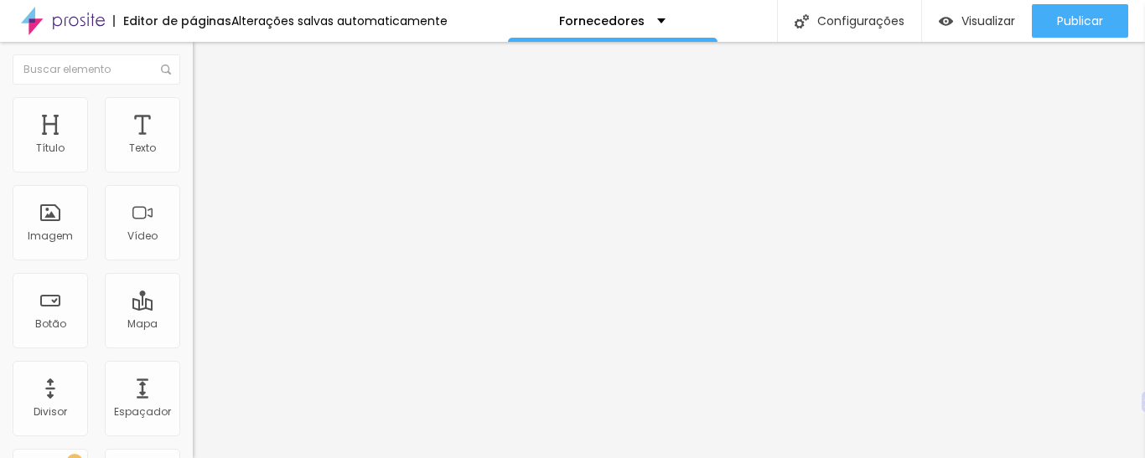
type input "30"
type input "35"
type input "40"
drag, startPoint x: 176, startPoint y: 181, endPoint x: 70, endPoint y: 169, distance: 107.1
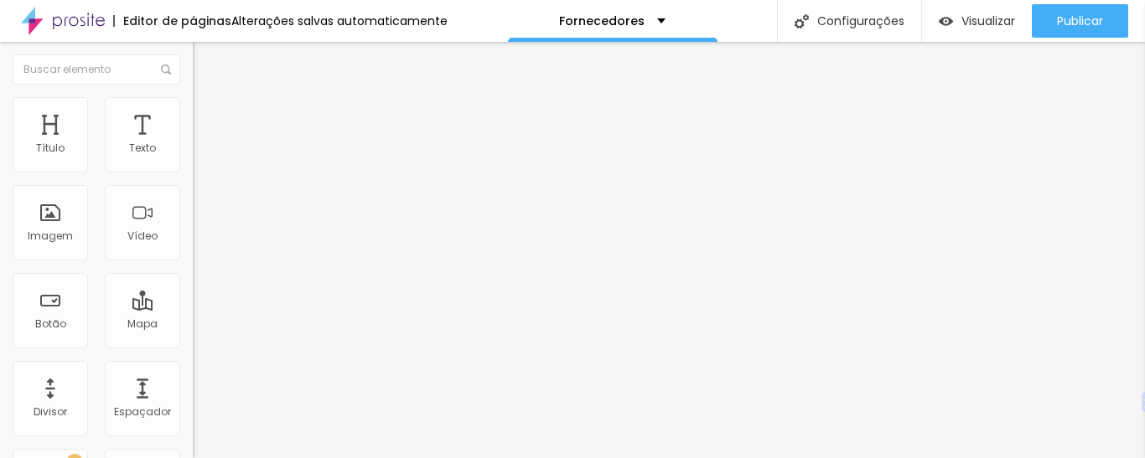
type input "40"
click at [193, 169] on input "range" at bounding box center [247, 164] width 108 height 13
click at [60, 224] on div "Imagem" at bounding box center [50, 222] width 75 height 75
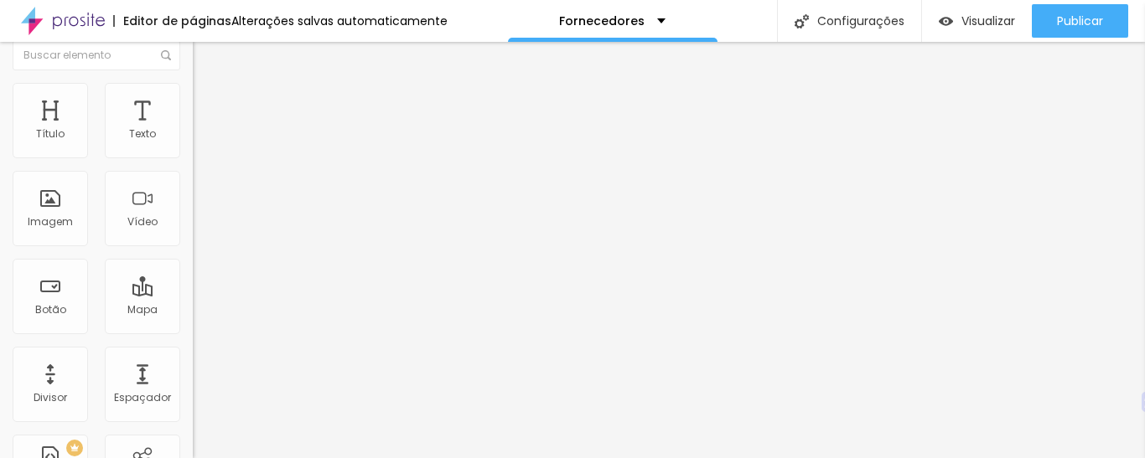
scroll to position [18, 0]
click at [208, 97] on font "Estilo" at bounding box center [221, 90] width 26 height 14
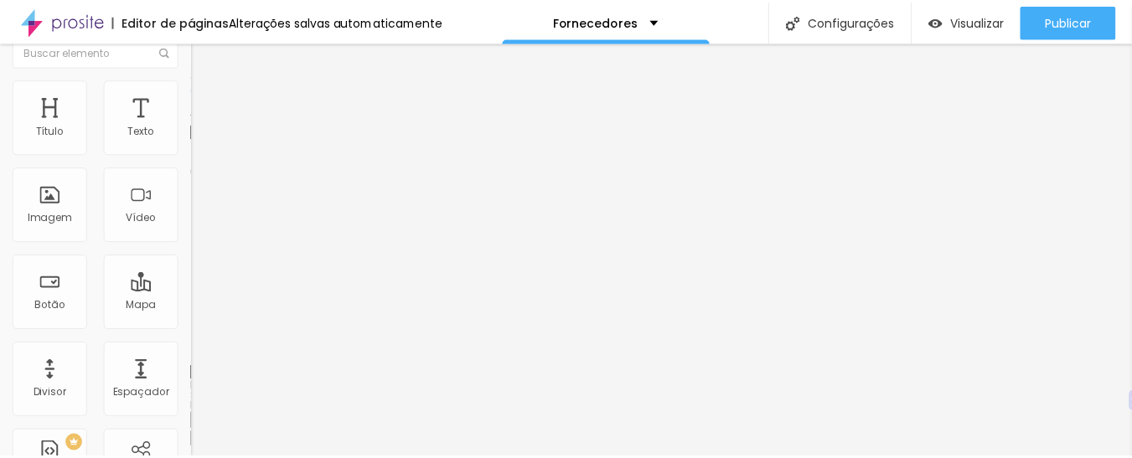
scroll to position [0, 0]
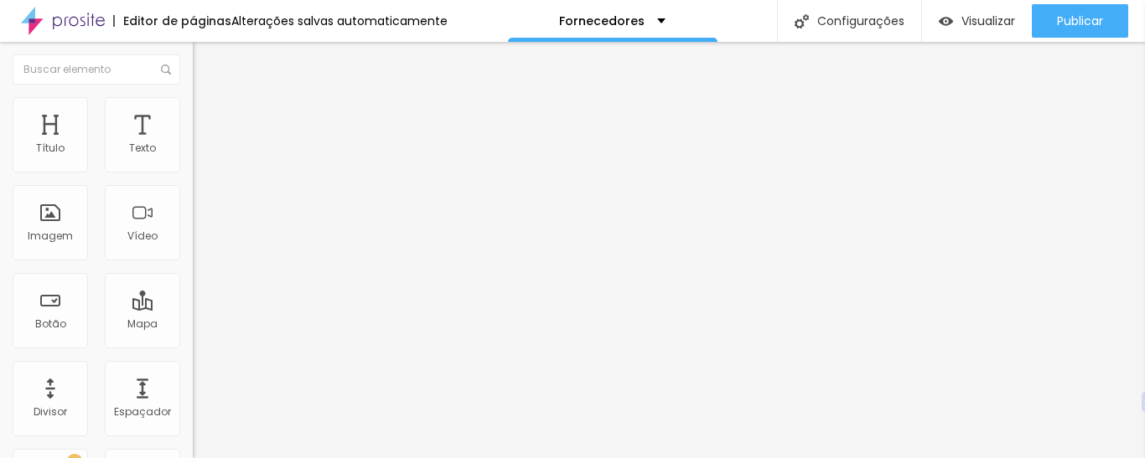
click at [193, 114] on img at bounding box center [200, 121] width 15 height 15
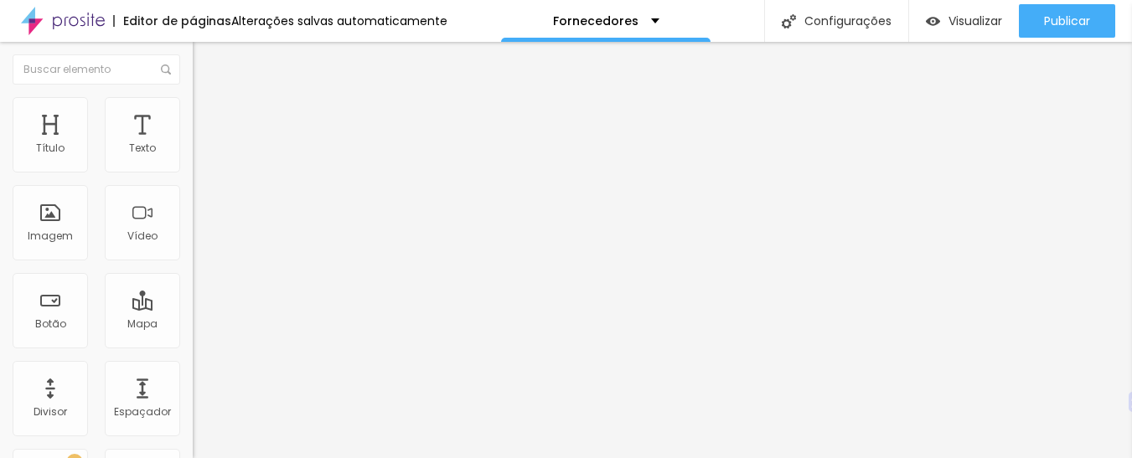
click at [193, 99] on li "Estilo" at bounding box center [289, 105] width 193 height 17
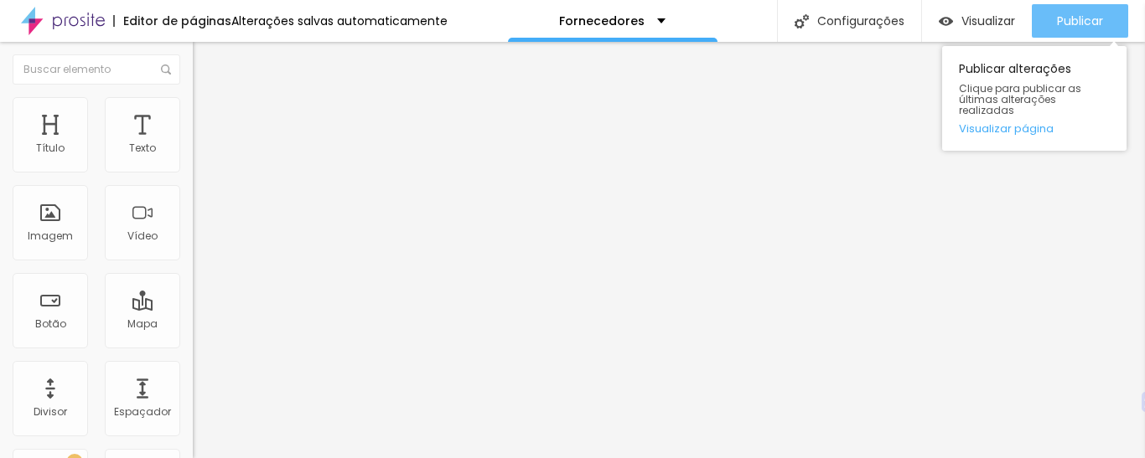
click at [1057, 13] on font "Publicar" at bounding box center [1080, 21] width 46 height 17
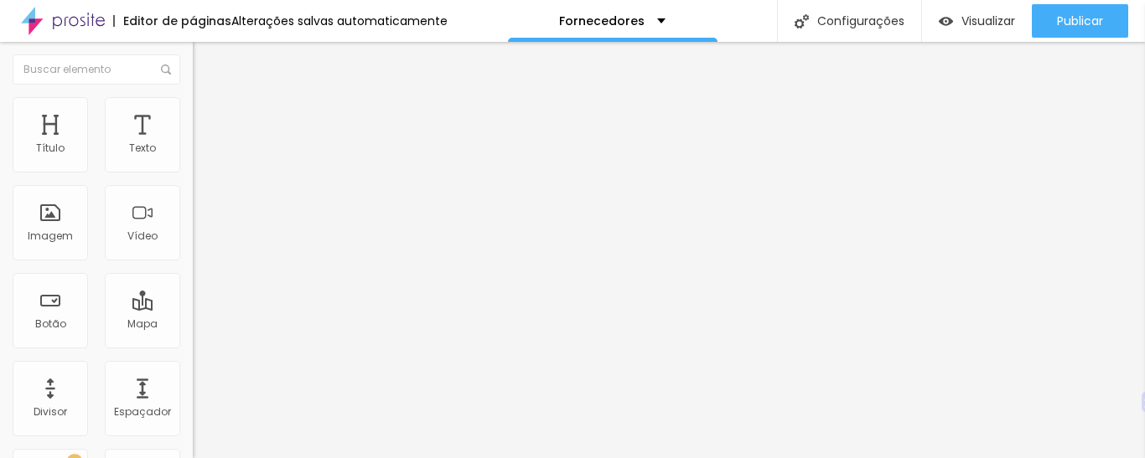
click at [193, 340] on div "Trocar imagem Descrição da imagem (Alt) Alinhamento Proporção Original Cinema 1…" at bounding box center [289, 257] width 193 height 252
click at [193, 239] on img at bounding box center [199, 233] width 12 height 12
click at [129, 143] on font "Texto" at bounding box center [142, 148] width 27 height 14
click at [135, 132] on div "Texto" at bounding box center [142, 134] width 75 height 75
click at [75, 137] on div "Título" at bounding box center [50, 134] width 75 height 75
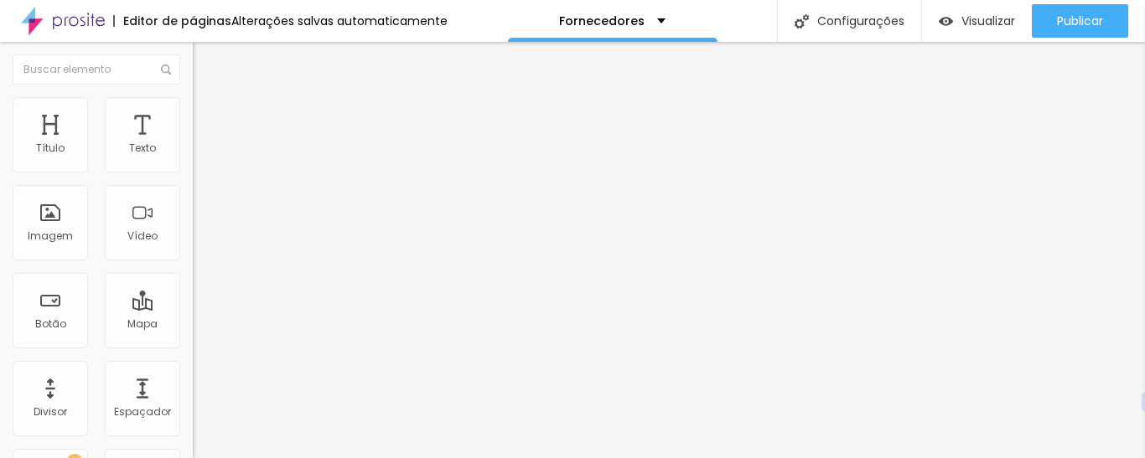
click at [193, 108] on img at bounding box center [200, 104] width 15 height 15
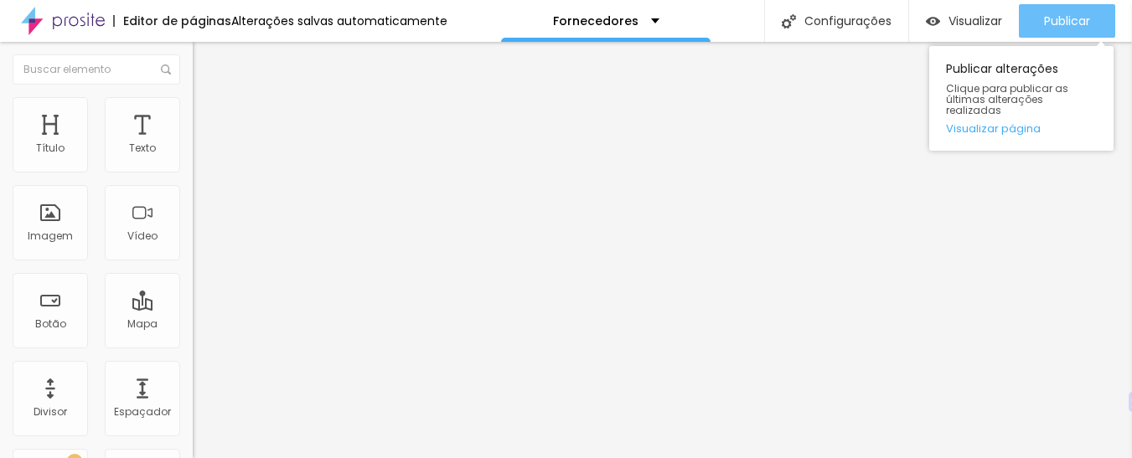
click at [1081, 11] on div "Publicar" at bounding box center [1067, 21] width 46 height 34
click at [1059, 25] on font "Publicar" at bounding box center [1067, 21] width 46 height 17
